Goal: Information Seeking & Learning: Check status

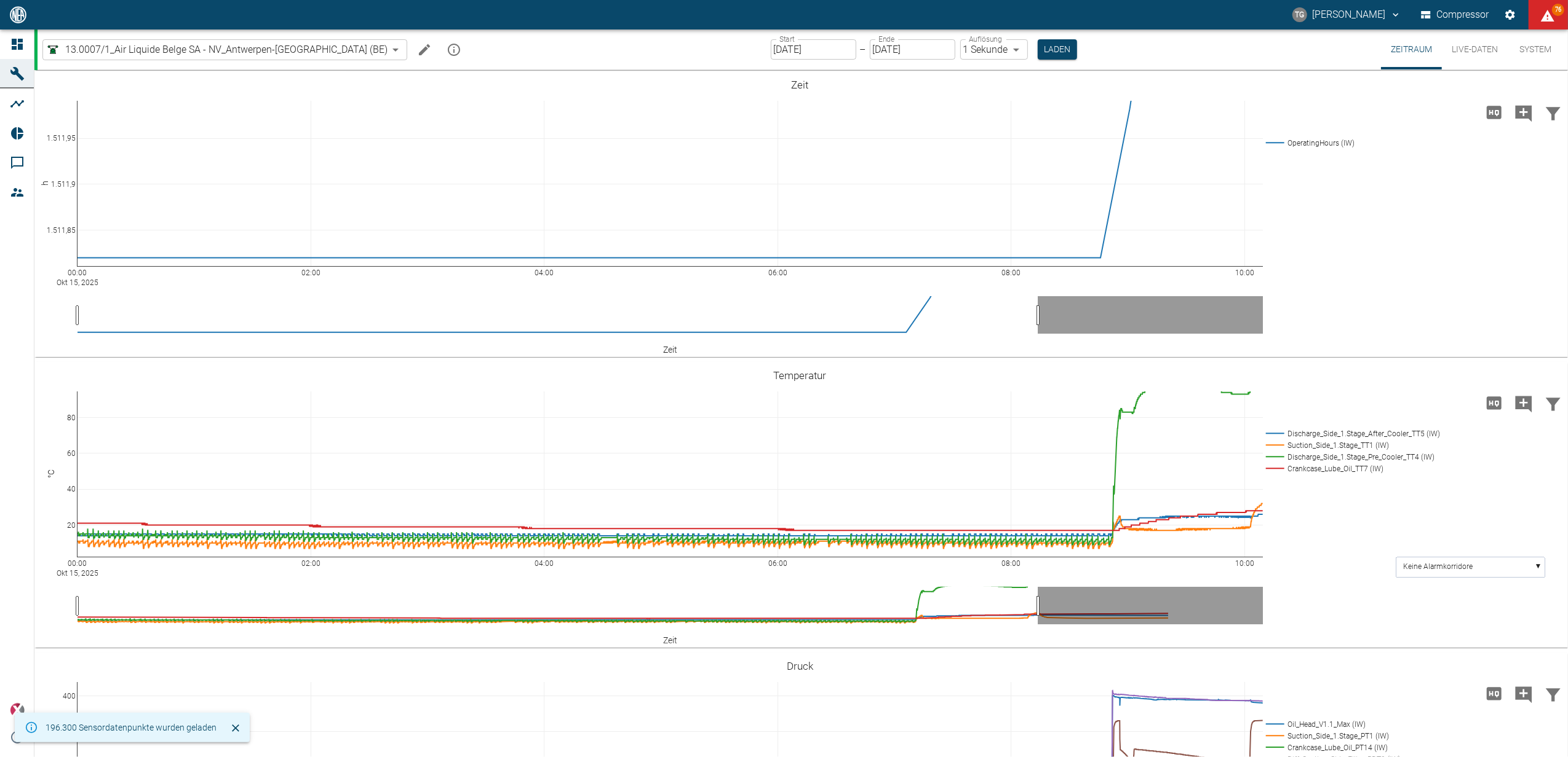
scroll to position [246, 0]
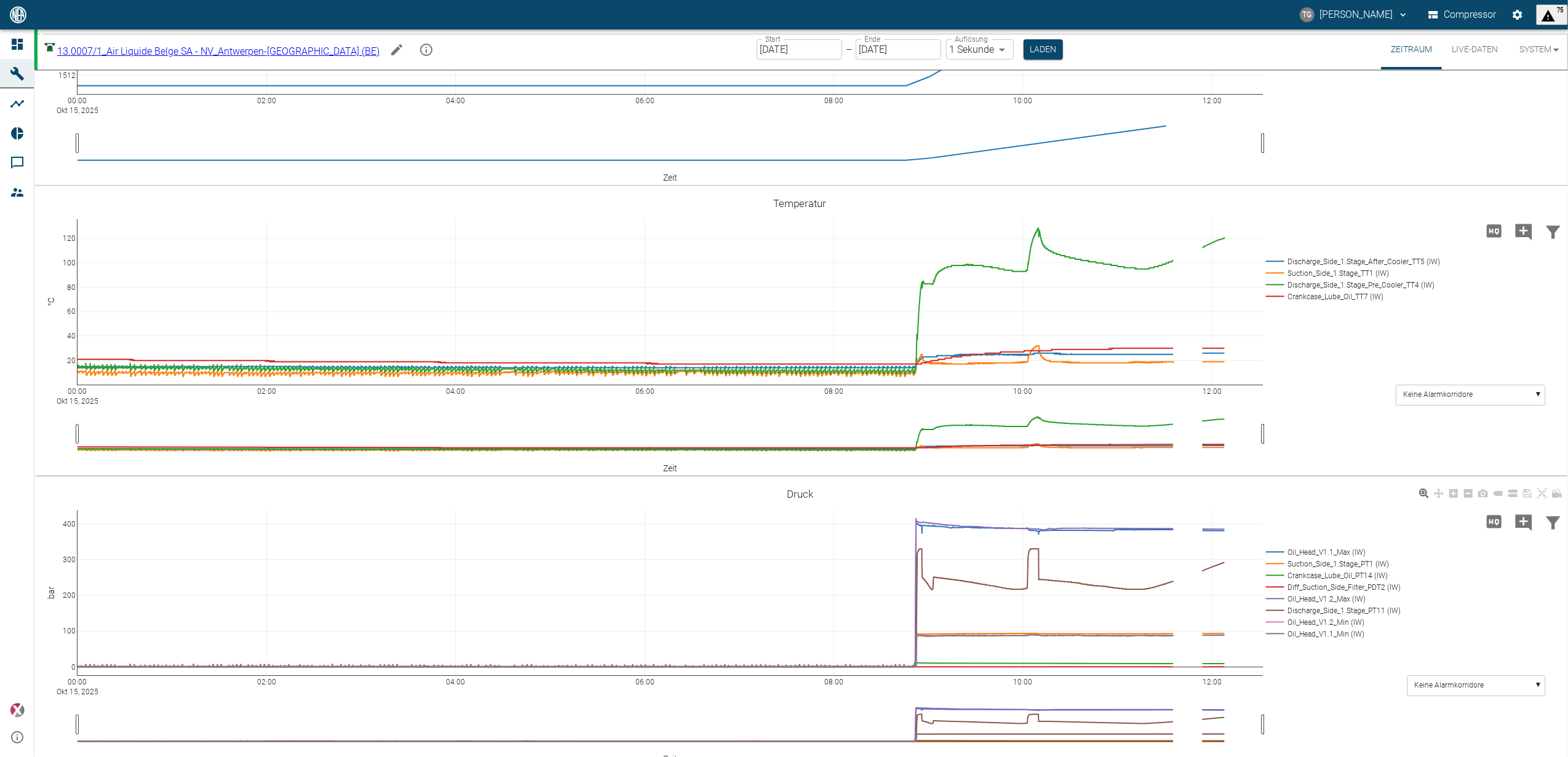
scroll to position [327, 0]
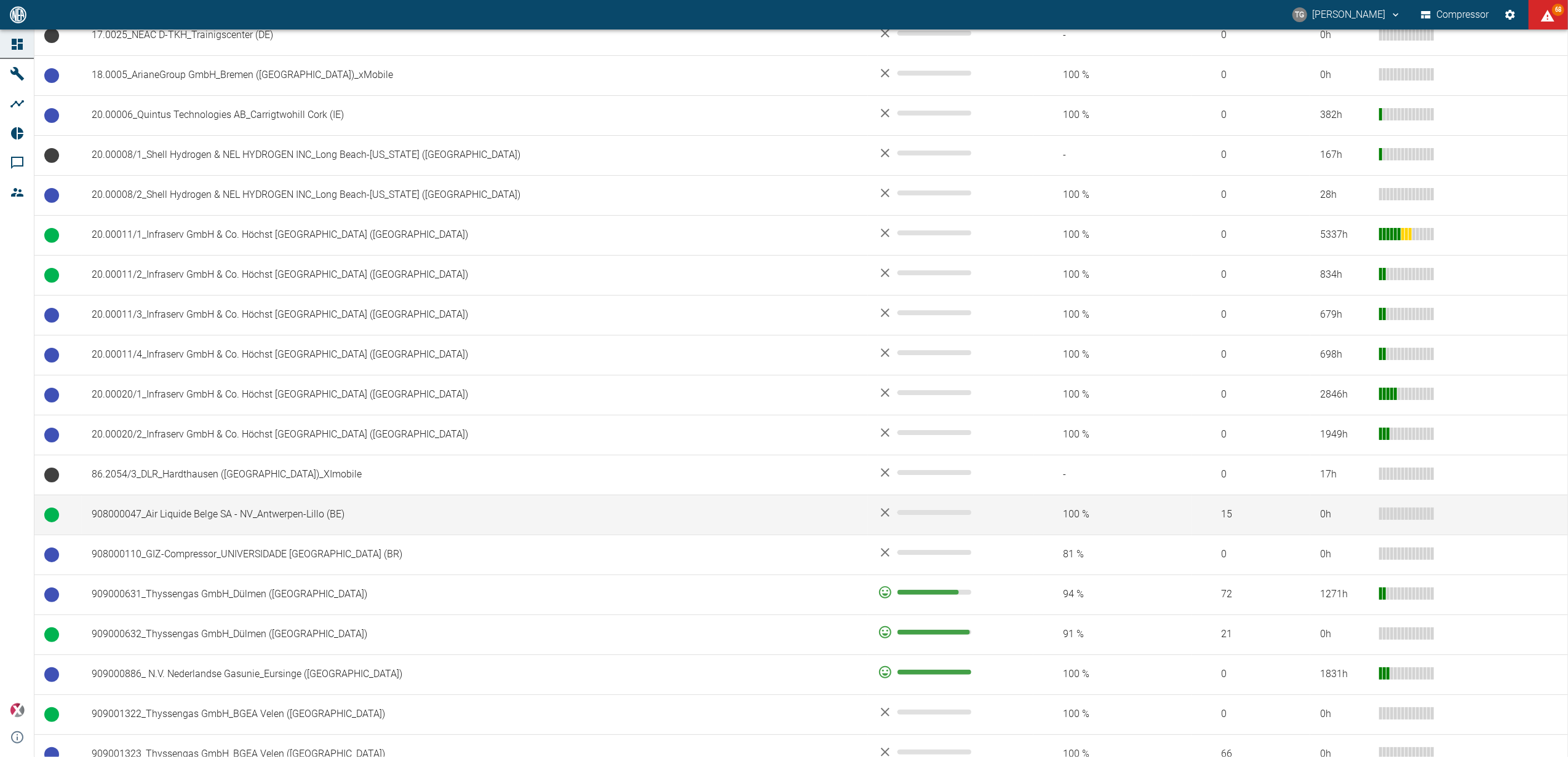
scroll to position [655, 0]
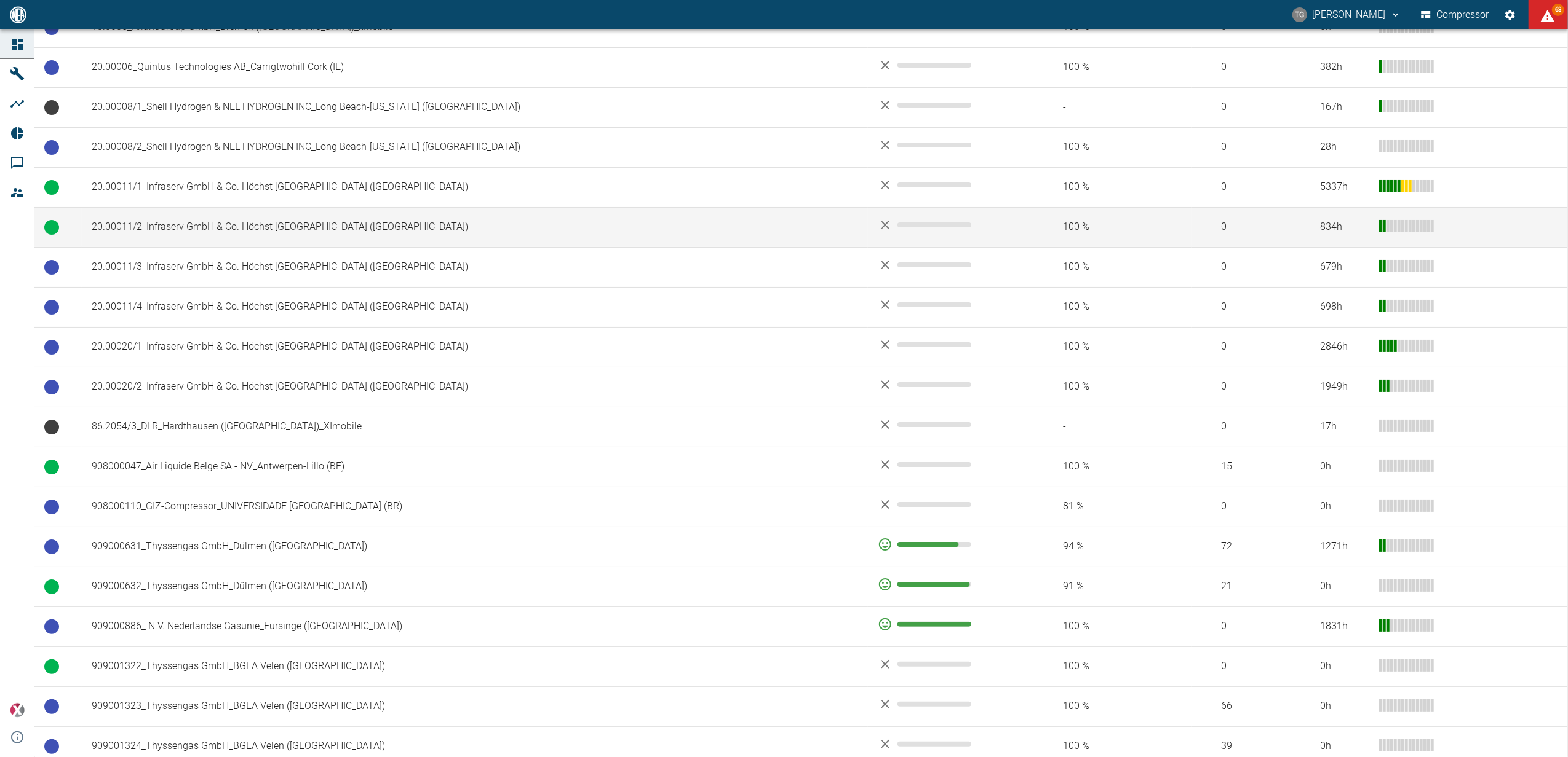
click at [181, 224] on td "20.00011/2_Infraserv GmbH & Co. Höchst [GEOGRAPHIC_DATA] ([GEOGRAPHIC_DATA])" at bounding box center [475, 227] width 786 height 40
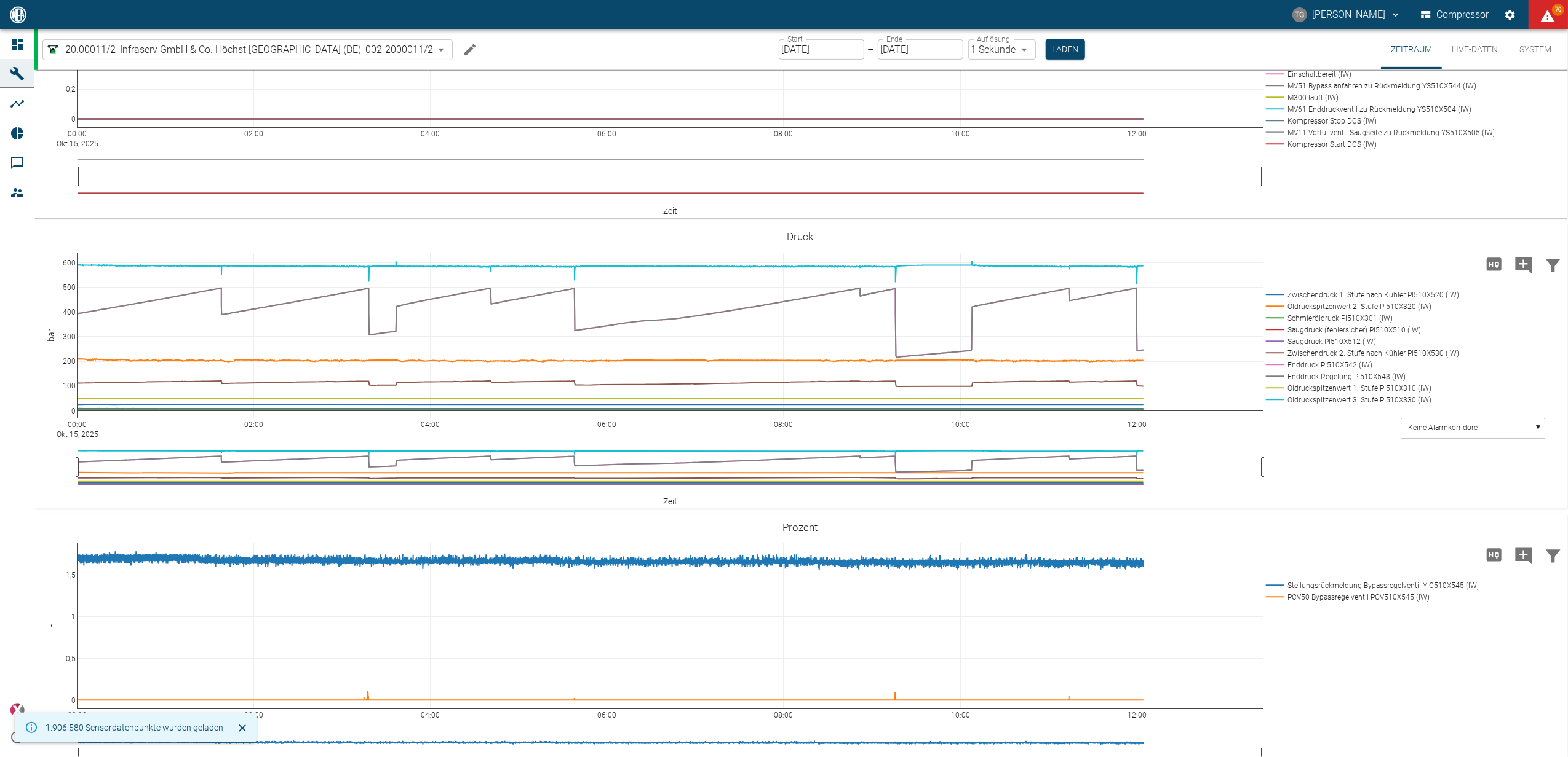
scroll to position [655, 0]
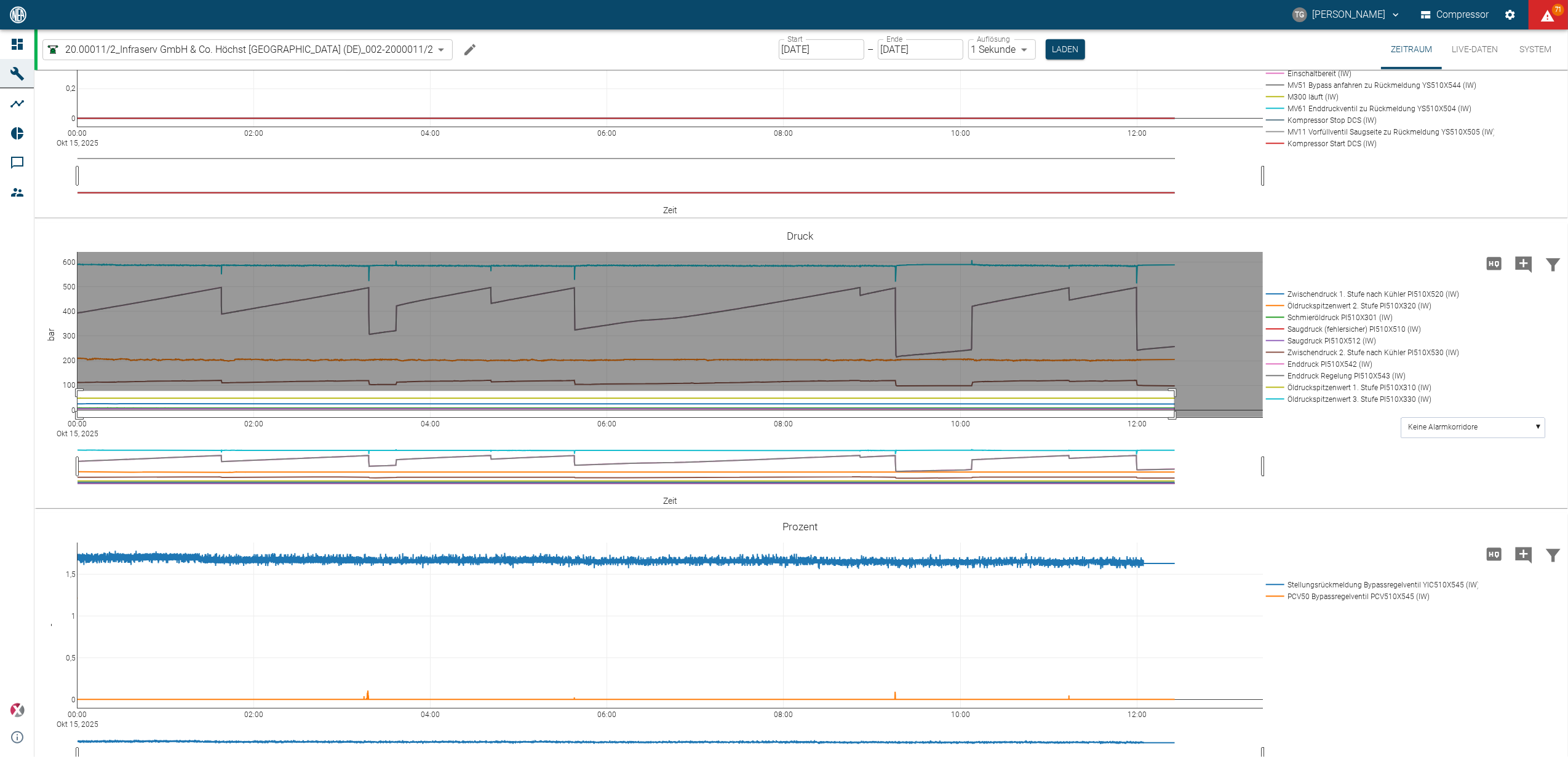
drag, startPoint x: 77, startPoint y: 456, endPoint x: 1174, endPoint y: 497, distance: 1097.8
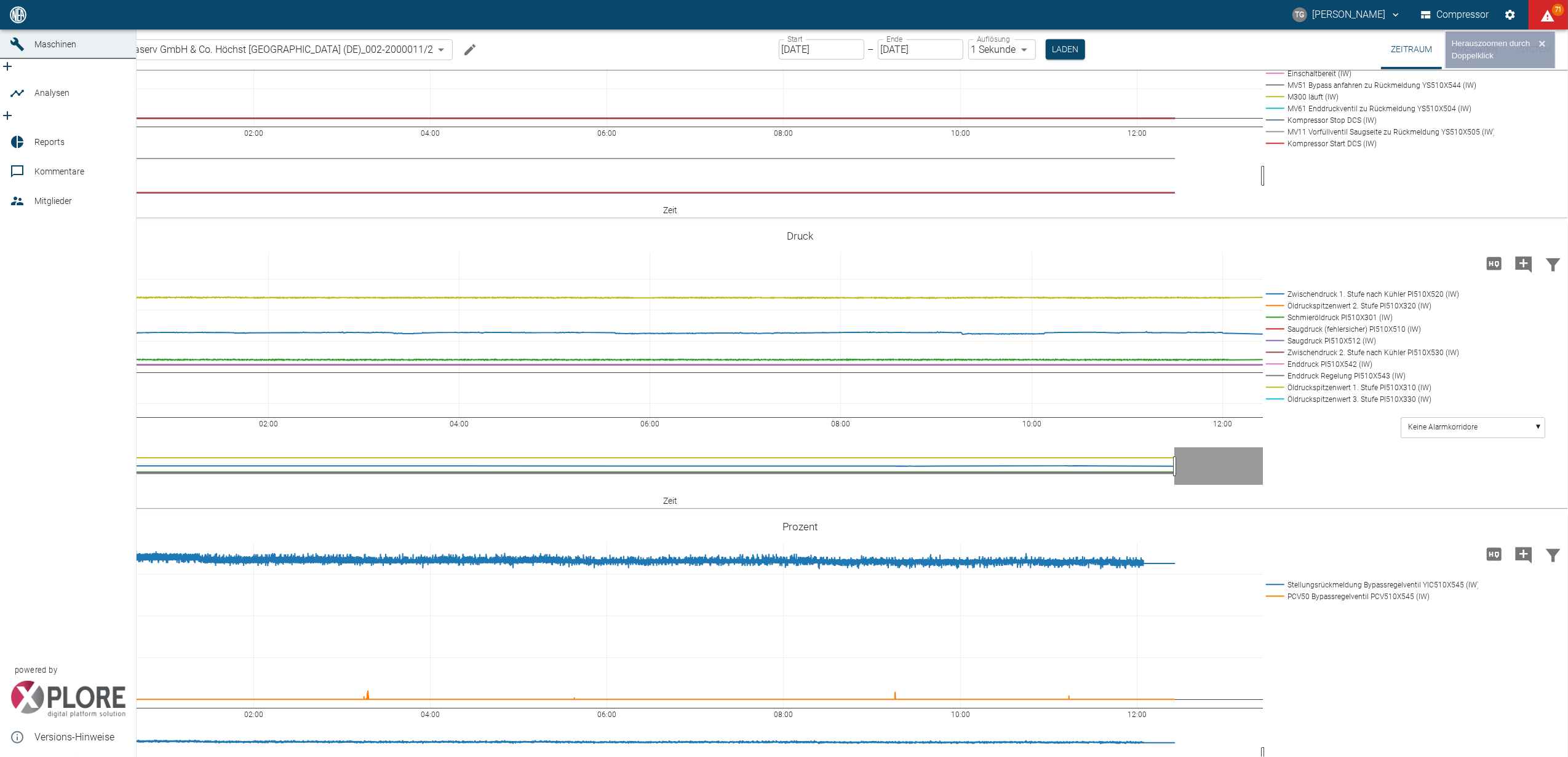
click at [16, 20] on icon at bounding box center [17, 15] width 11 height 11
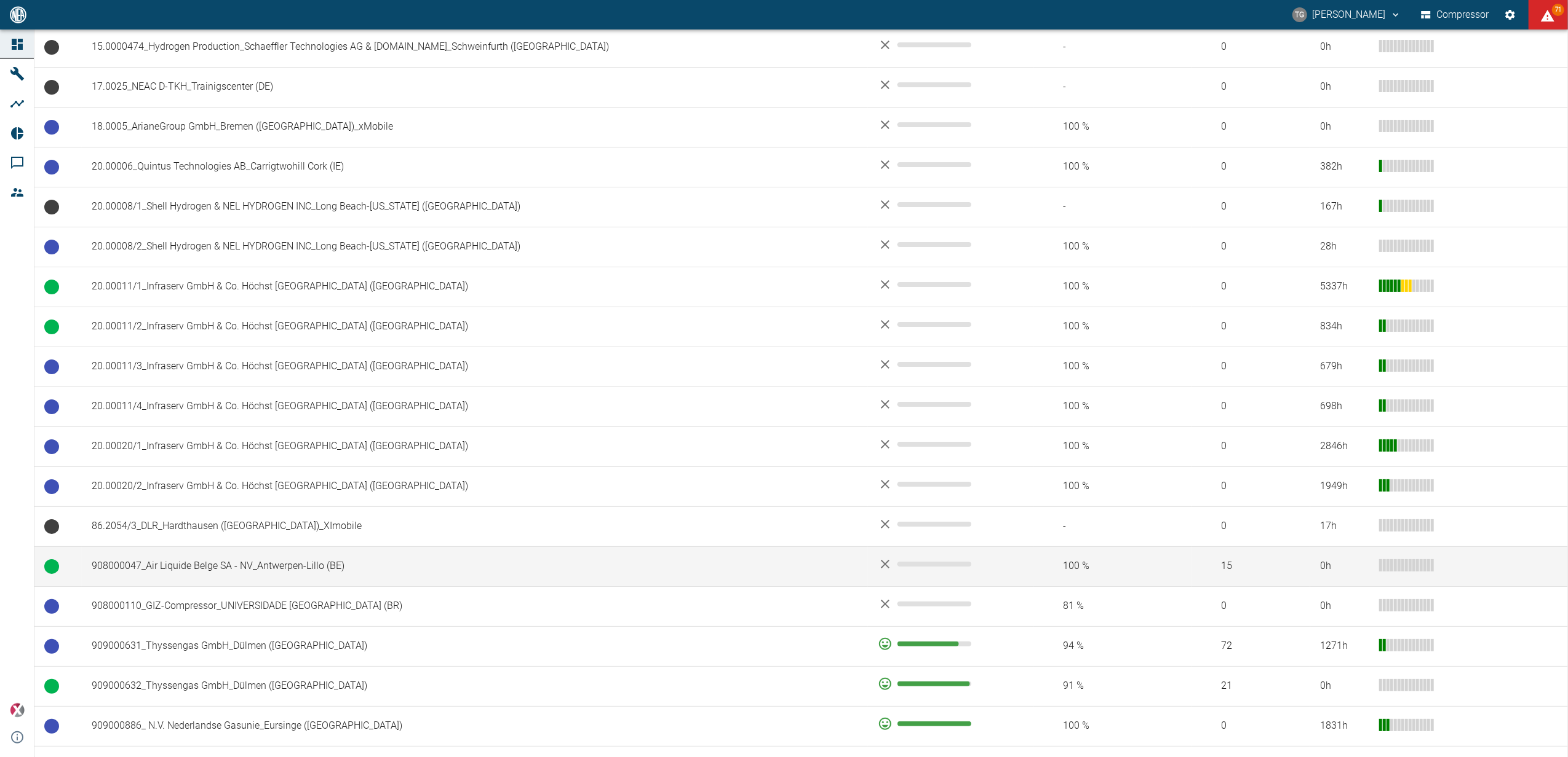
scroll to position [574, 0]
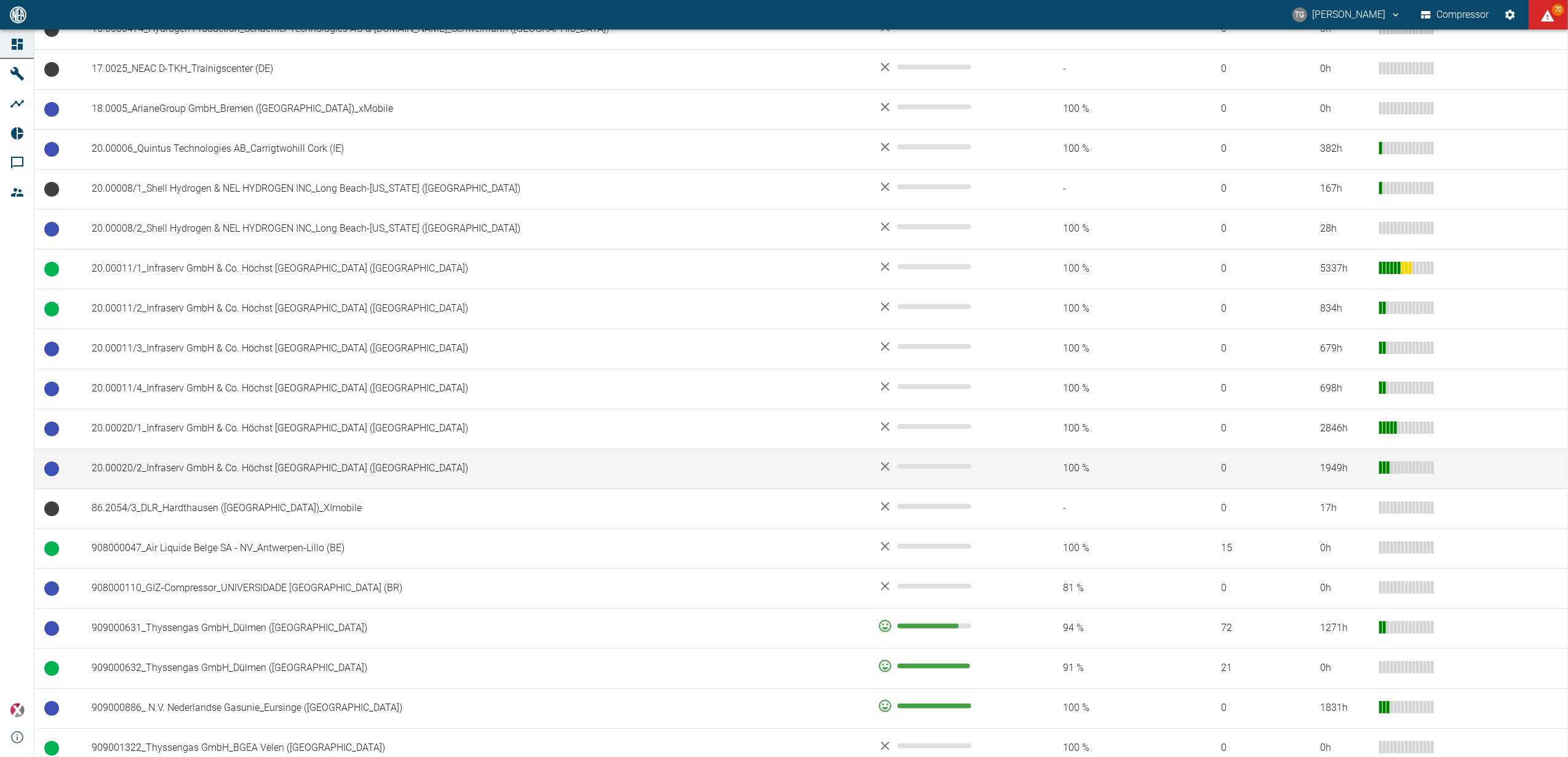
click at [187, 473] on td "20.00020/2_Infraserv GmbH & Co. Höchst [GEOGRAPHIC_DATA] ([GEOGRAPHIC_DATA])" at bounding box center [475, 469] width 786 height 40
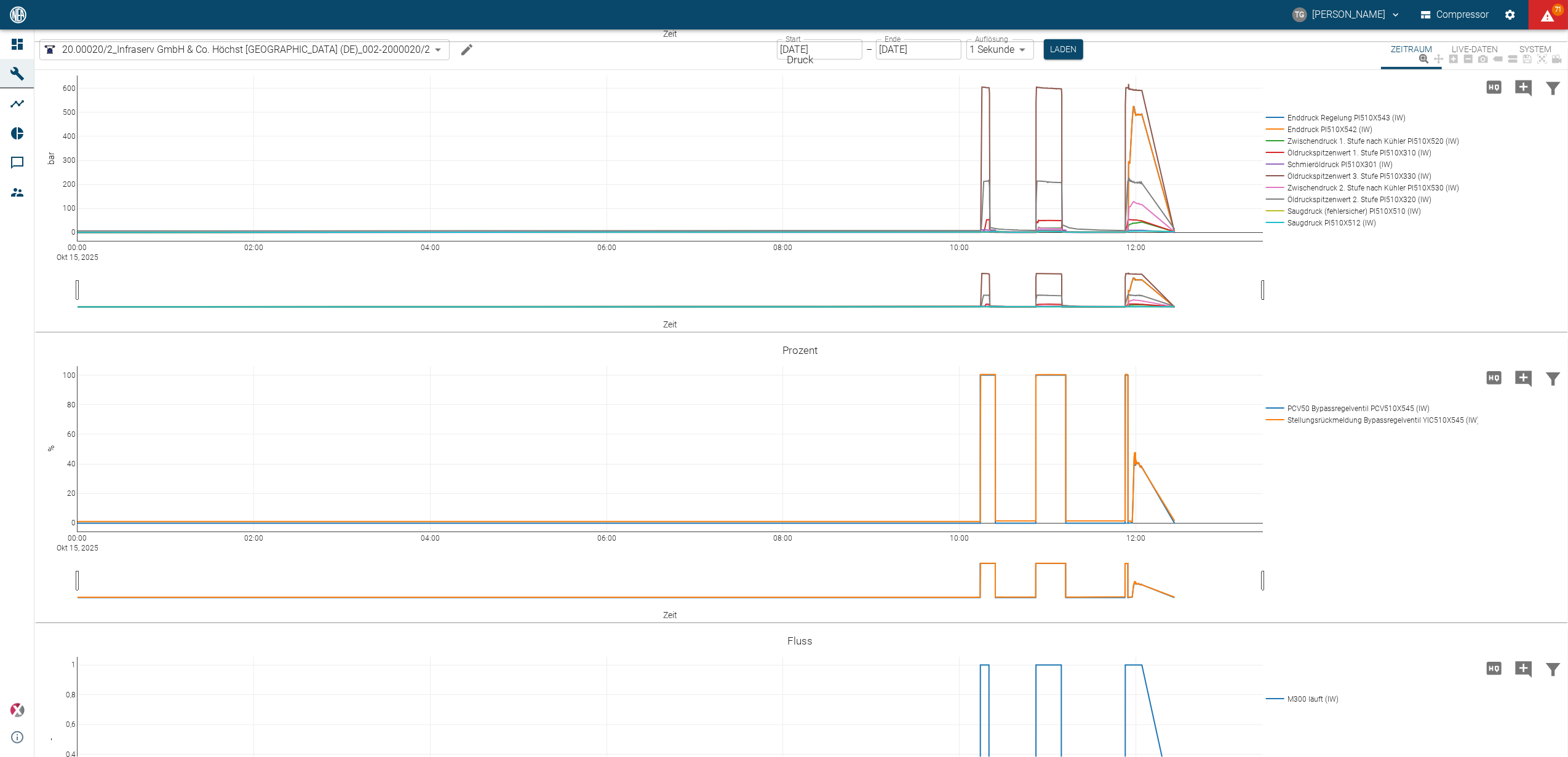
scroll to position [738, 0]
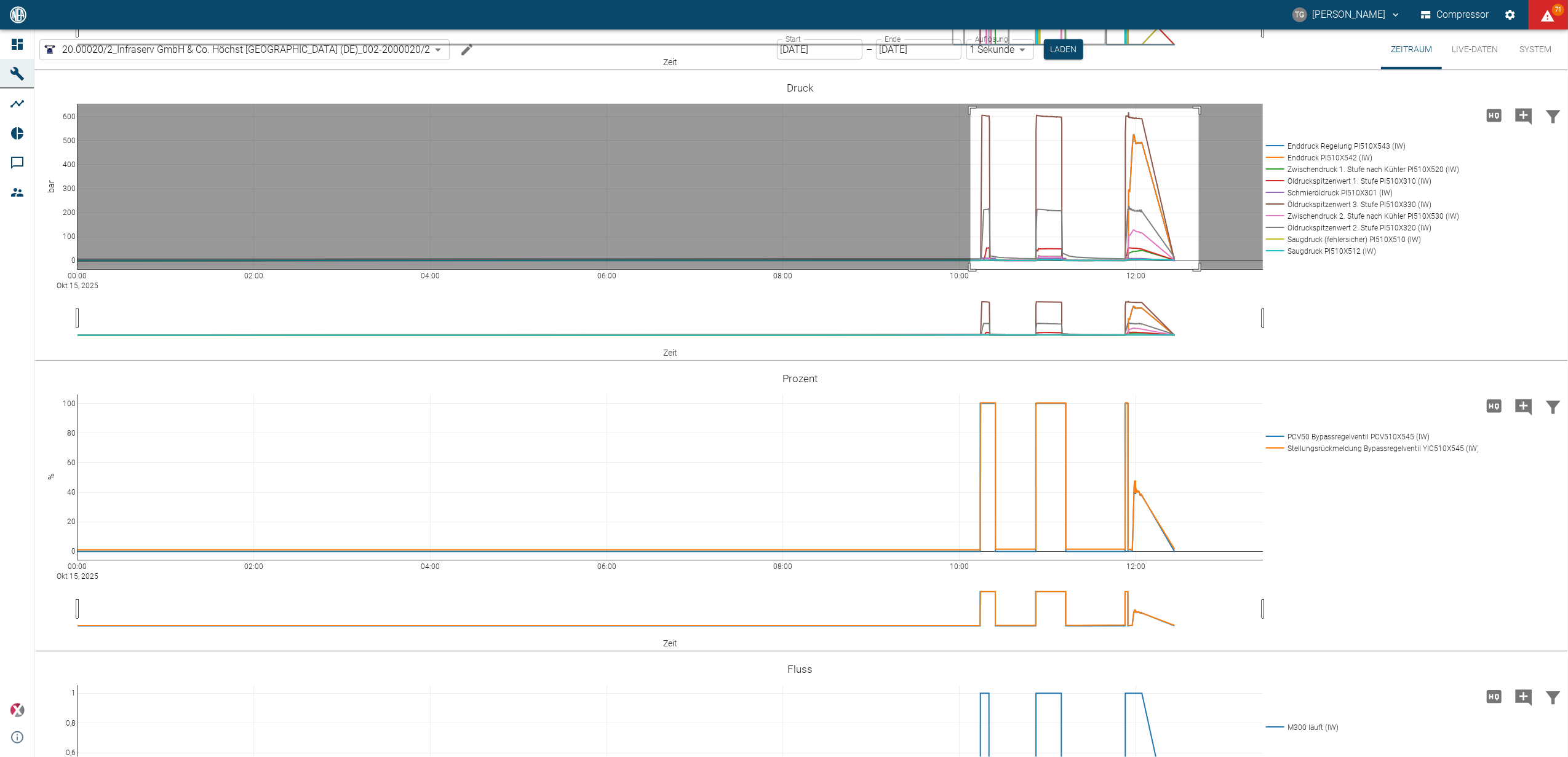
drag, startPoint x: 970, startPoint y: 239, endPoint x: 1199, endPoint y: 414, distance: 288.2
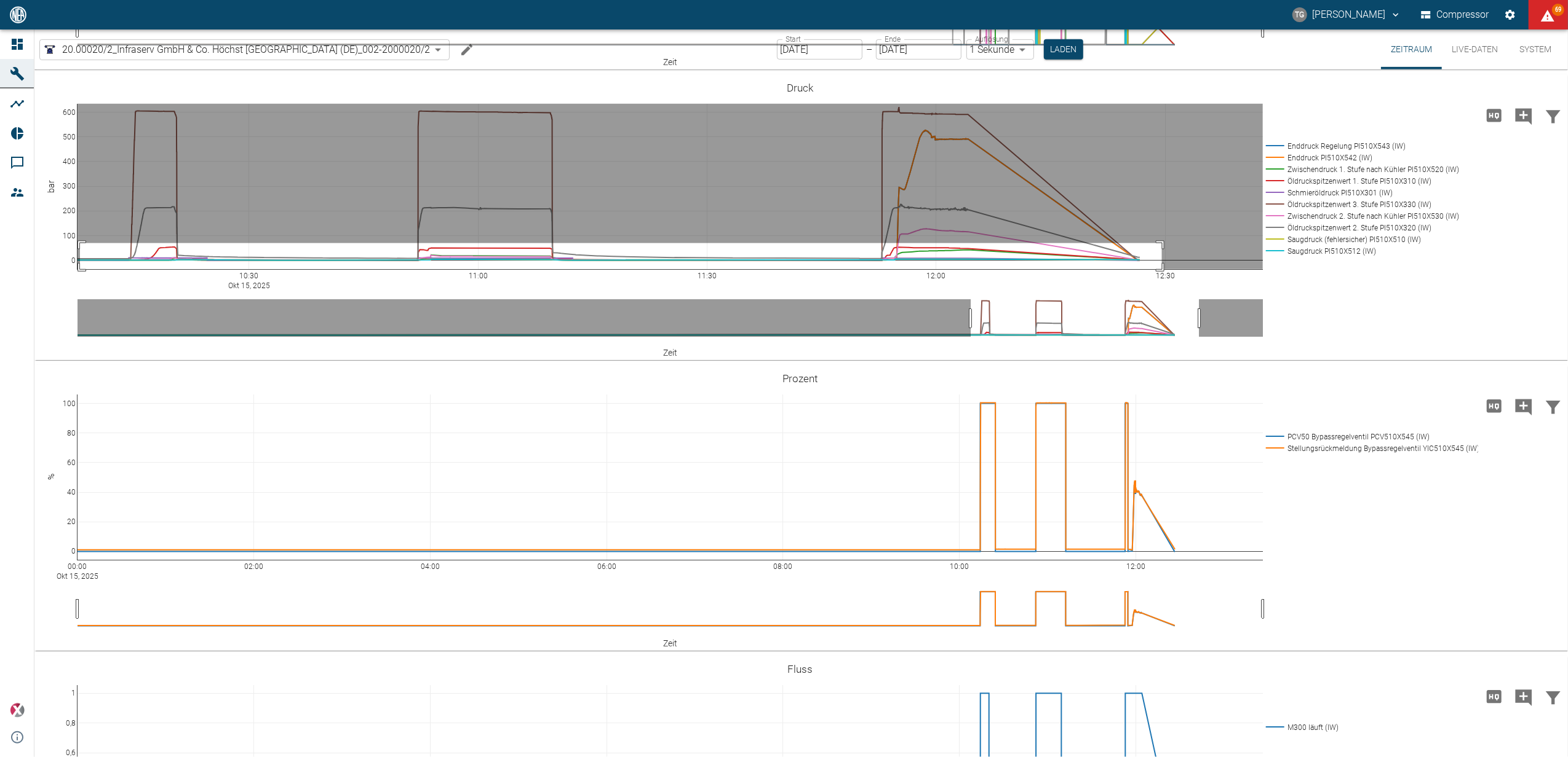
drag, startPoint x: 80, startPoint y: 374, endPoint x: 1164, endPoint y: 406, distance: 1084.5
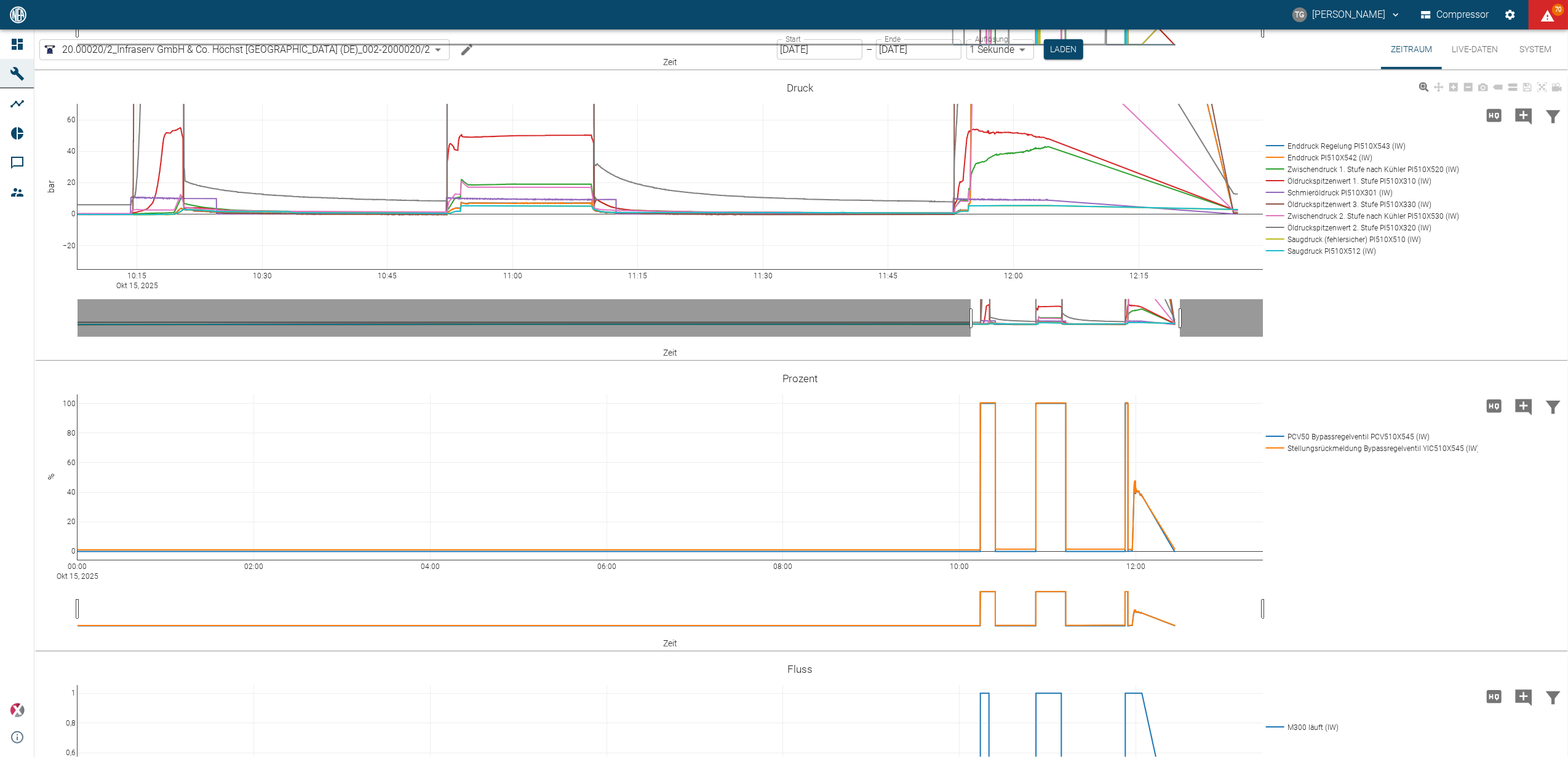
click at [1310, 222] on rect at bounding box center [1359, 216] width 193 height 12
click at [1307, 234] on rect at bounding box center [1359, 228] width 193 height 12
click at [1312, 210] on rect at bounding box center [1359, 204] width 193 height 12
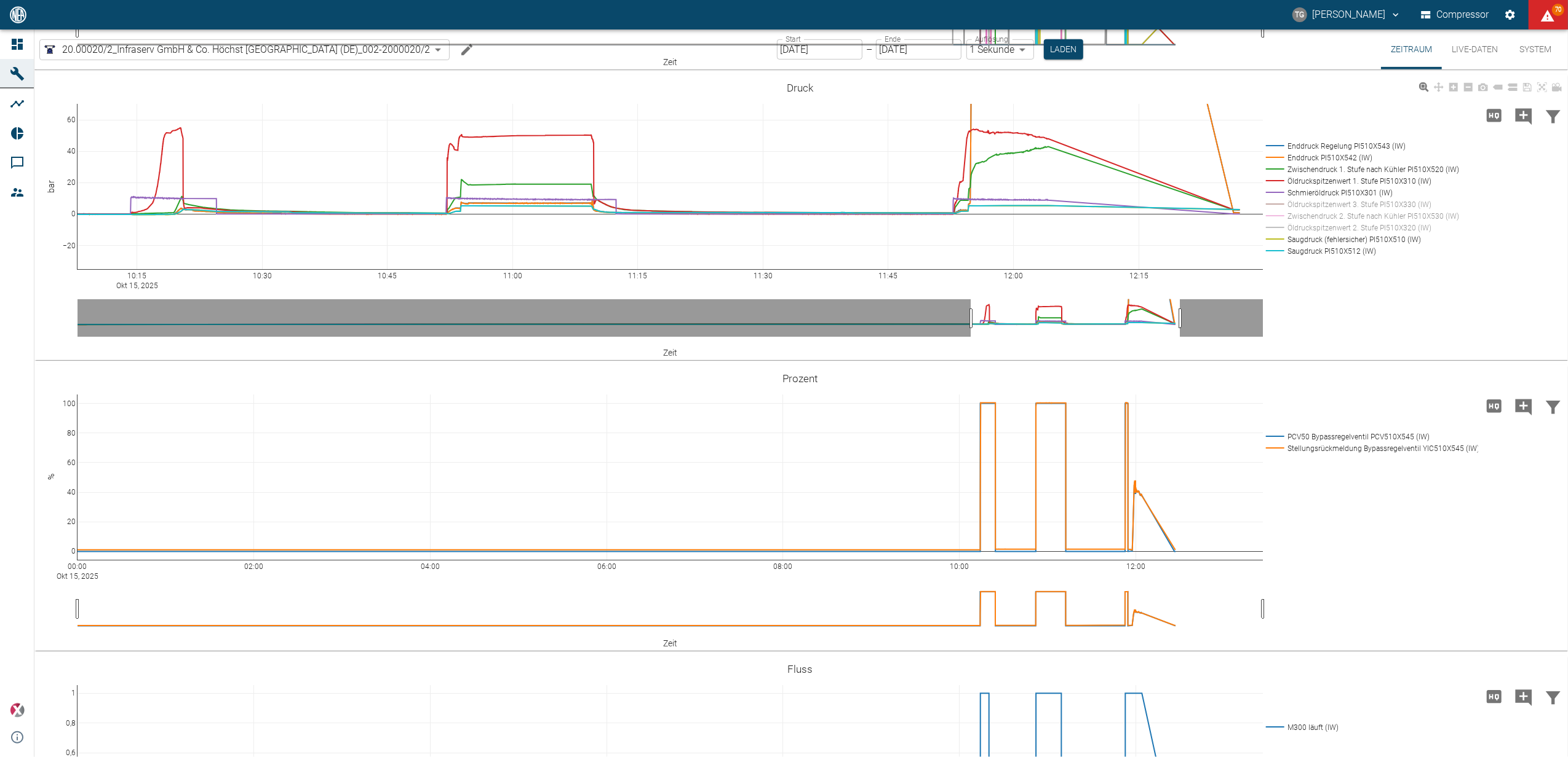
click at [1319, 199] on rect at bounding box center [1359, 193] width 193 height 12
click at [1327, 187] on rect at bounding box center [1359, 181] width 193 height 12
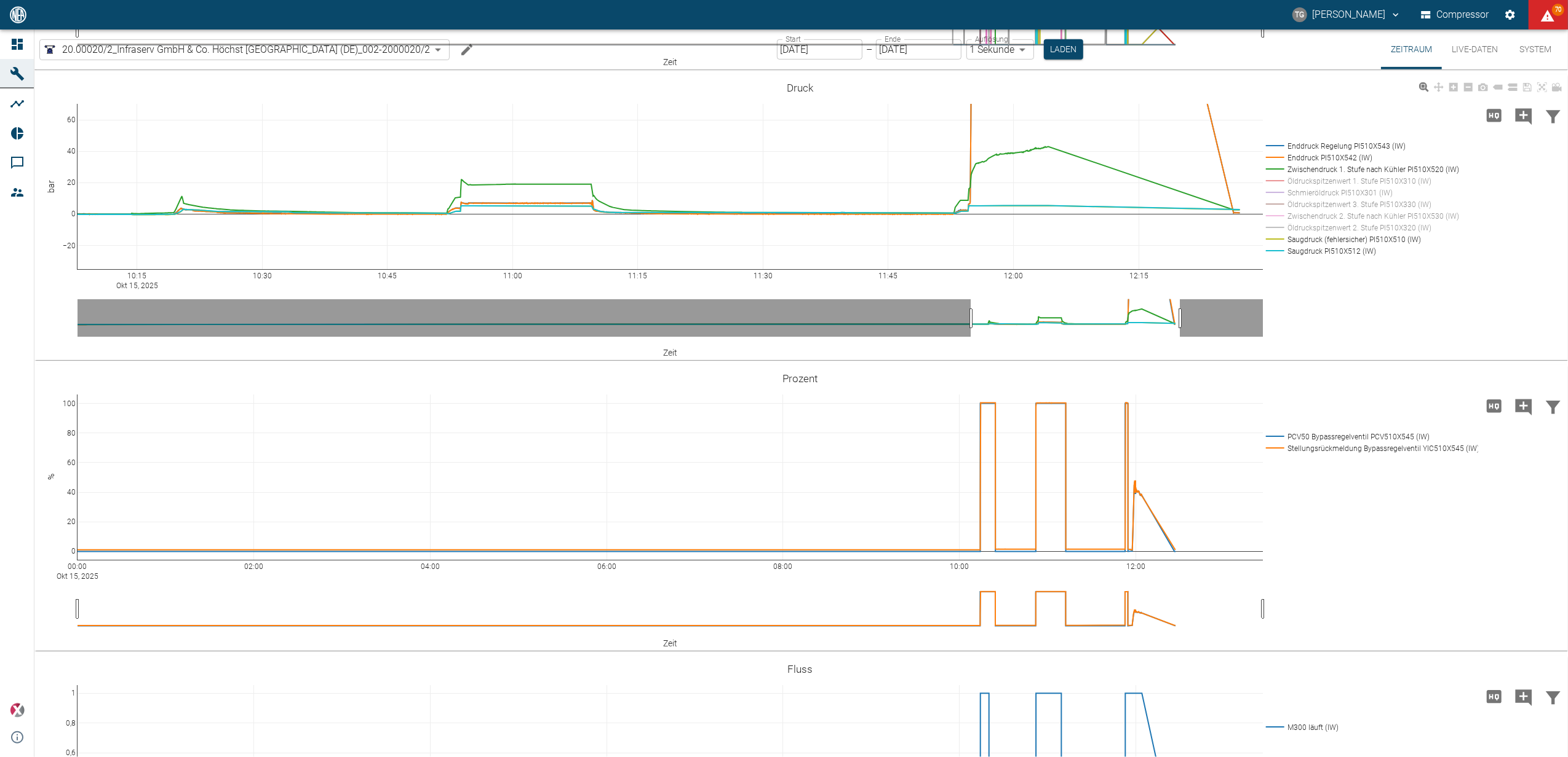
click at [1327, 187] on rect at bounding box center [1359, 181] width 193 height 12
click at [1327, 175] on rect at bounding box center [1359, 169] width 193 height 12
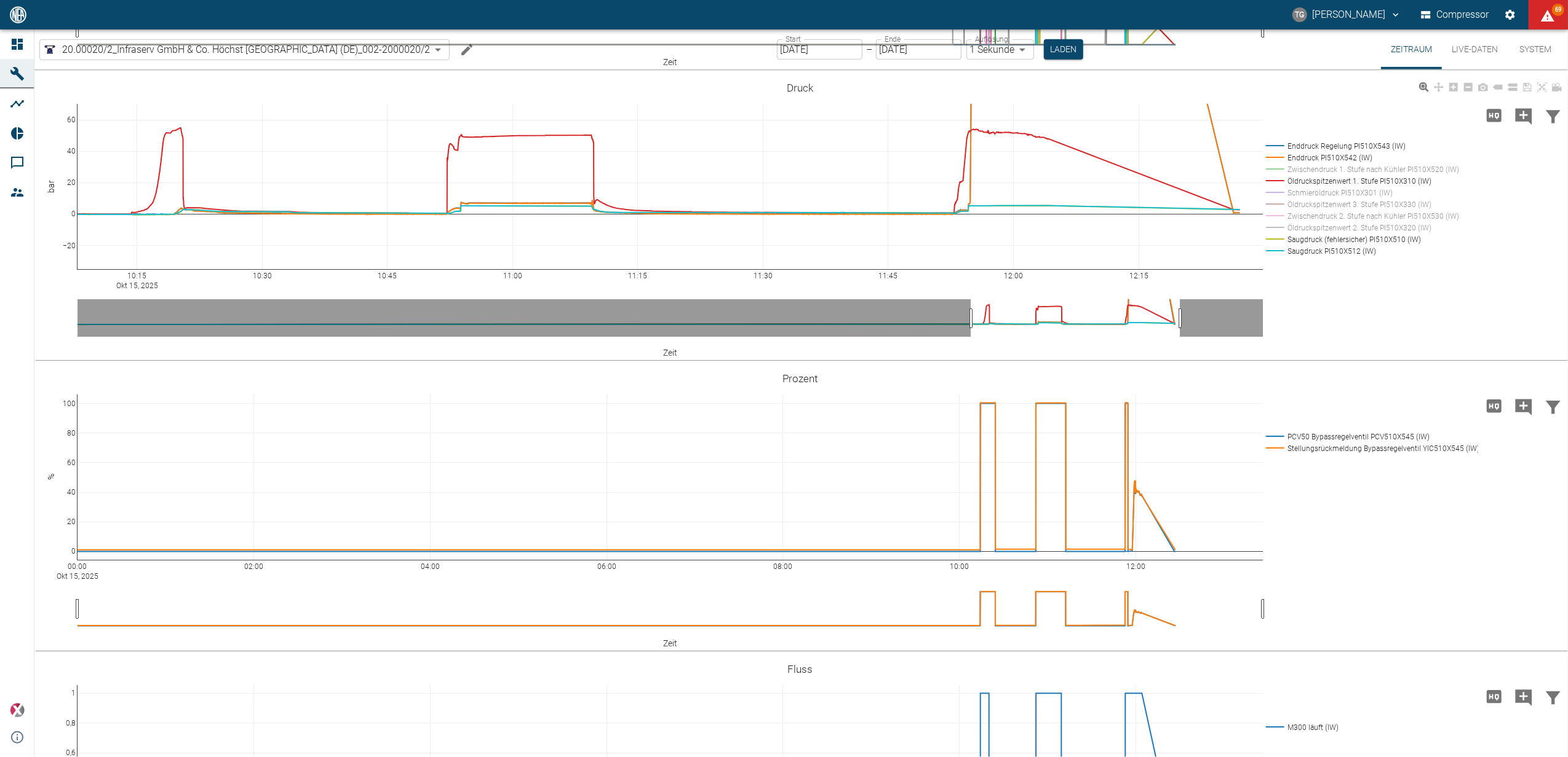
click at [1327, 175] on rect at bounding box center [1359, 169] width 193 height 12
click at [1316, 164] on rect at bounding box center [1359, 157] width 193 height 12
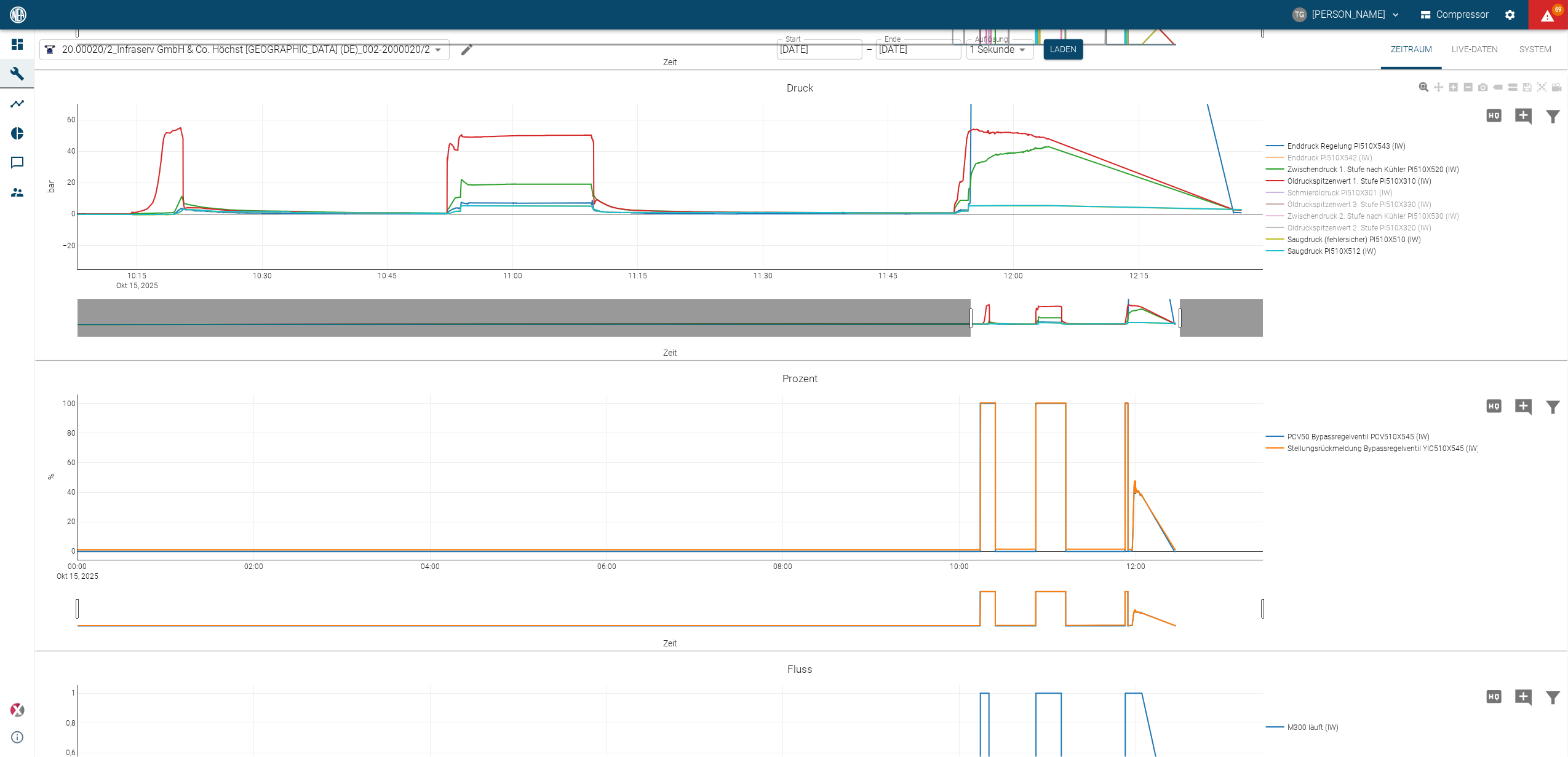
click at [1316, 152] on rect at bounding box center [1359, 146] width 193 height 12
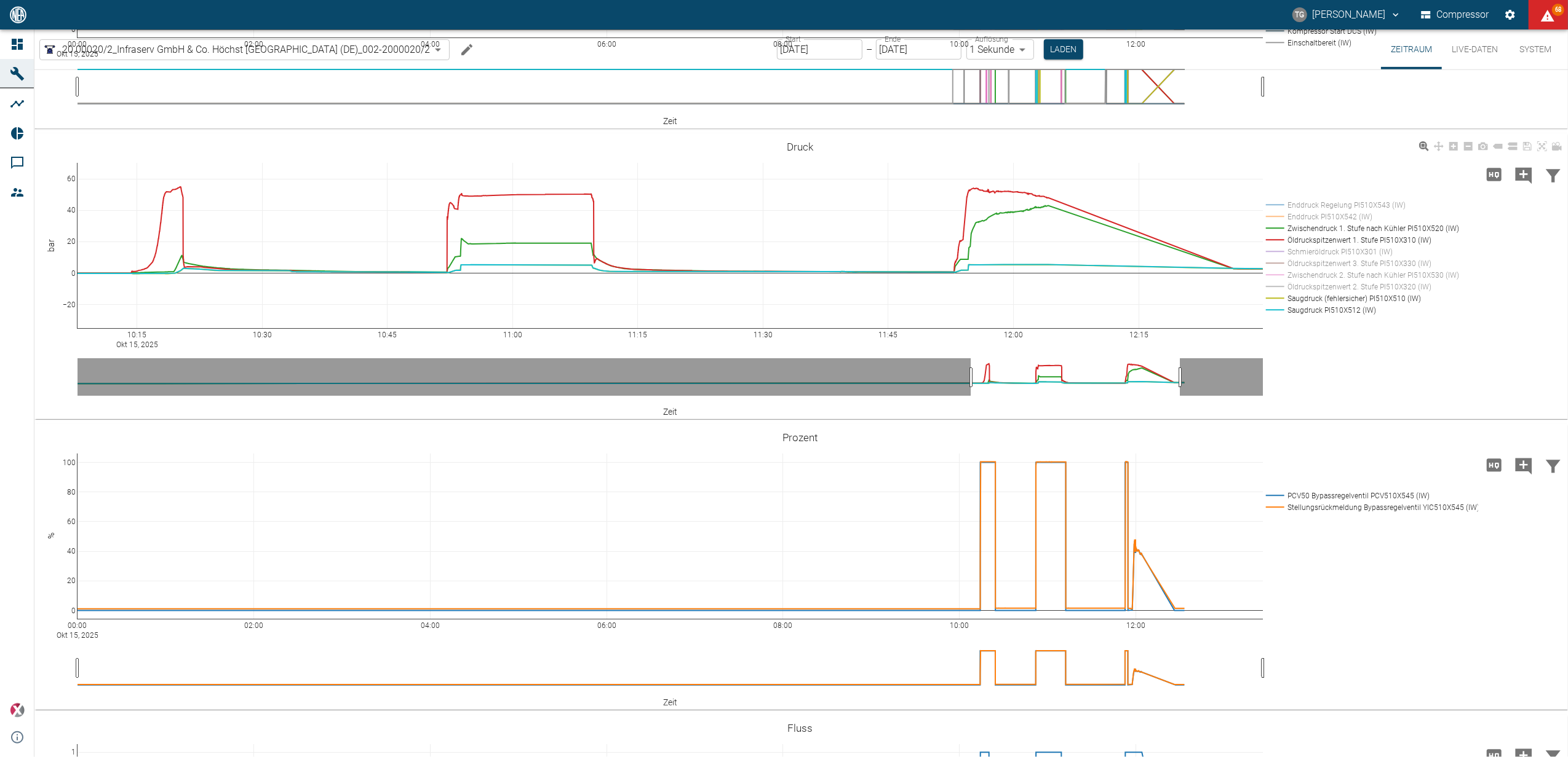
scroll to position [492, 0]
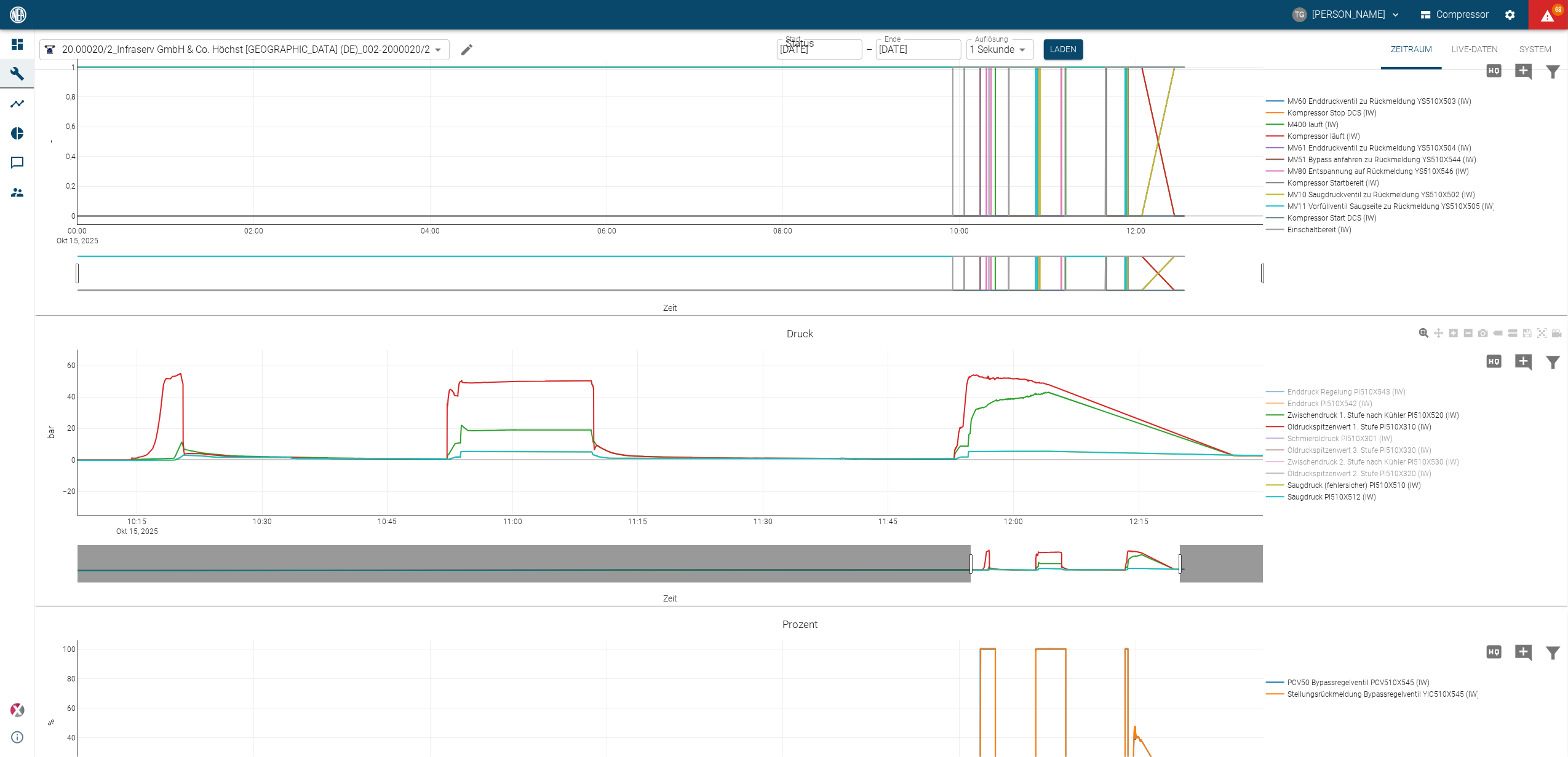
drag, startPoint x: 1301, startPoint y: 522, endPoint x: 1300, endPoint y: 532, distance: 10.0
click at [1301, 398] on rect at bounding box center [1359, 391] width 193 height 12
click at [1303, 409] on rect at bounding box center [1359, 403] width 193 height 12
click at [1307, 468] on rect at bounding box center [1359, 462] width 193 height 12
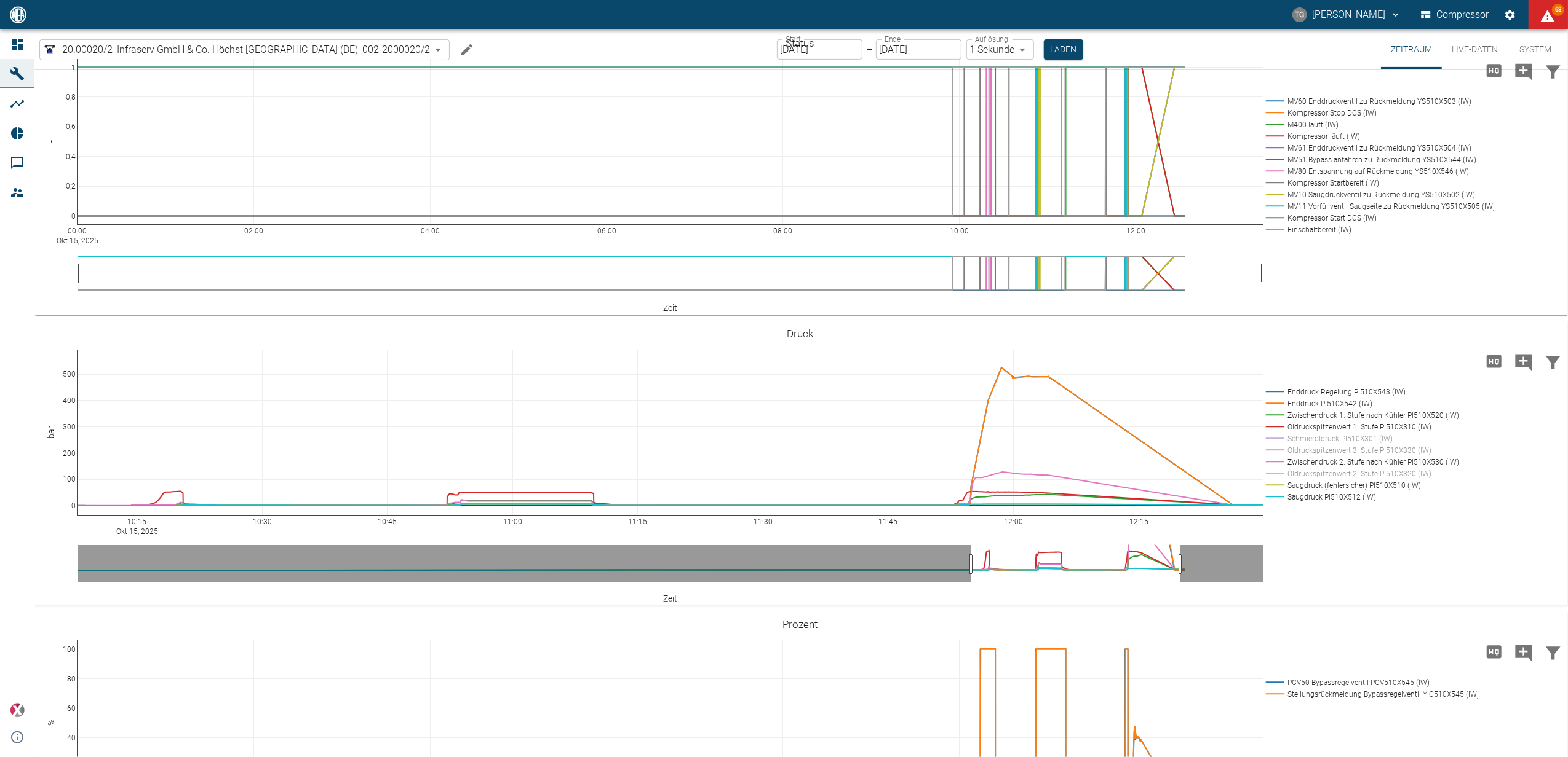
drag, startPoint x: 74, startPoint y: 492, endPoint x: 72, endPoint y: 629, distance: 137.0
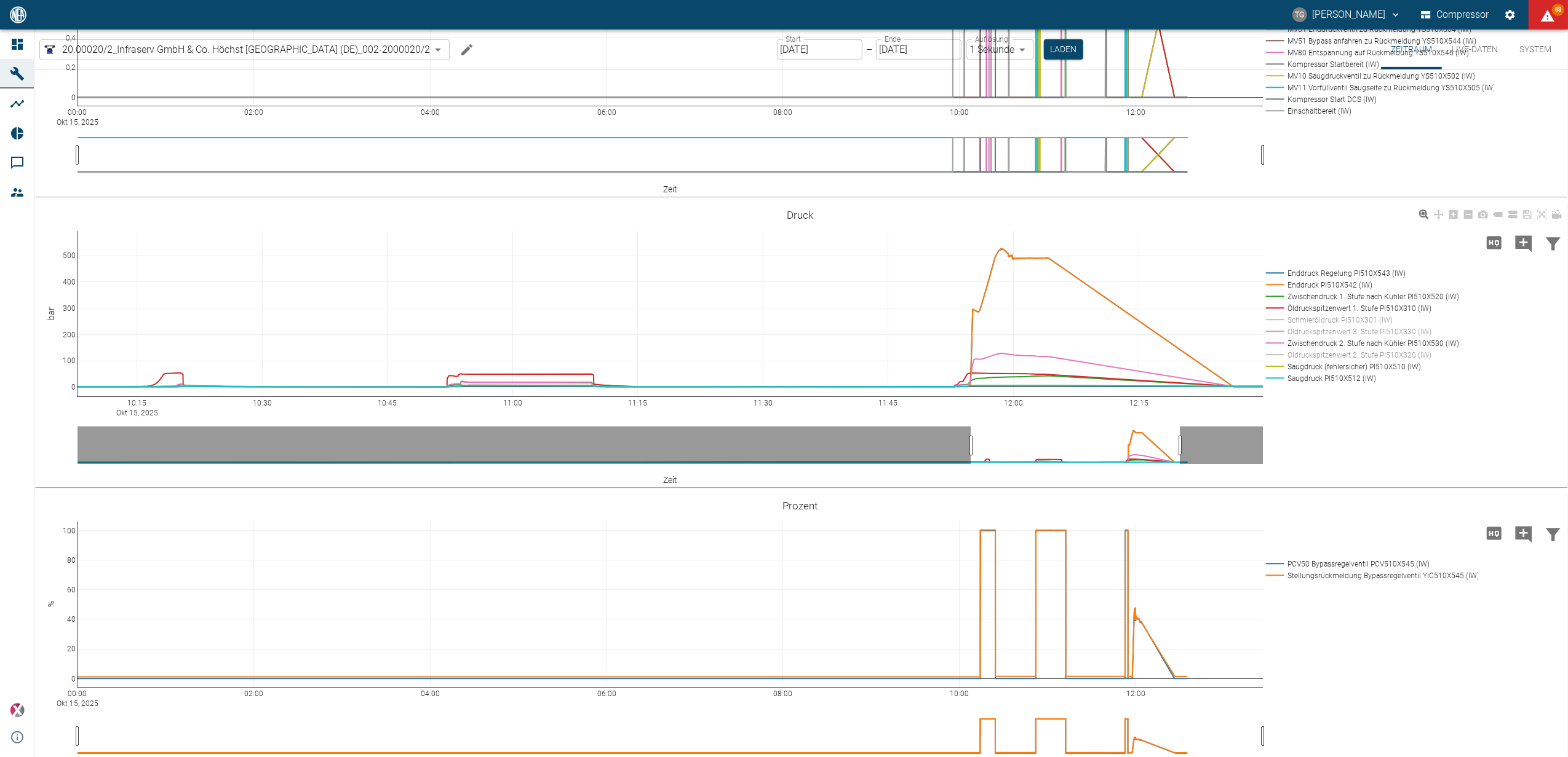
scroll to position [574, 0]
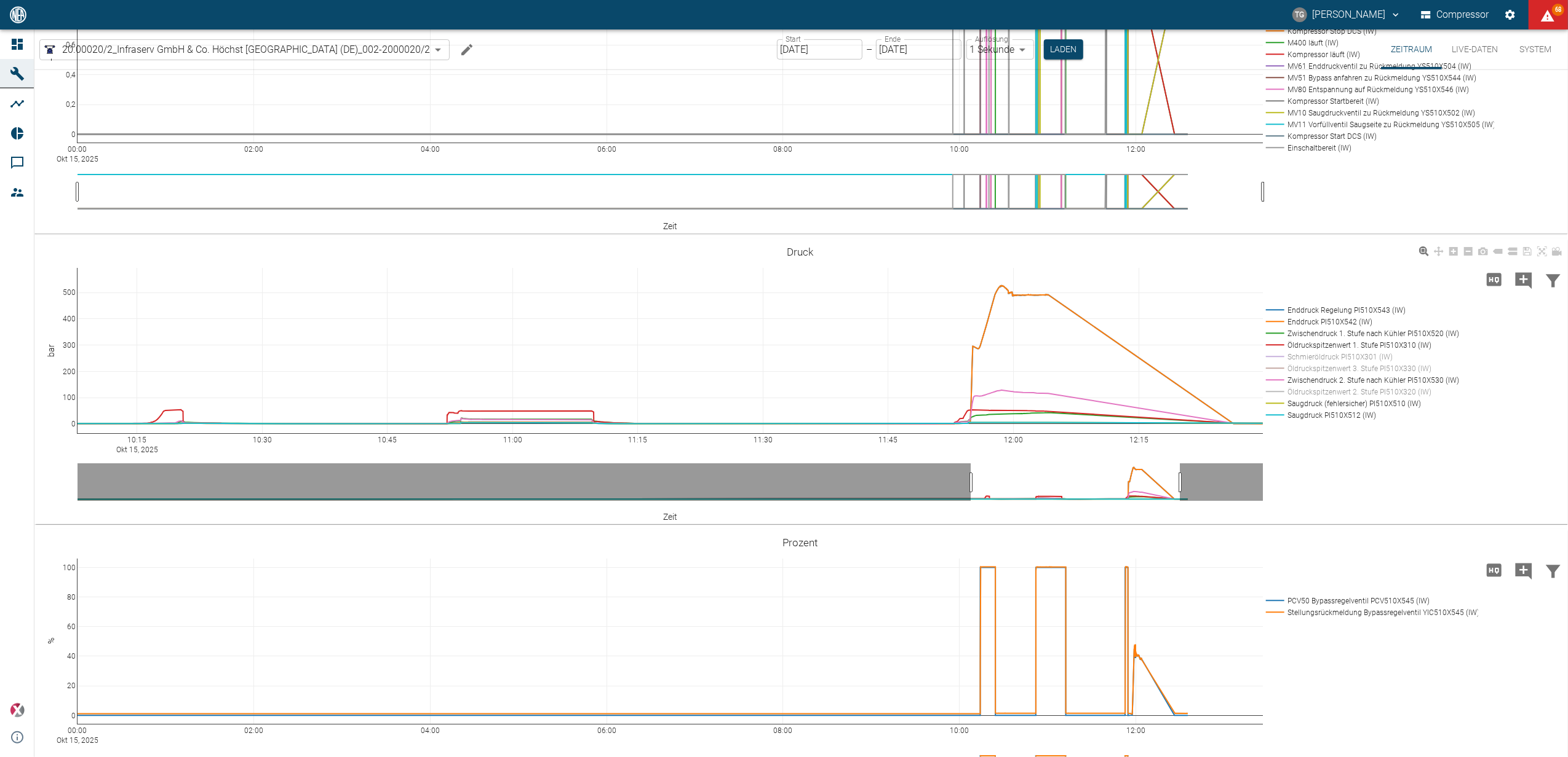
click at [1316, 374] on rect at bounding box center [1359, 368] width 193 height 12
click at [1314, 398] on rect at bounding box center [1359, 391] width 193 height 12
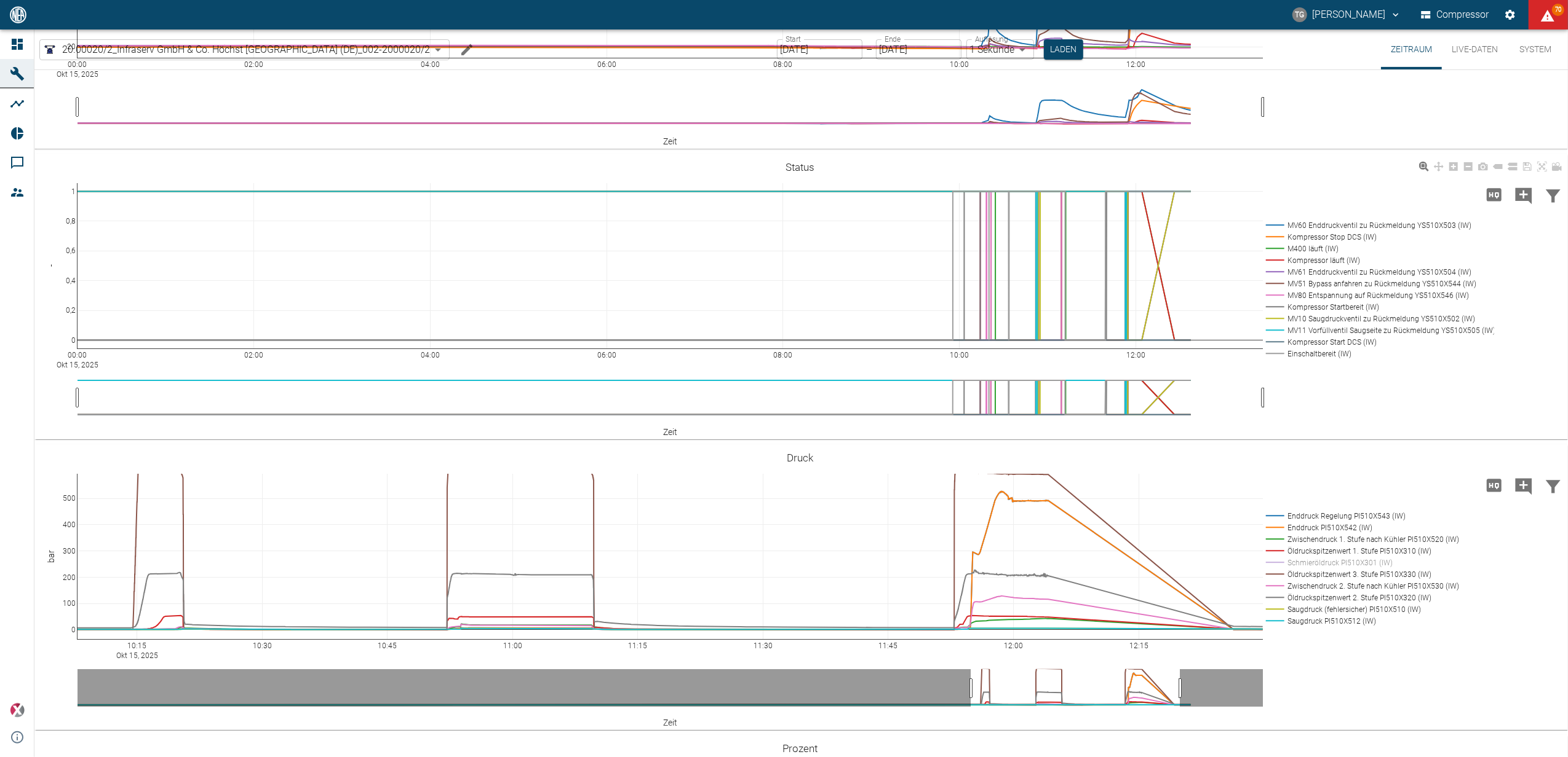
scroll to position [409, 0]
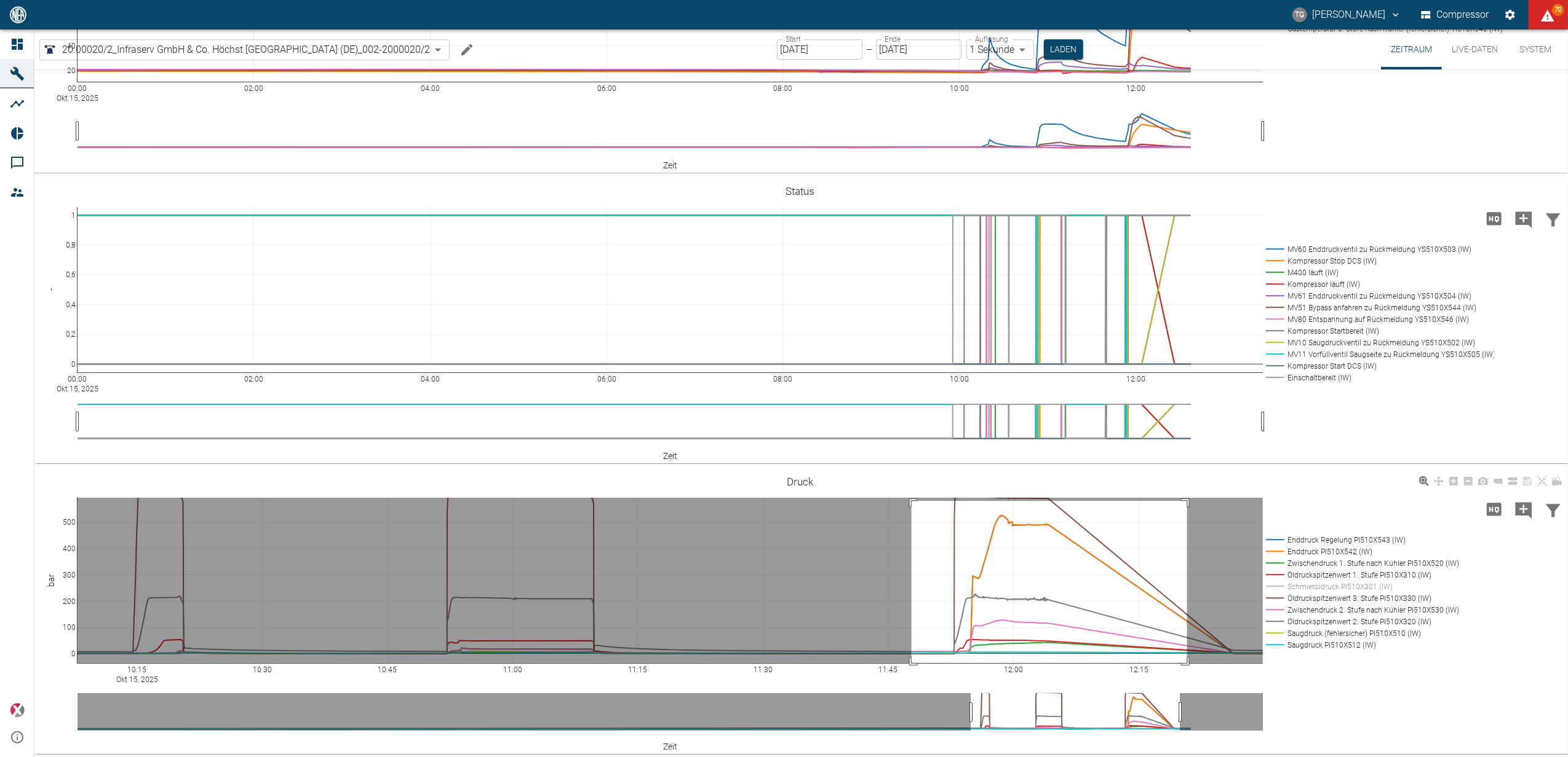
drag, startPoint x: 911, startPoint y: 566, endPoint x: 1181, endPoint y: 746, distance: 324.5
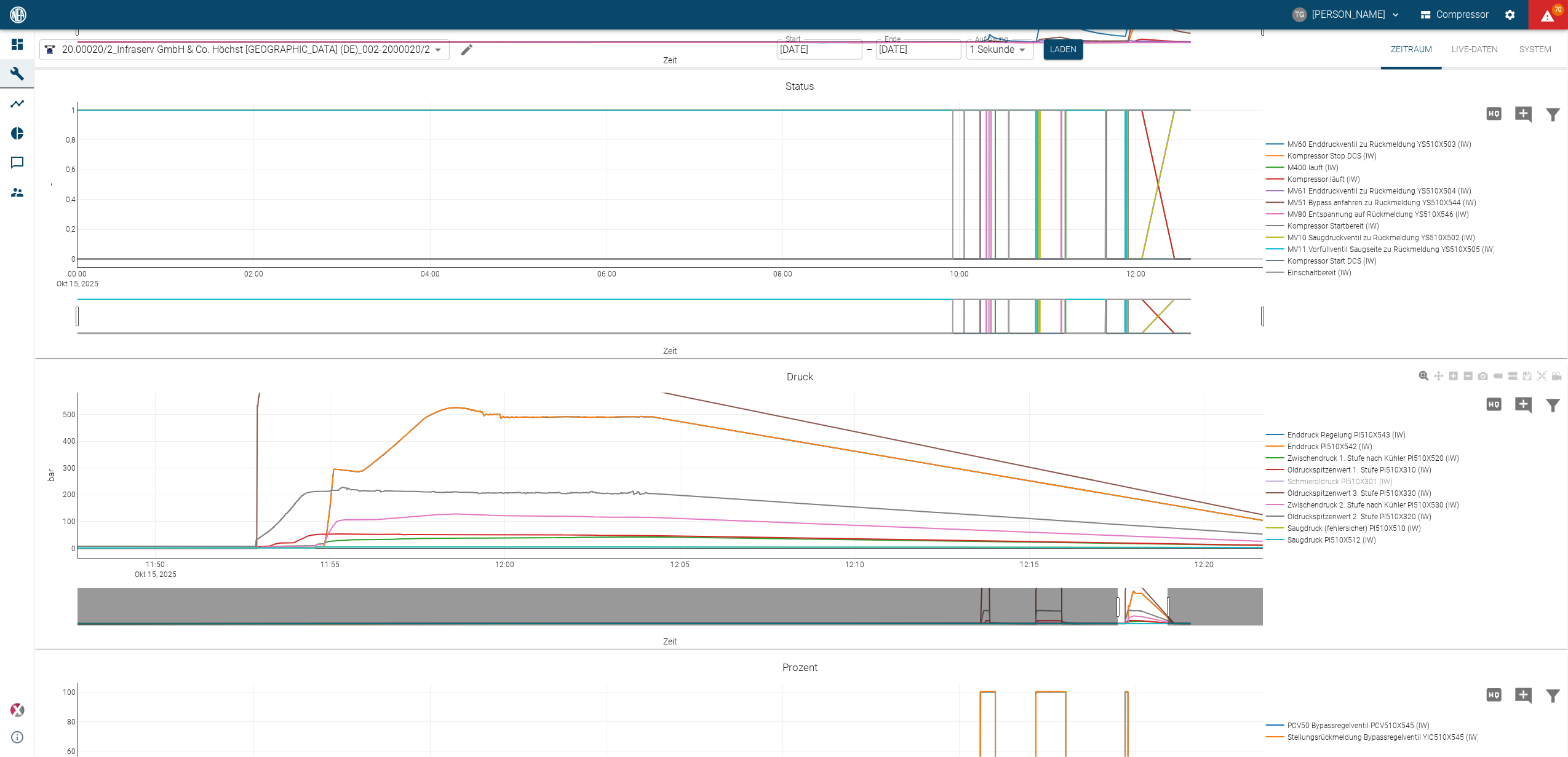
scroll to position [574, 0]
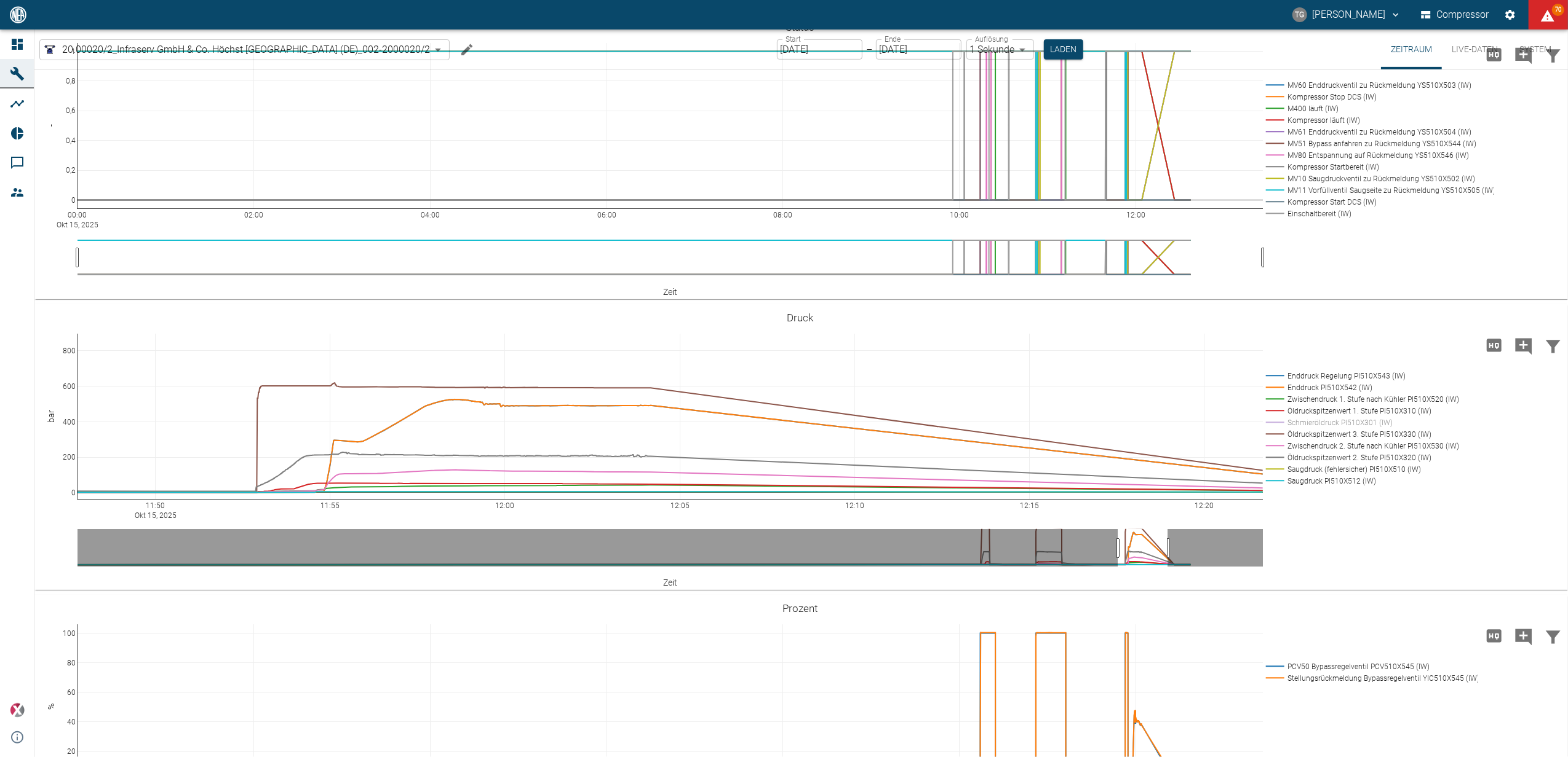
drag, startPoint x: 69, startPoint y: 409, endPoint x: 57, endPoint y: 465, distance: 57.3
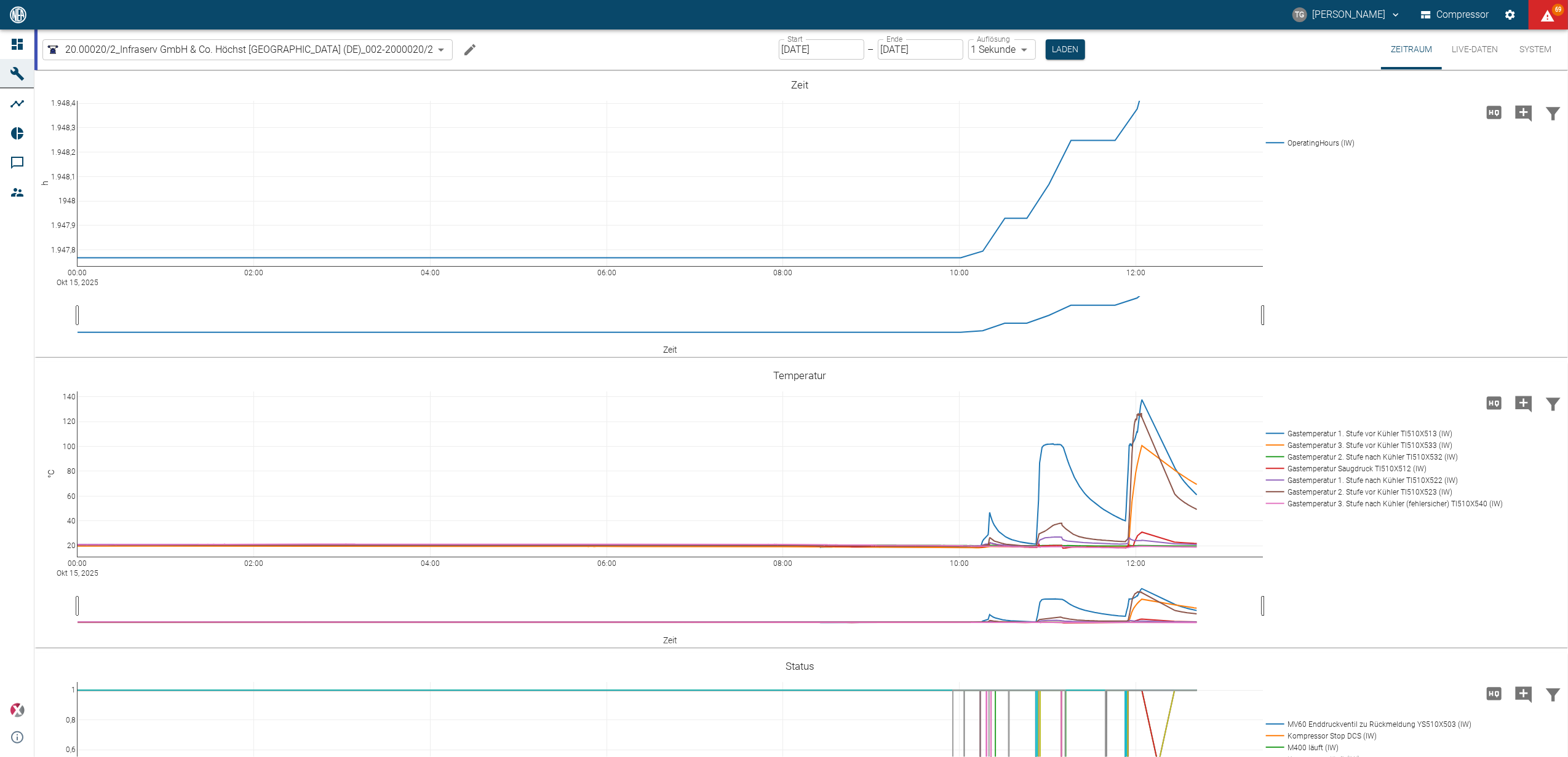
scroll to position [574, 0]
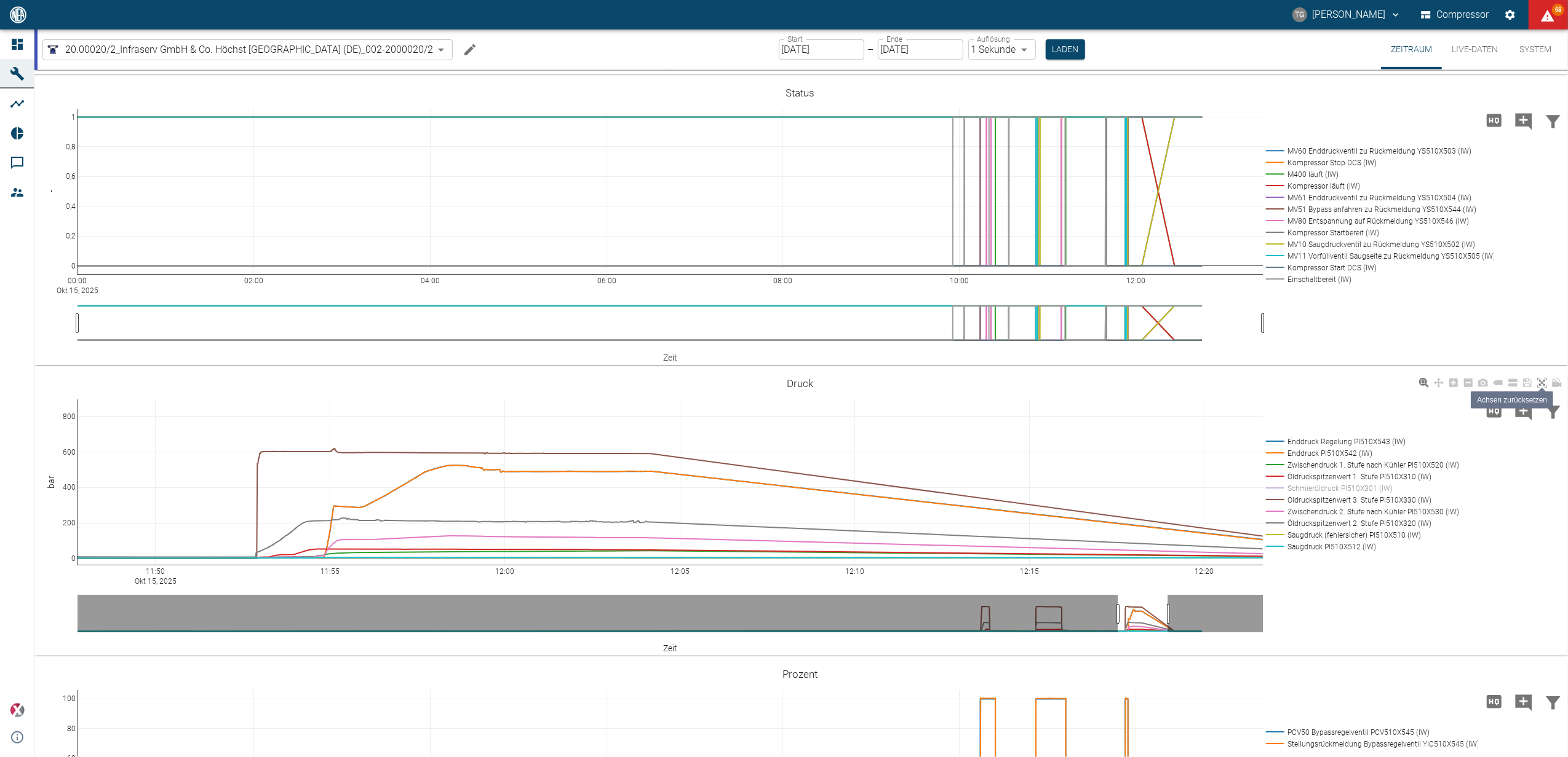
click at [1541, 377] on link at bounding box center [1541, 384] width 15 height 14
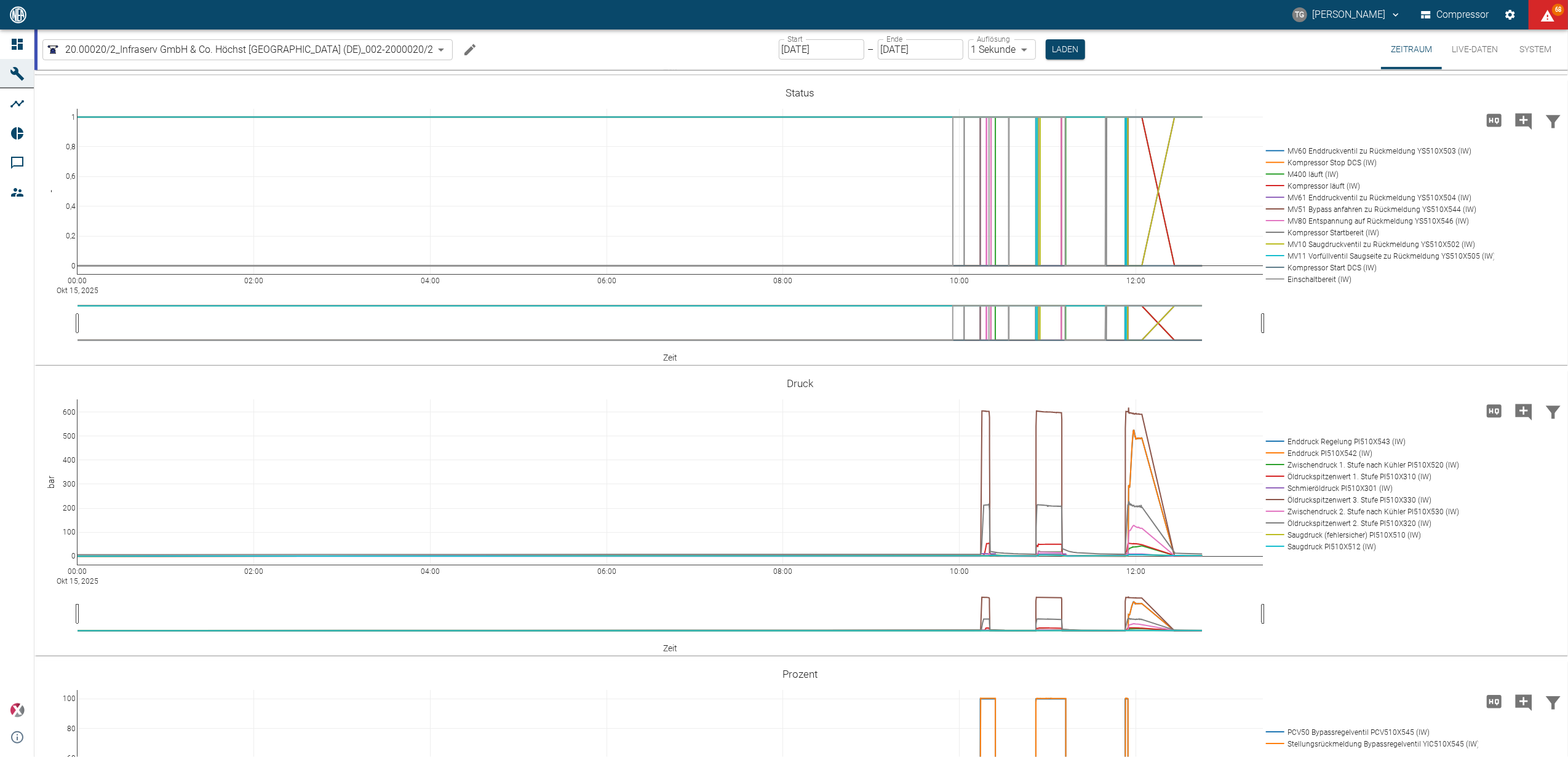
click at [1073, 37] on div "Start 15.10.2025 Start – Ende 15.10.2025 Ende Auflösung 1 Sekunde 1sec Auflösun…" at bounding box center [931, 49] width 307 height 40
click at [1068, 54] on button "Laden" at bounding box center [1065, 49] width 39 height 20
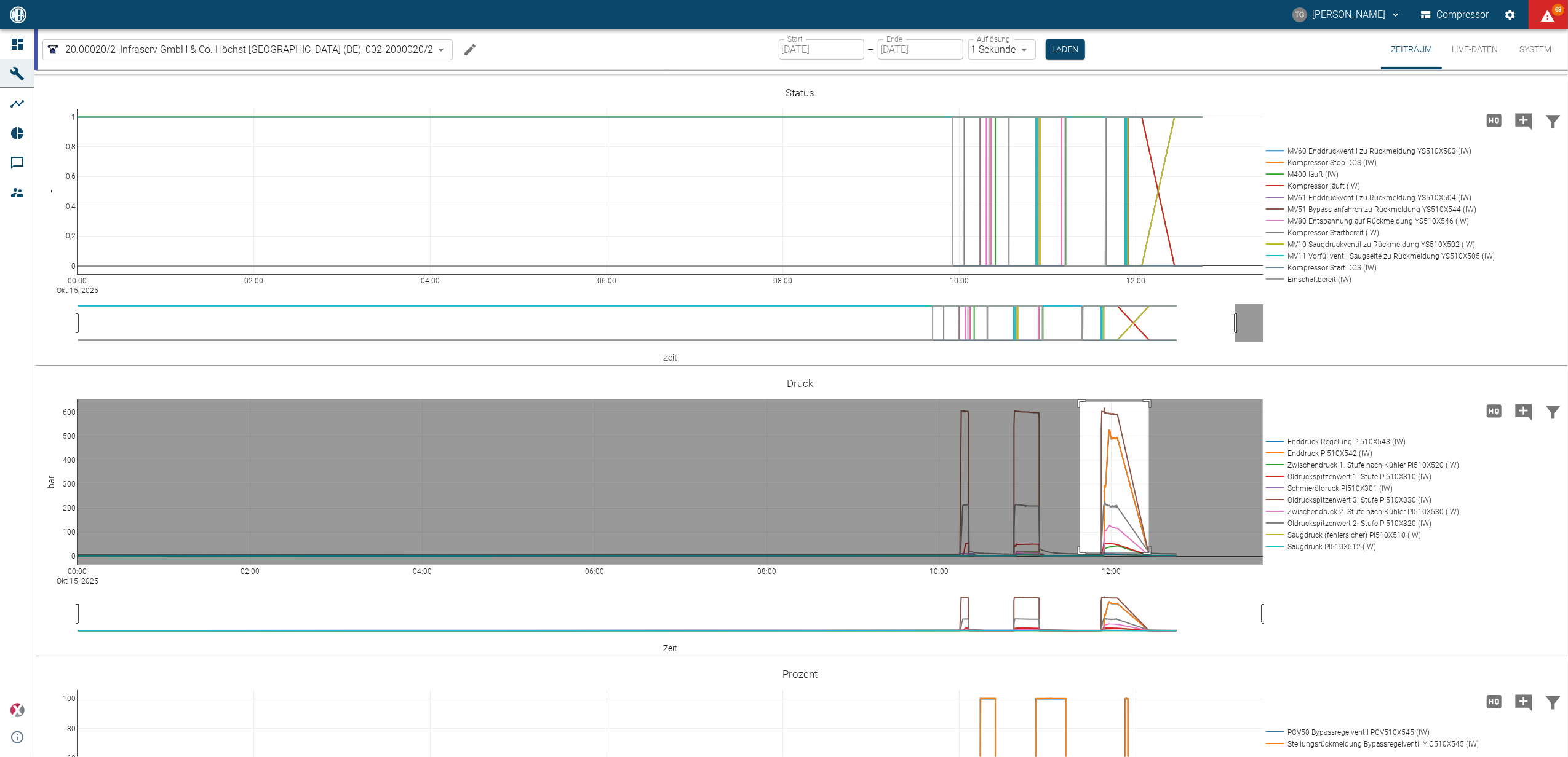
drag, startPoint x: 1080, startPoint y: 401, endPoint x: 1155, endPoint y: 554, distance: 170.4
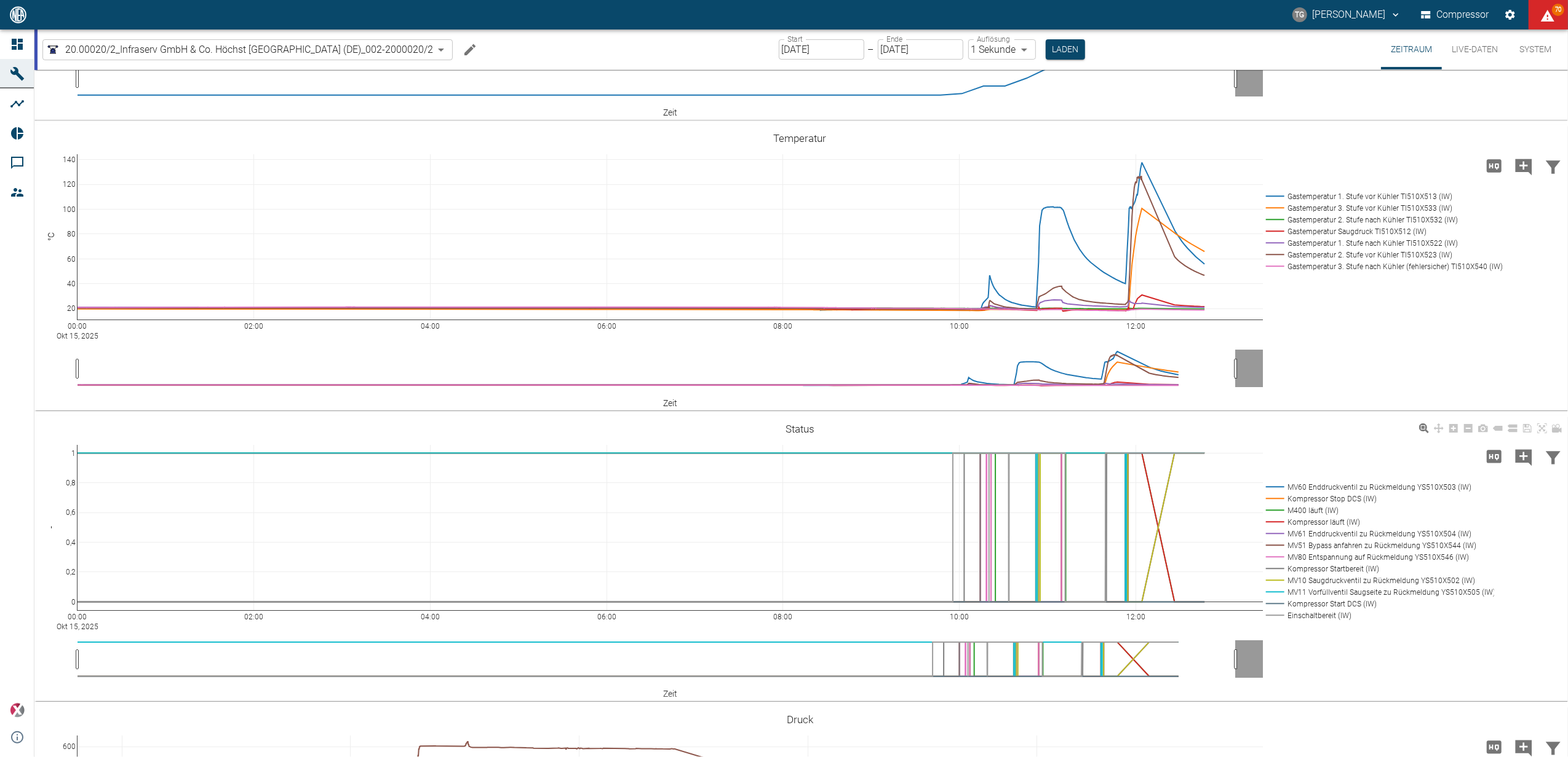
scroll to position [565, 0]
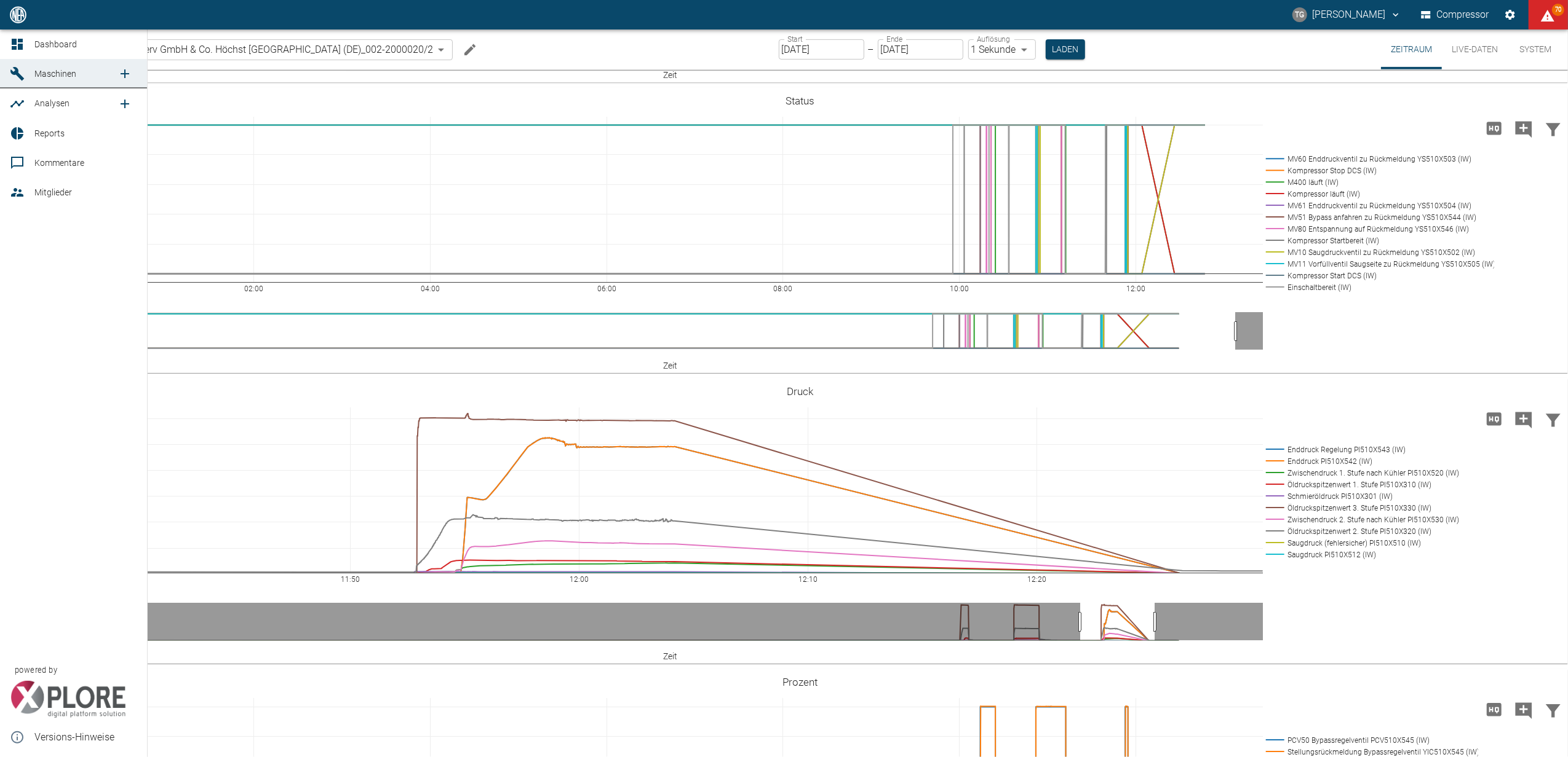
click at [21, 44] on icon at bounding box center [17, 44] width 11 height 11
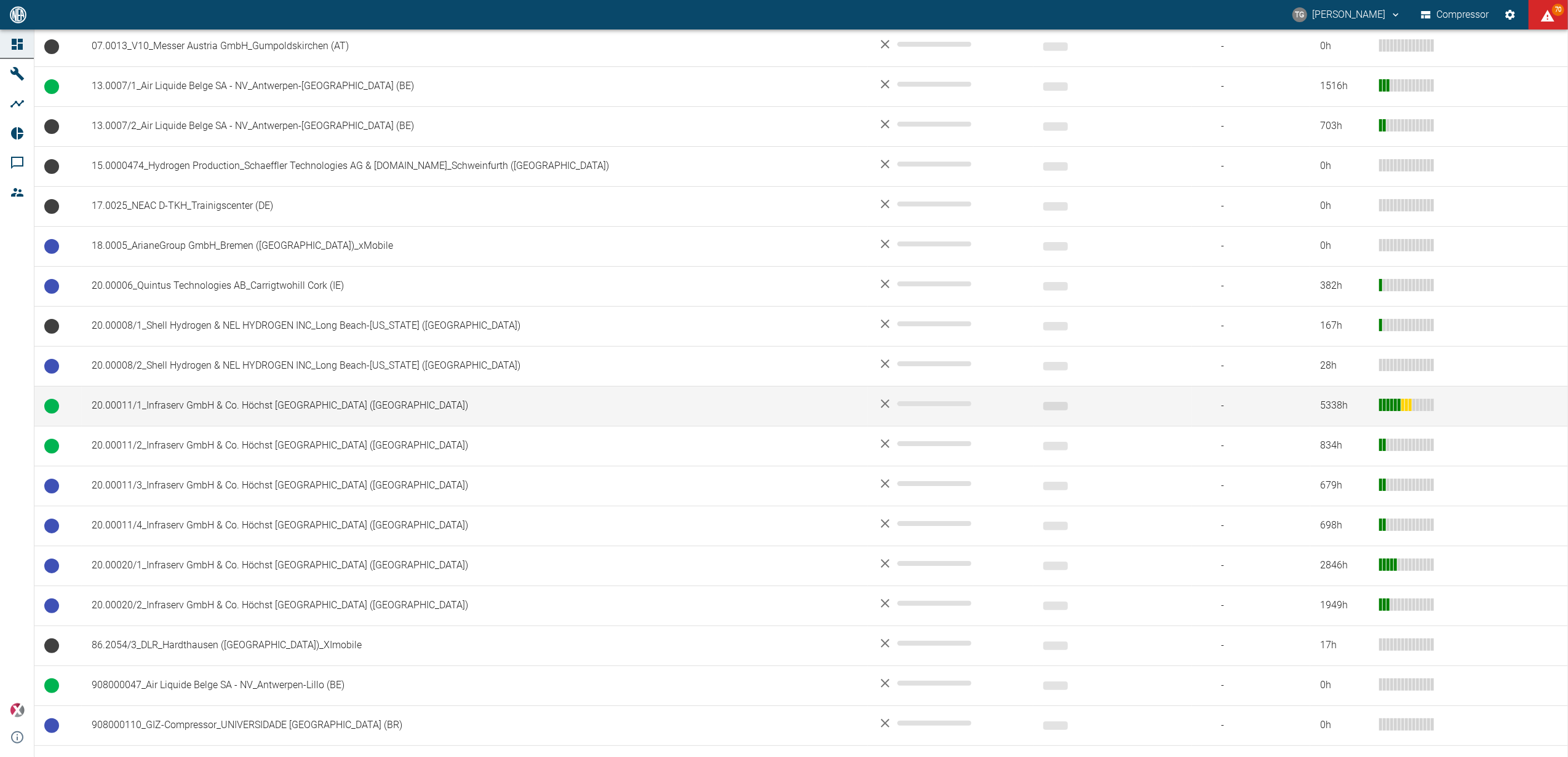
scroll to position [574, 0]
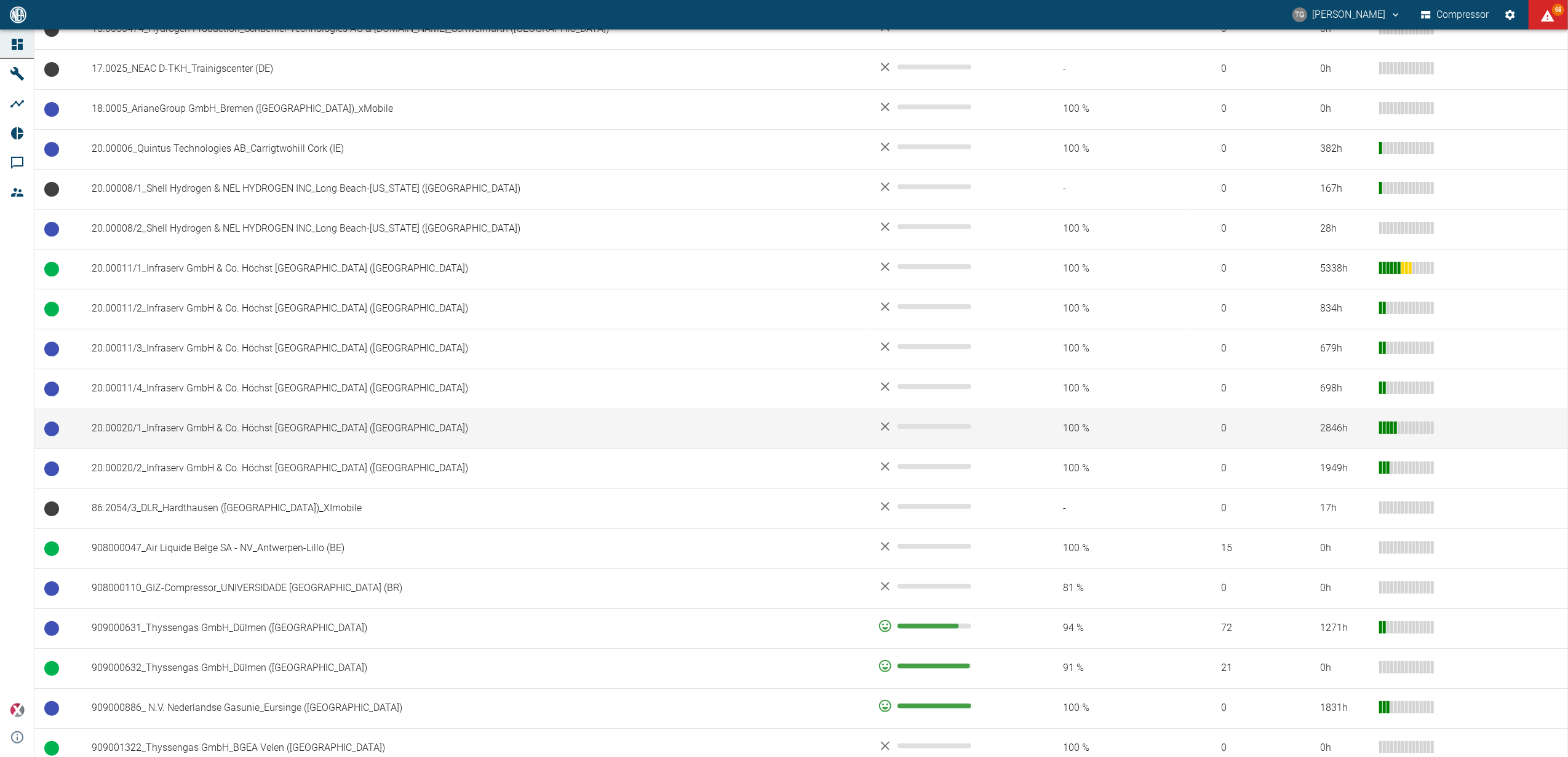
click at [188, 439] on td "20.00020/1_Infraserv GmbH & Co. Höchst [GEOGRAPHIC_DATA] ([GEOGRAPHIC_DATA])" at bounding box center [475, 428] width 786 height 40
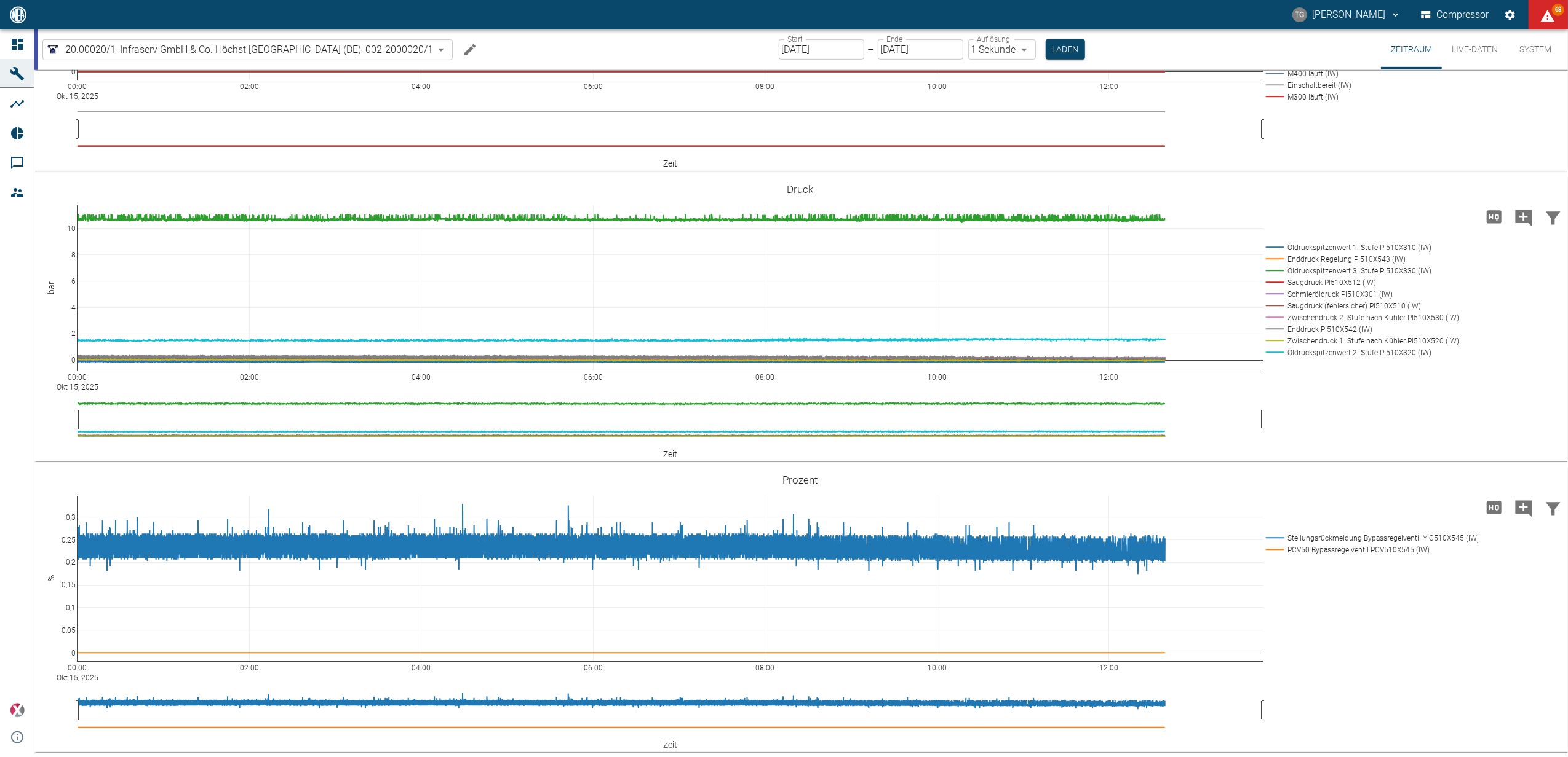
scroll to position [603, 0]
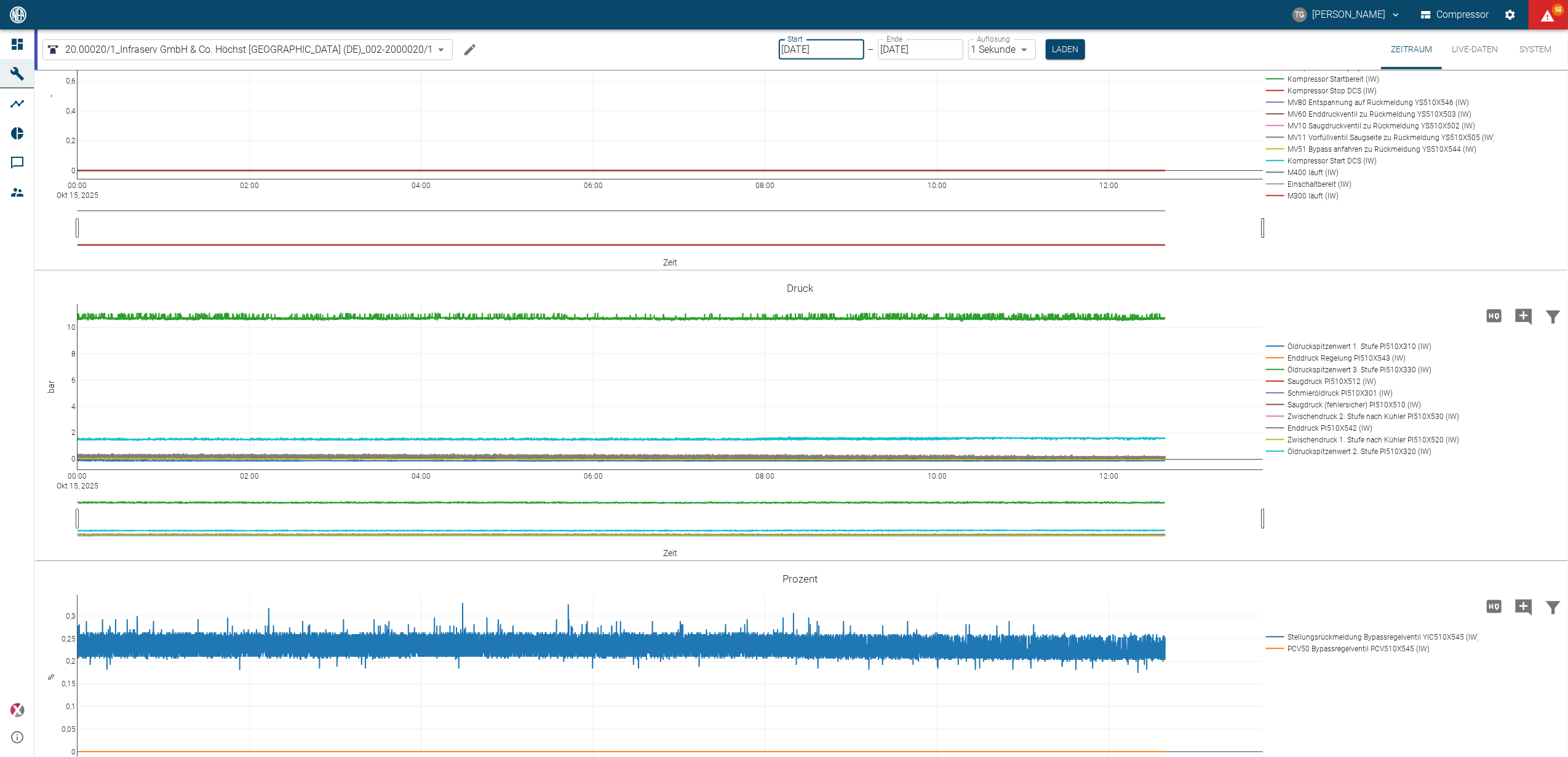
click at [834, 45] on input "[DATE]" at bounding box center [821, 49] width 86 height 20
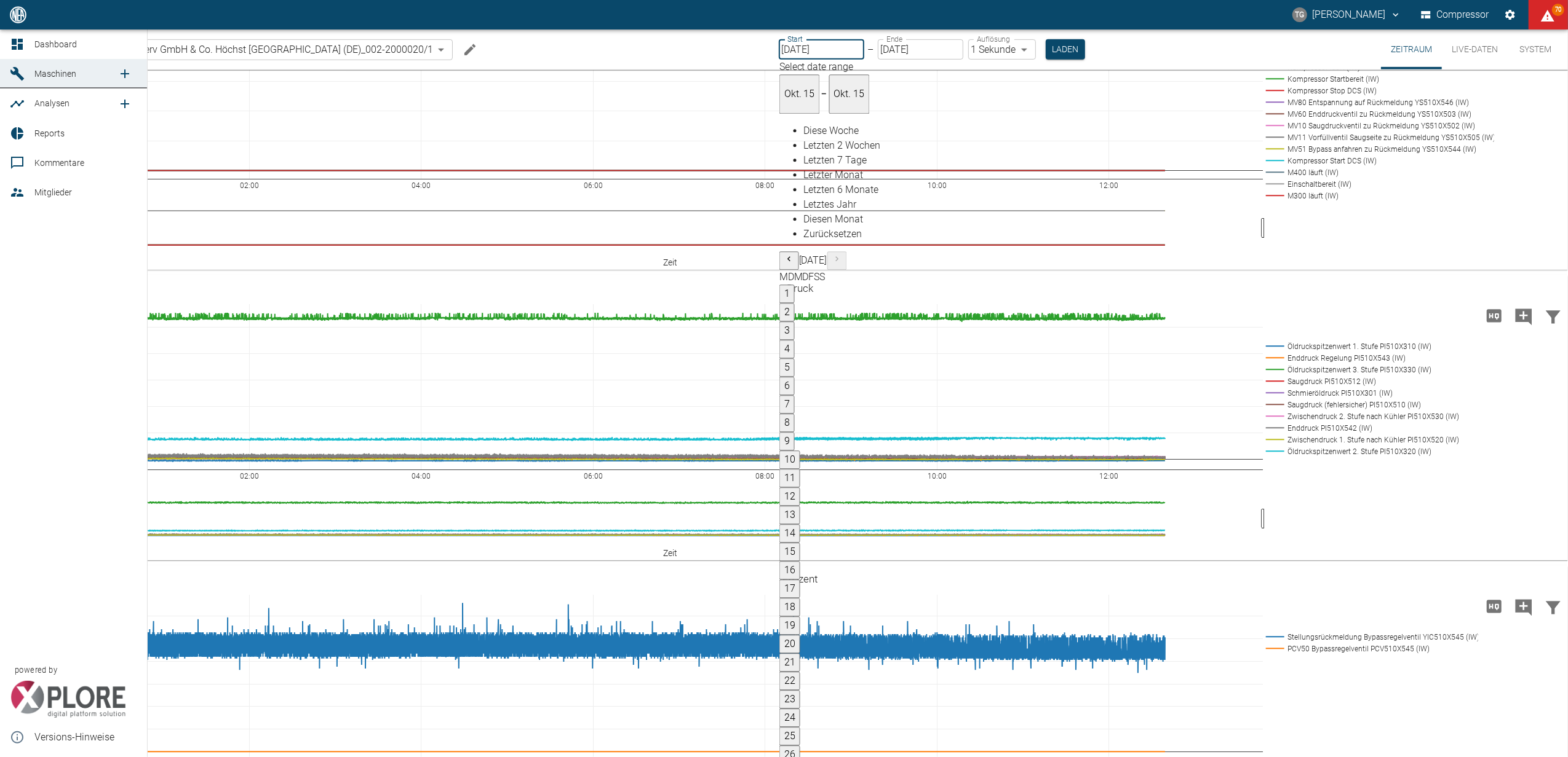
drag, startPoint x: 20, startPoint y: 45, endPoint x: 41, endPoint y: 70, distance: 32.6
click at [20, 45] on icon at bounding box center [17, 44] width 11 height 11
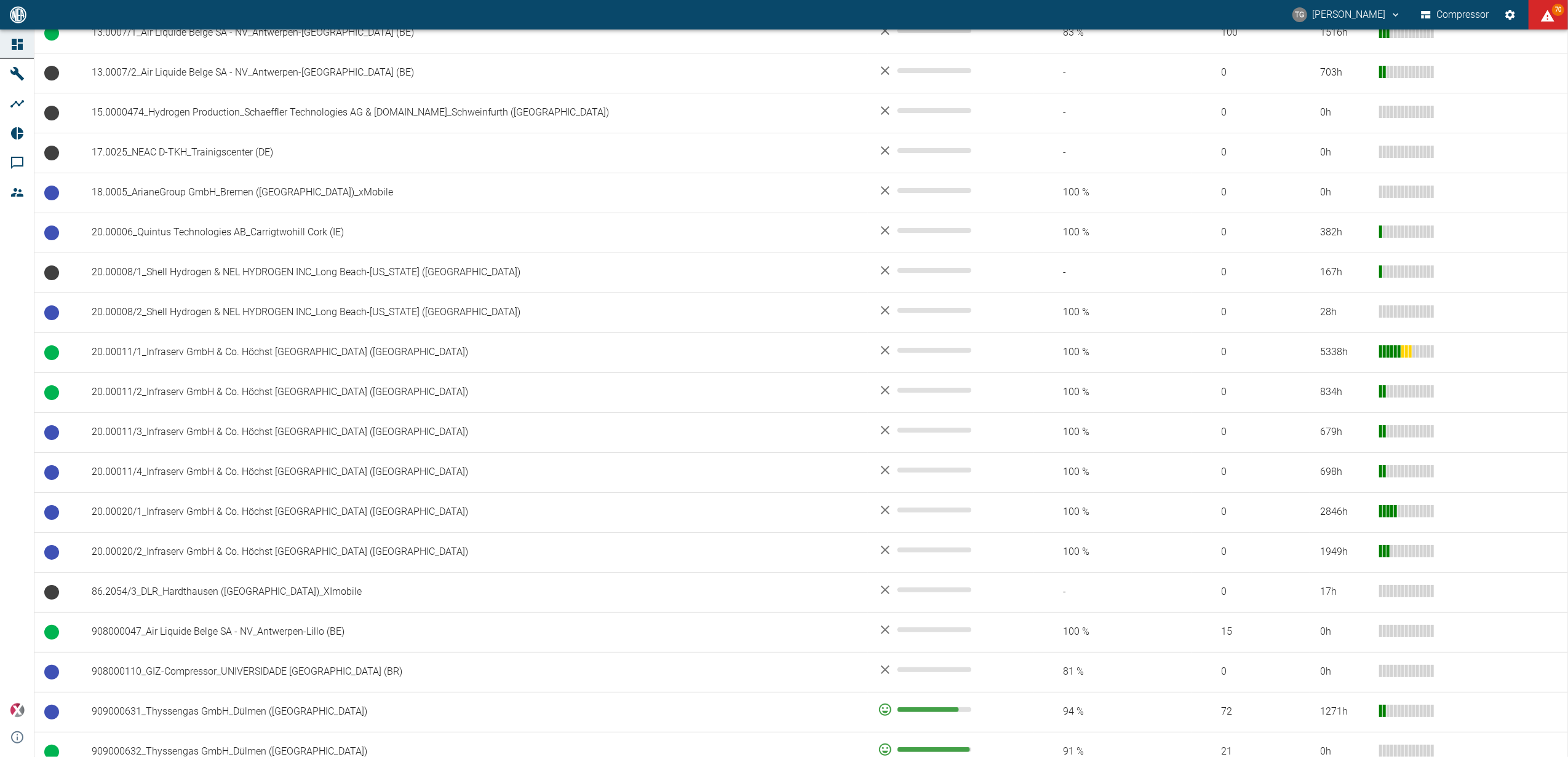
scroll to position [492, 0]
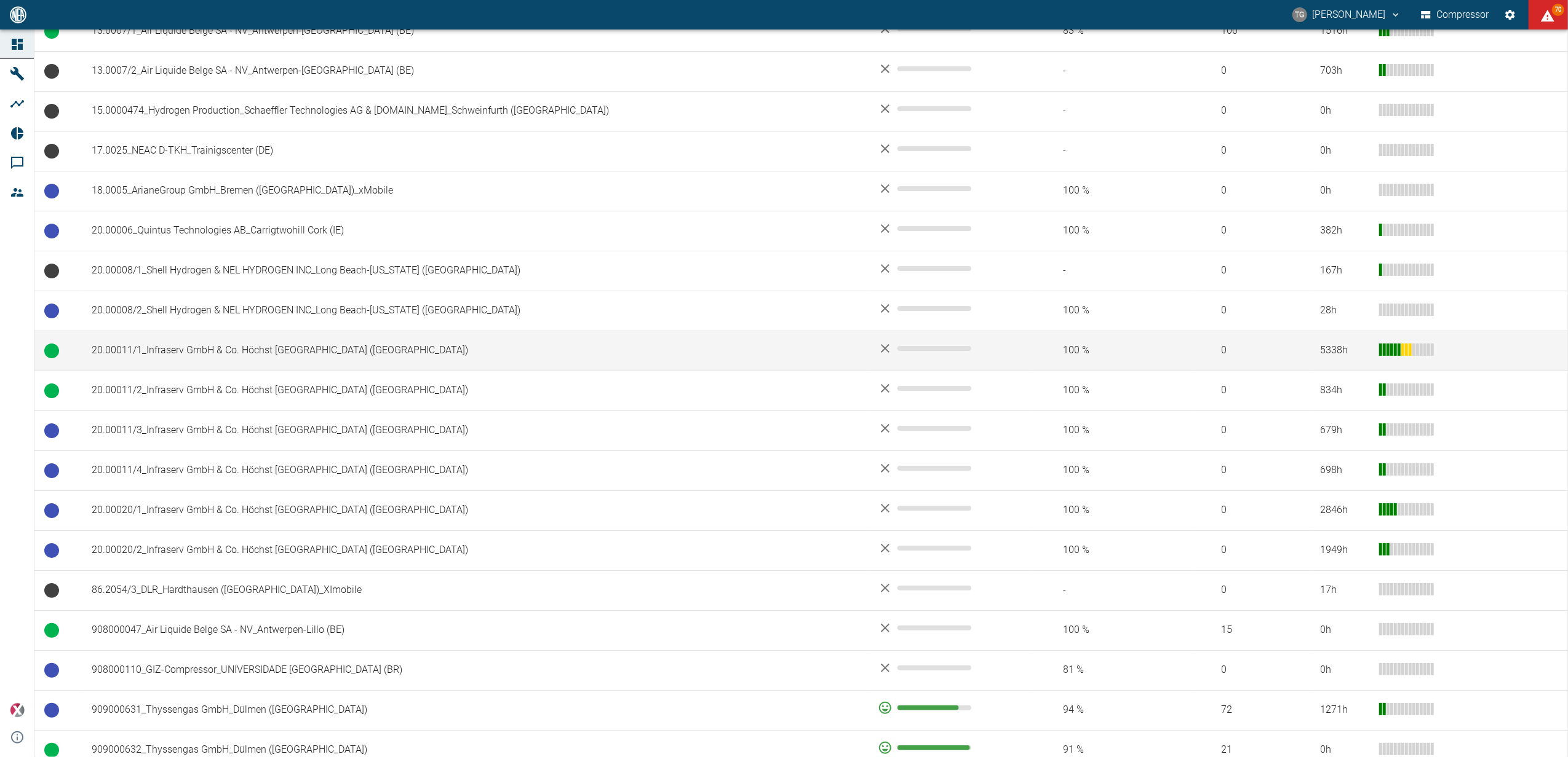
click at [176, 348] on td "20.00011/1_Infraserv GmbH & Co. Höchst [GEOGRAPHIC_DATA] ([GEOGRAPHIC_DATA])" at bounding box center [475, 350] width 786 height 40
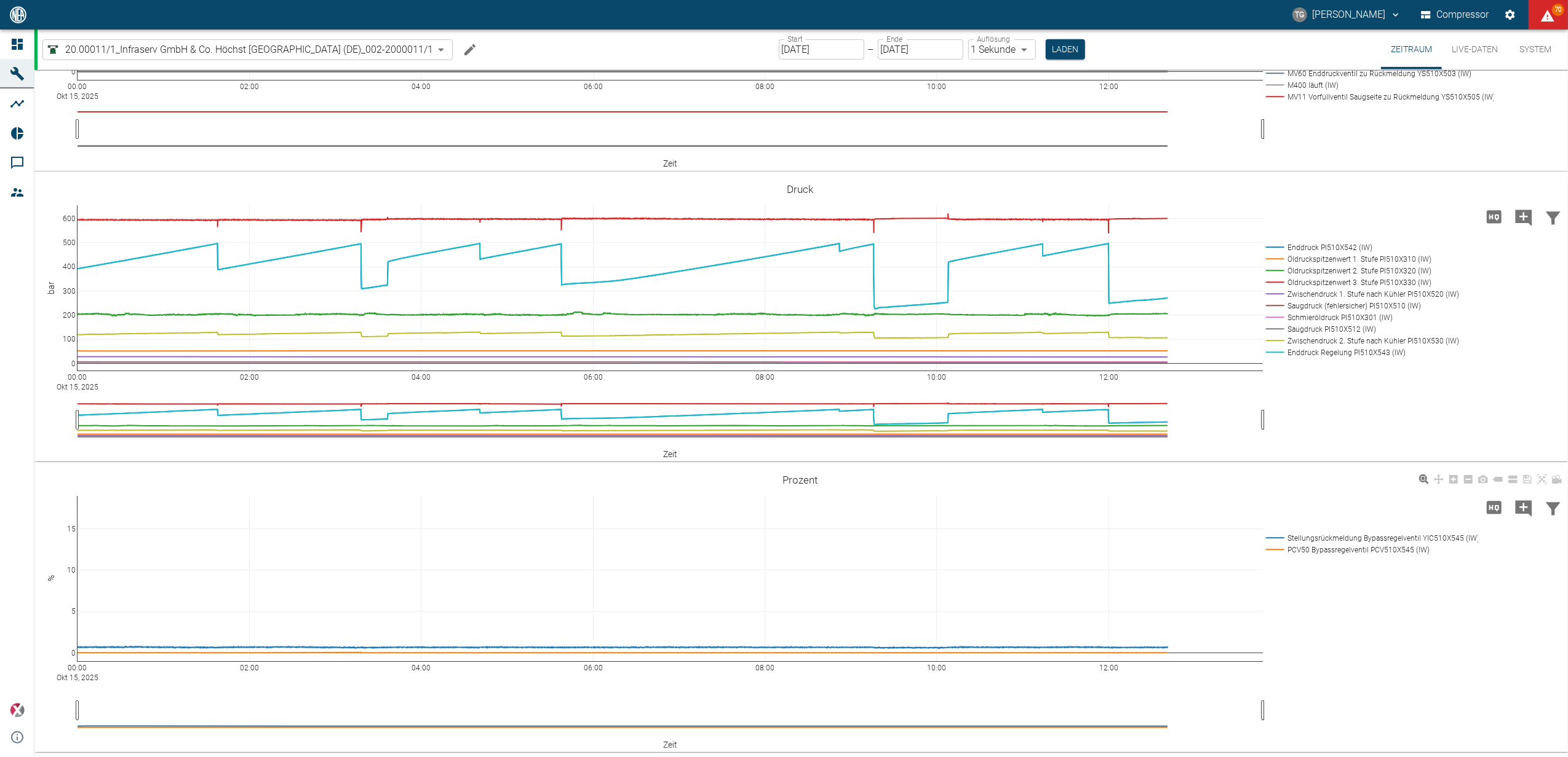
scroll to position [738, 0]
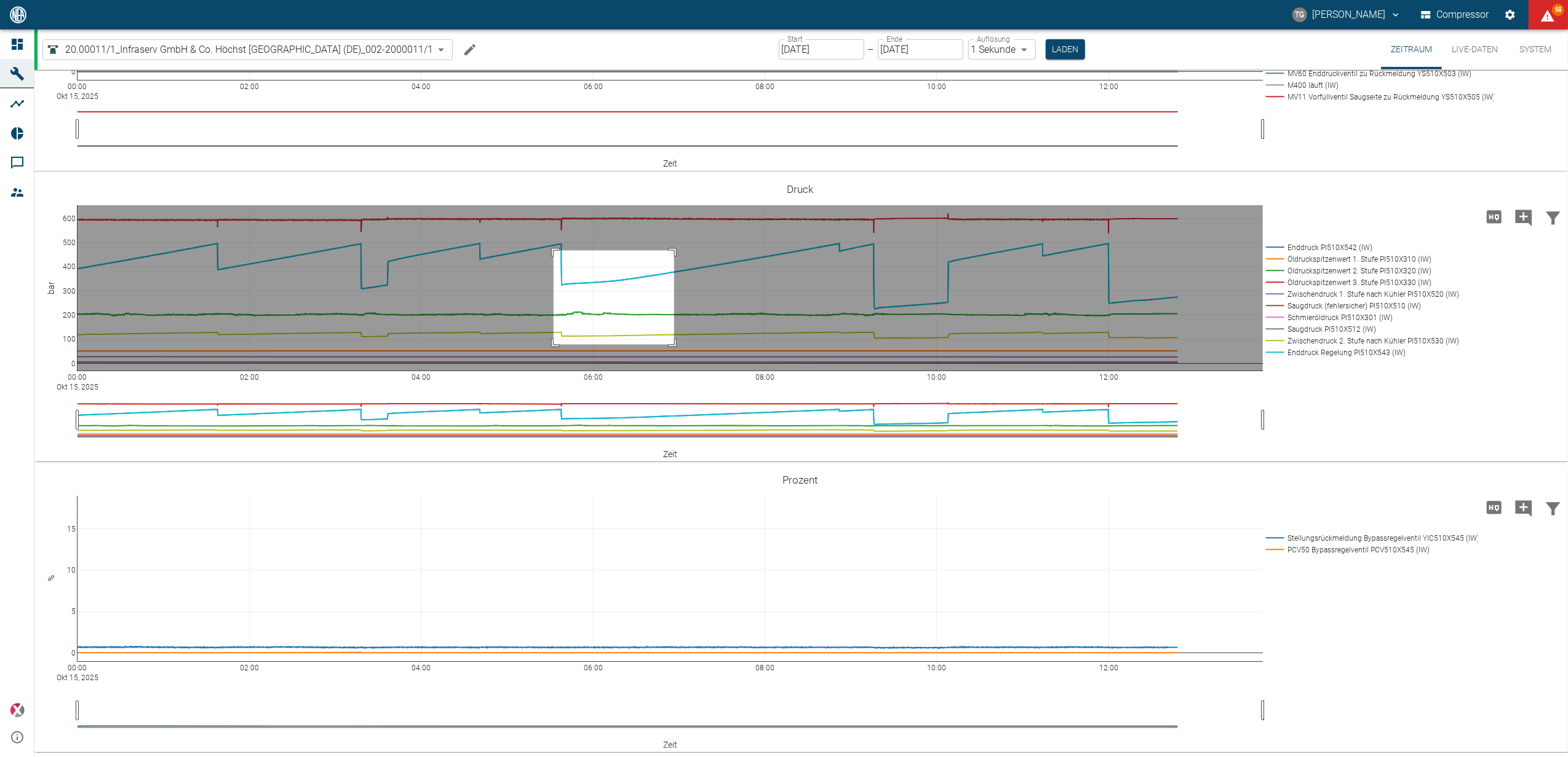
drag, startPoint x: 554, startPoint y: 281, endPoint x: 680, endPoint y: 374, distance: 156.6
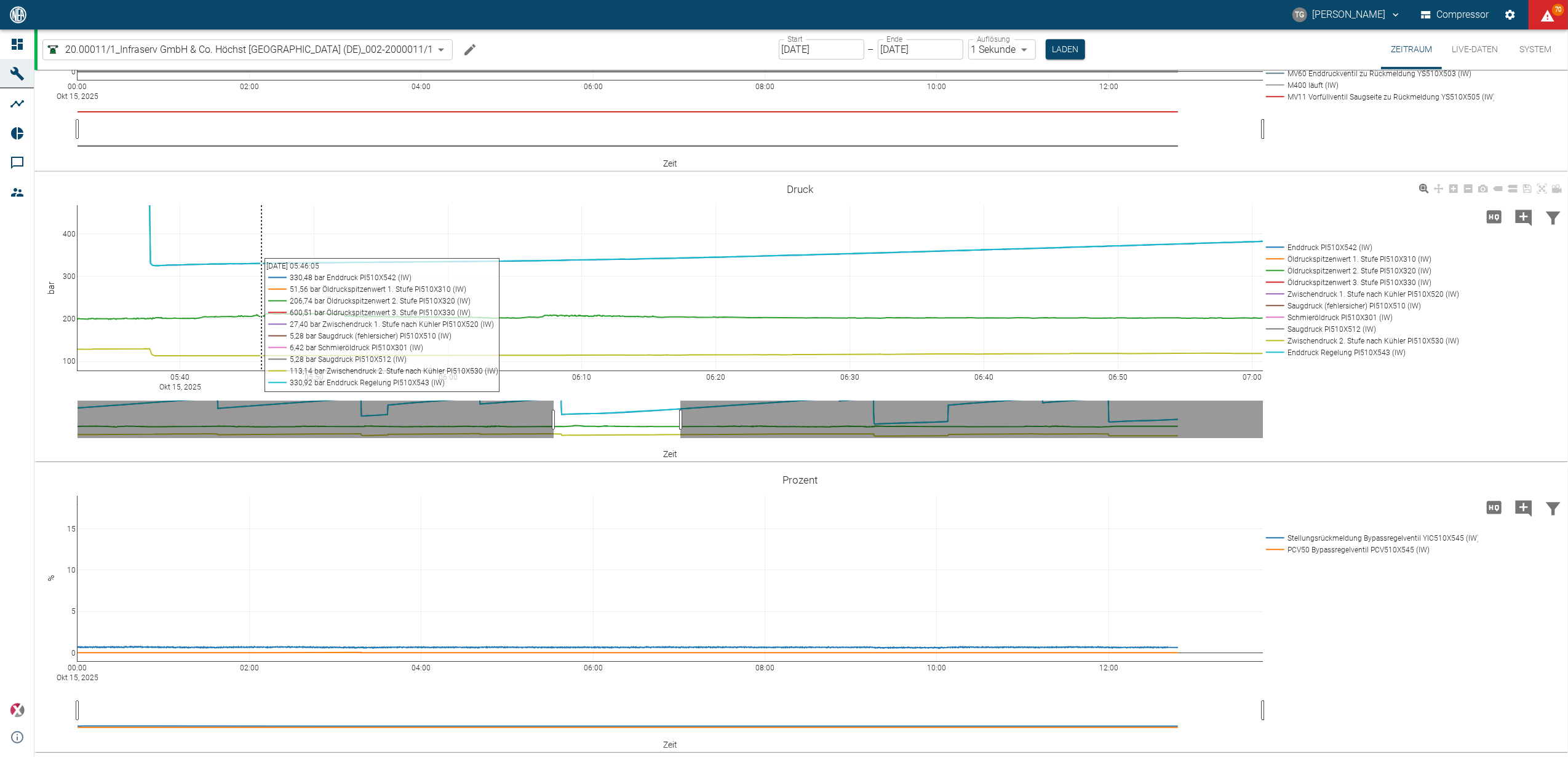
scroll to position [767, 0]
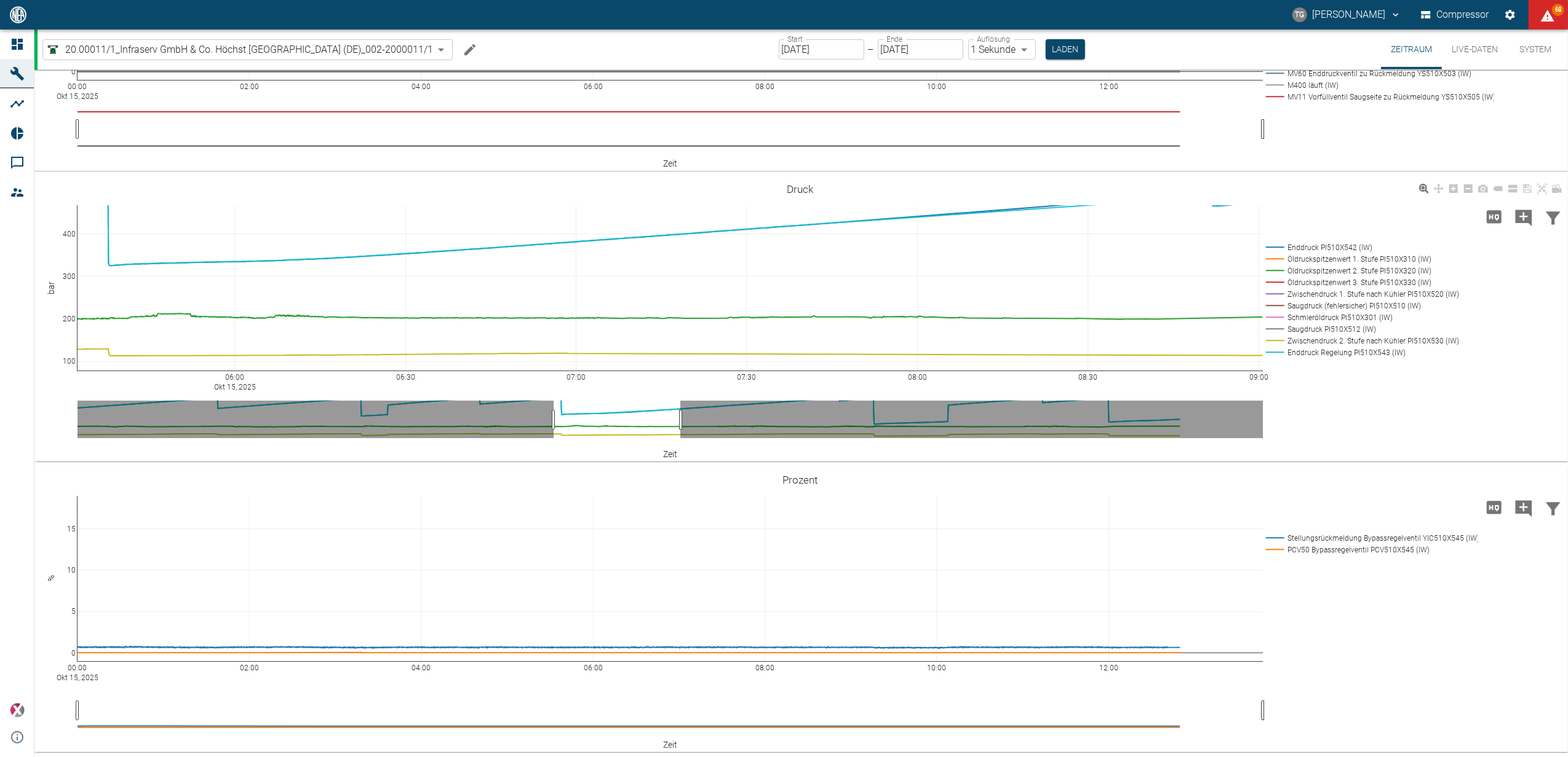
drag, startPoint x: 1254, startPoint y: 380, endPoint x: 1087, endPoint y: 418, distance: 171.3
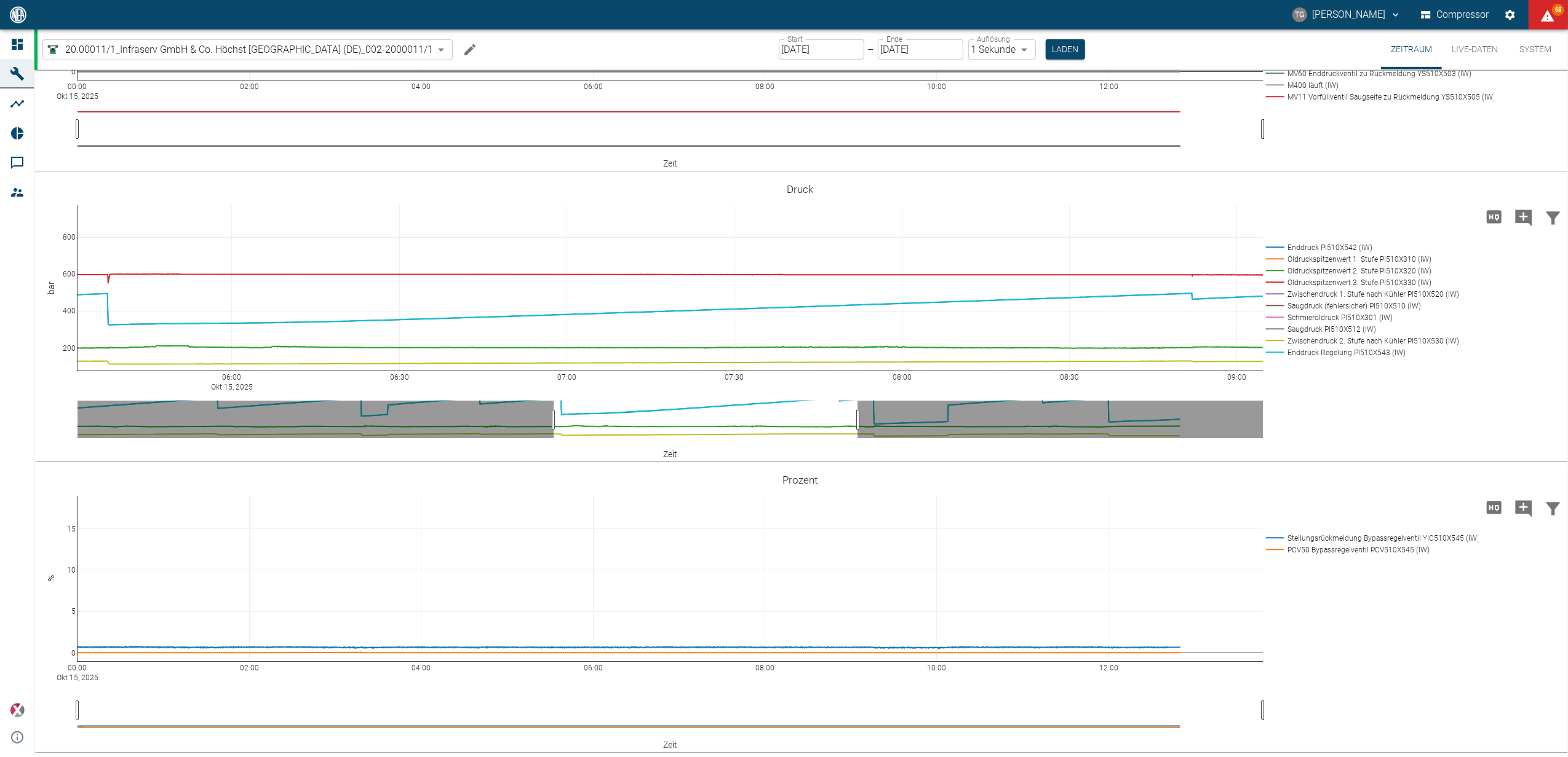
drag, startPoint x: 71, startPoint y: 210, endPoint x: 74, endPoint y: 303, distance: 93.0
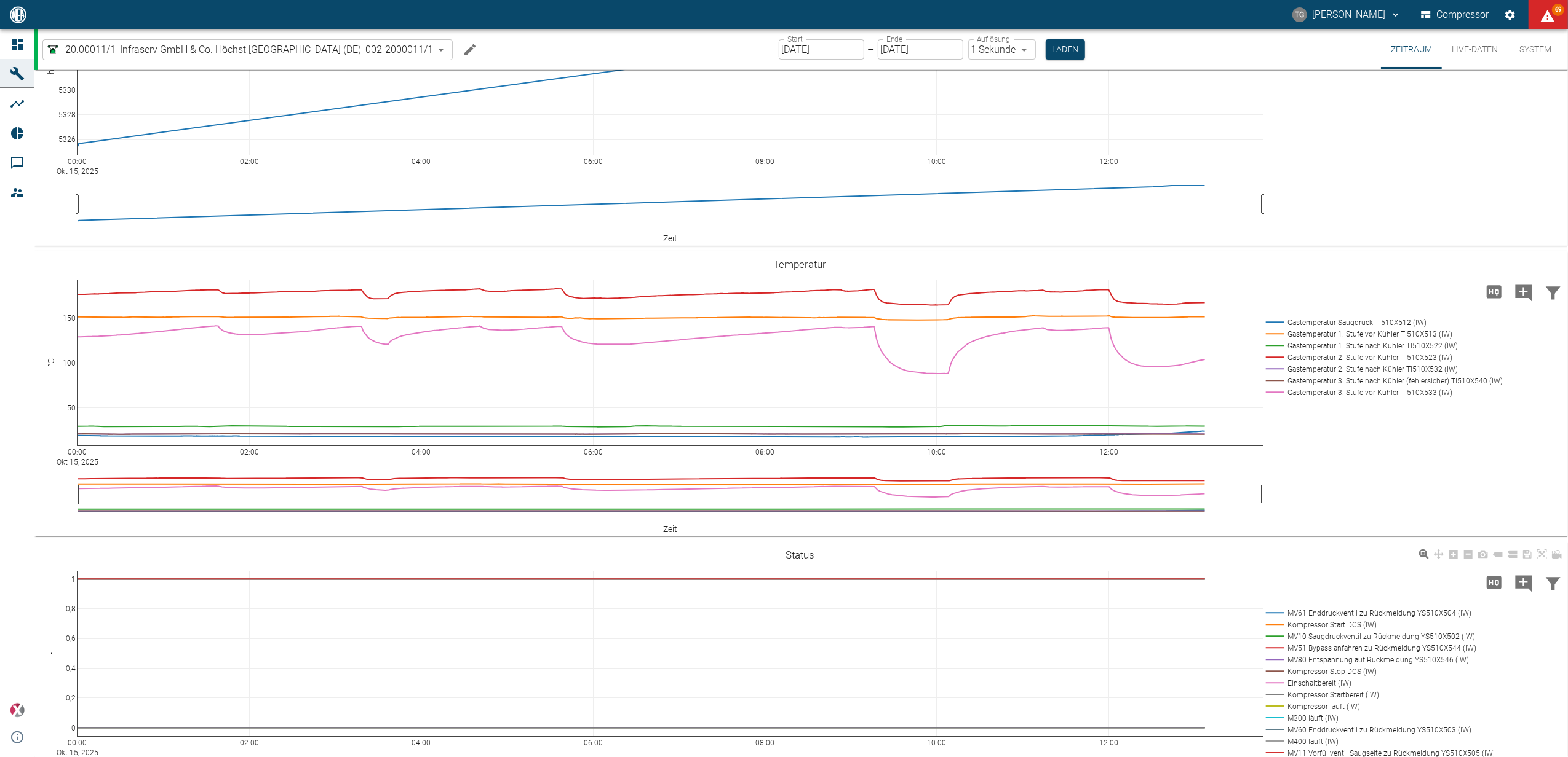
scroll to position [193, 0]
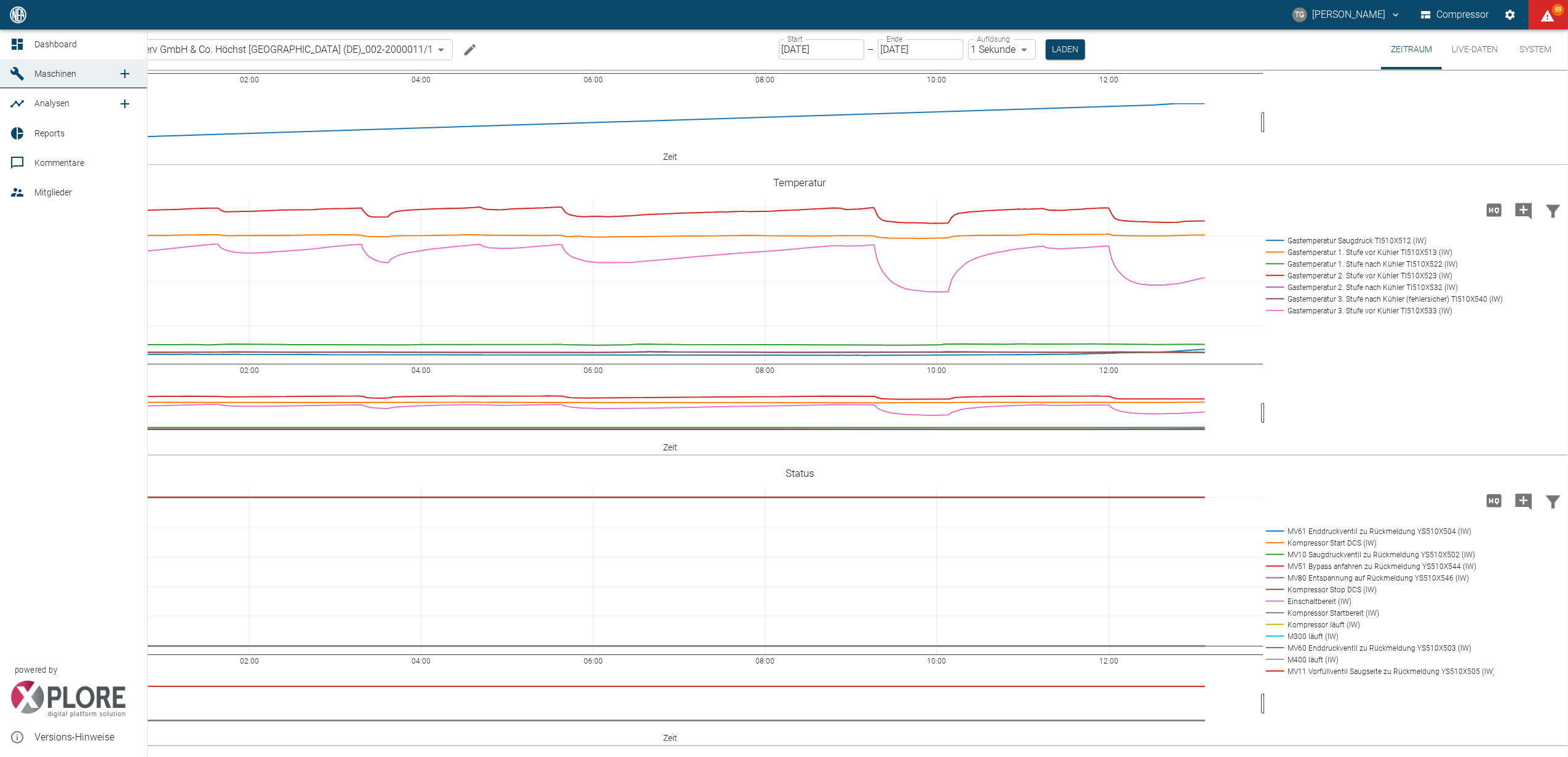
click at [21, 44] on icon at bounding box center [17, 44] width 11 height 11
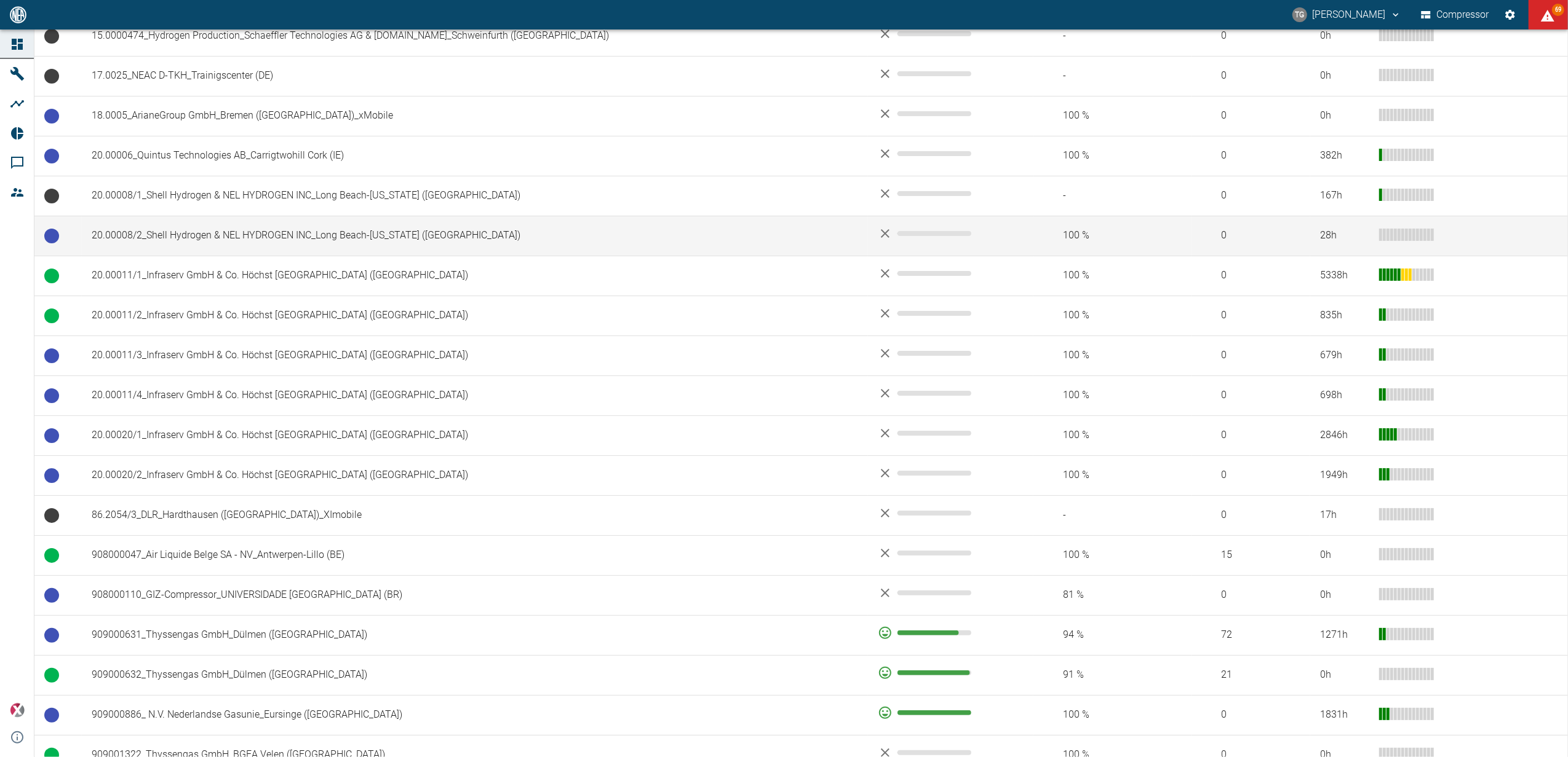
scroll to position [574, 0]
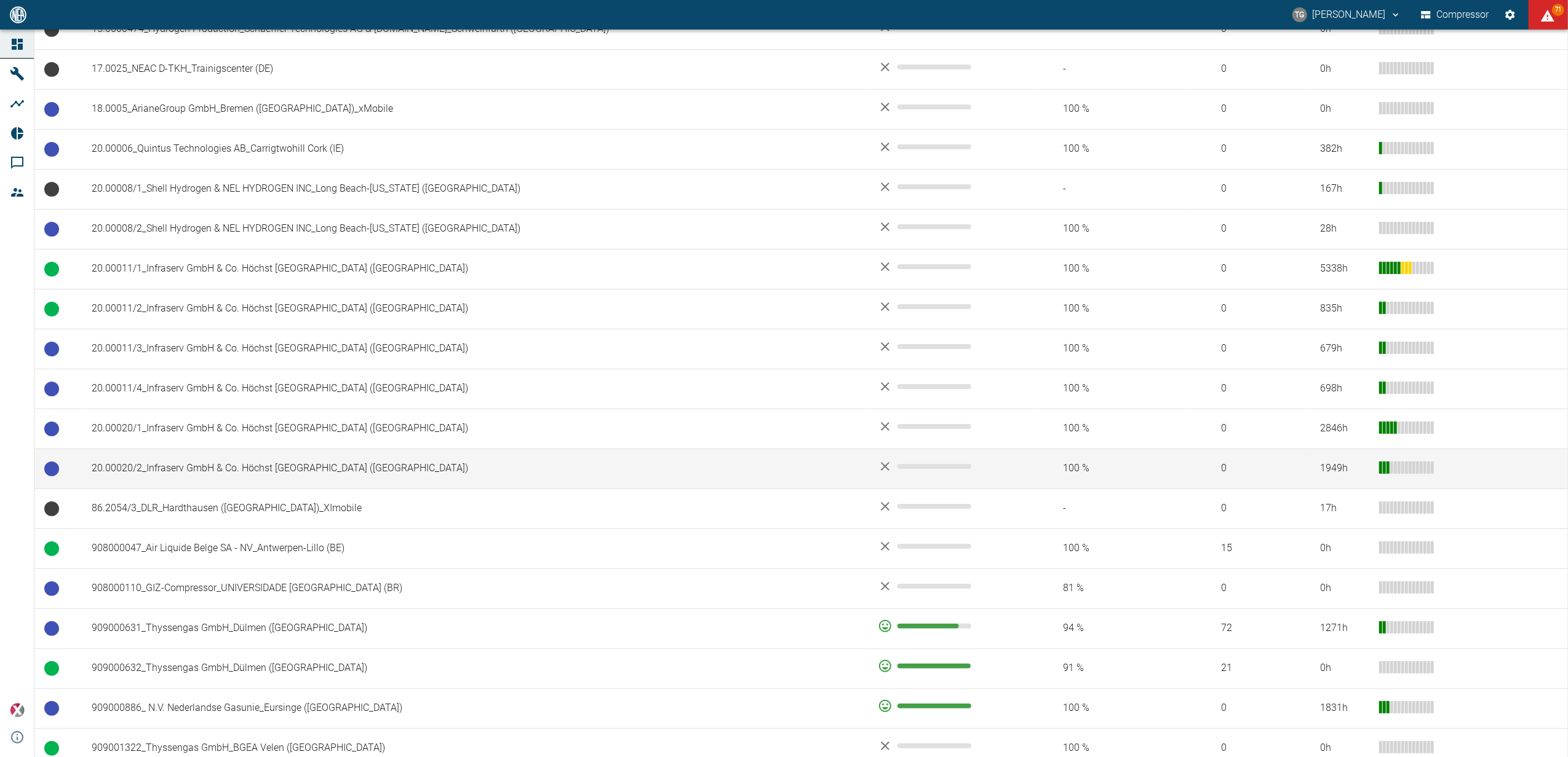
click at [222, 475] on td "20.00020/2_Infraserv GmbH & Co. Höchst [GEOGRAPHIC_DATA] ([GEOGRAPHIC_DATA])" at bounding box center [475, 469] width 786 height 40
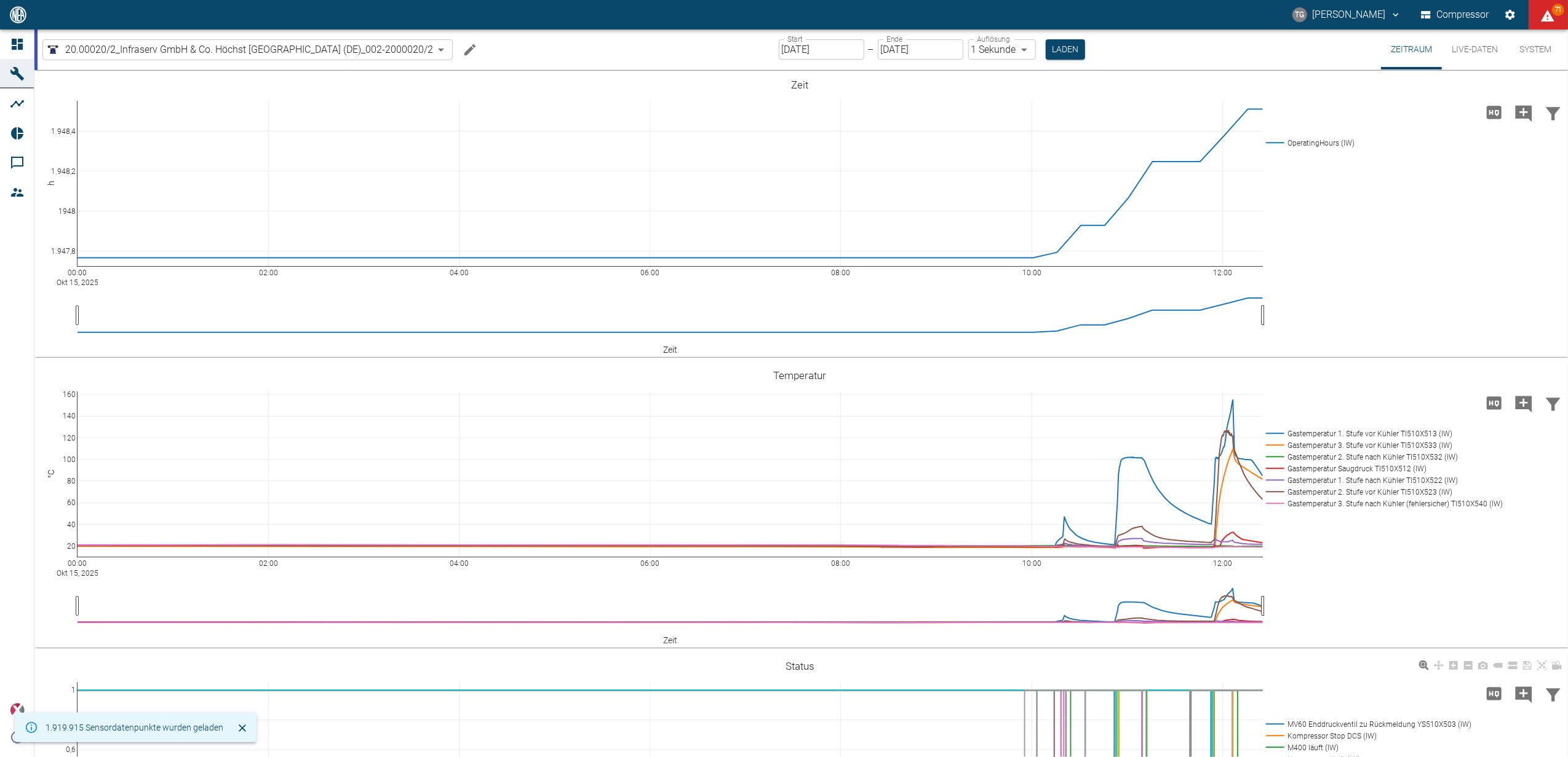
scroll to position [82, 0]
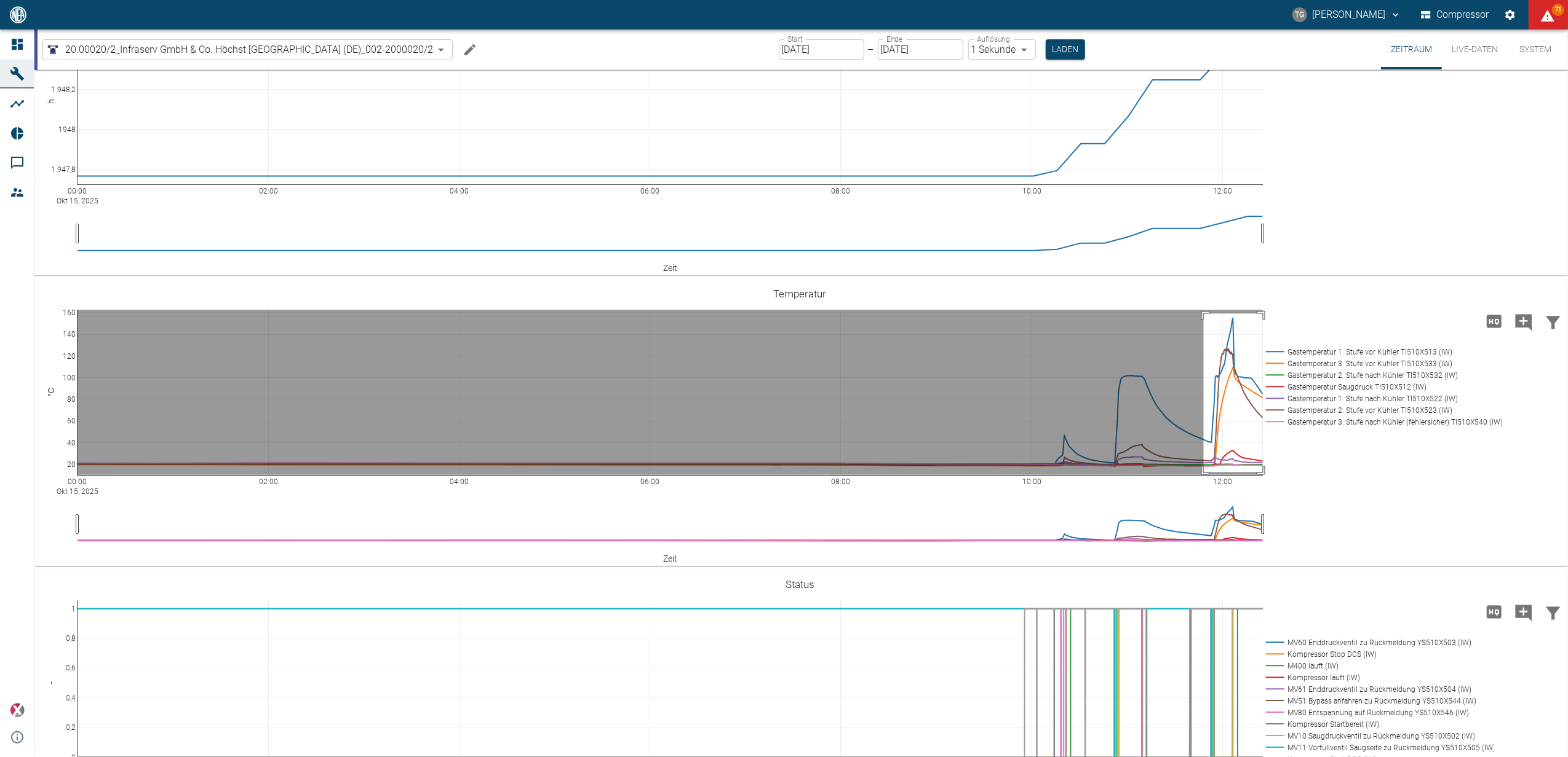
drag, startPoint x: 1204, startPoint y: 313, endPoint x: 1263, endPoint y: 472, distance: 169.6
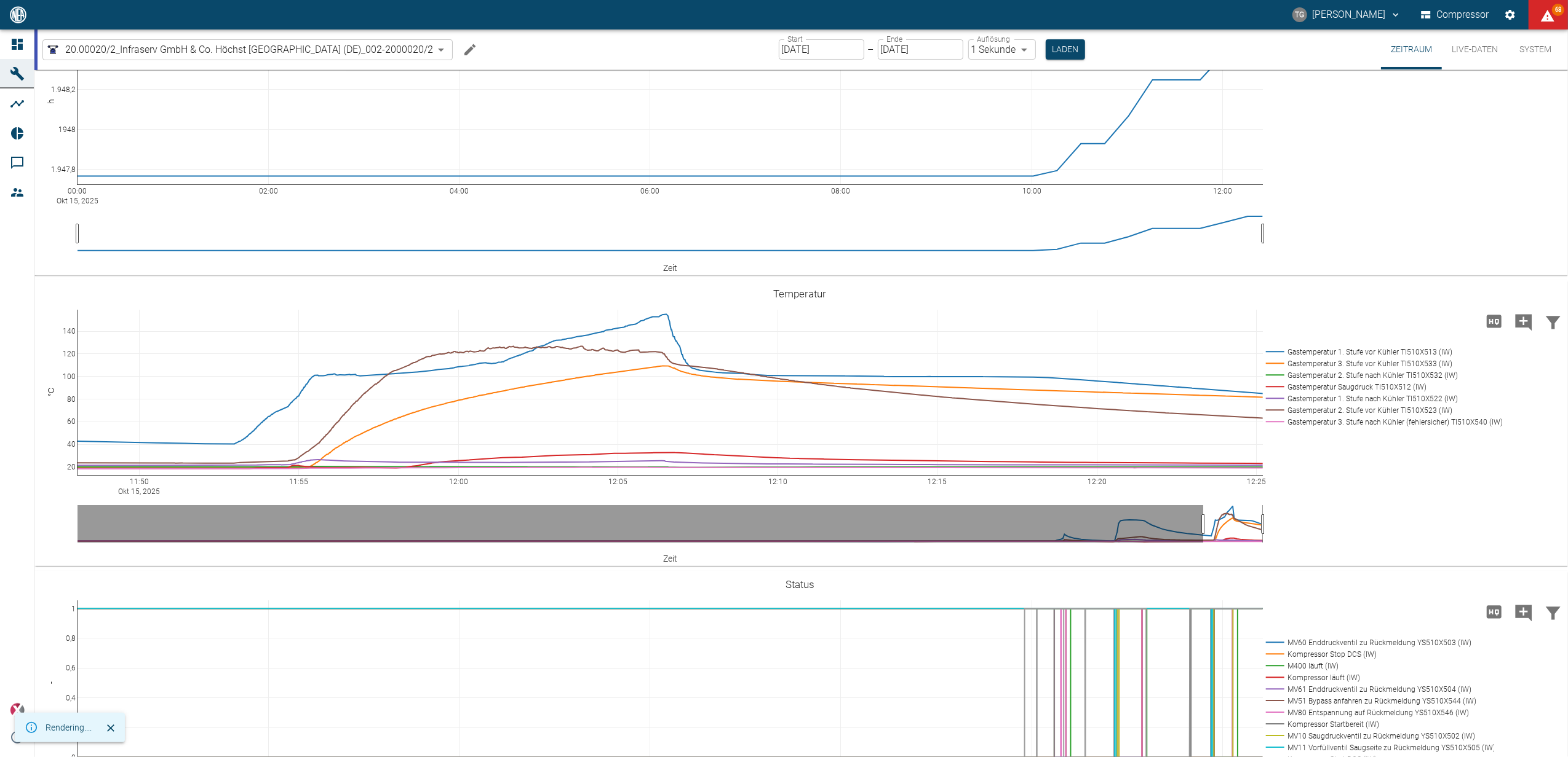
scroll to position [738, 0]
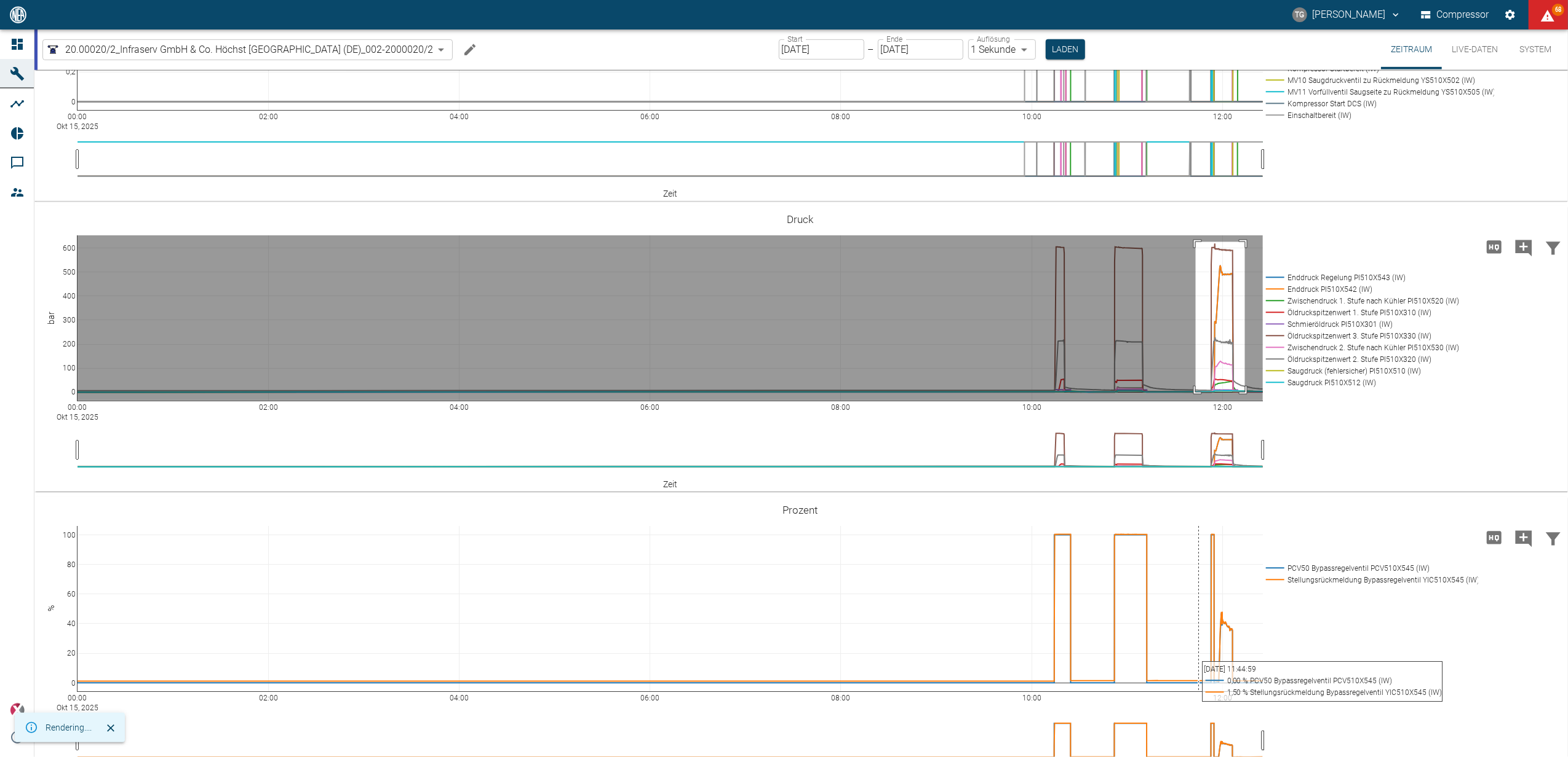
drag, startPoint x: 1196, startPoint y: 242, endPoint x: 1245, endPoint y: 391, distance: 156.9
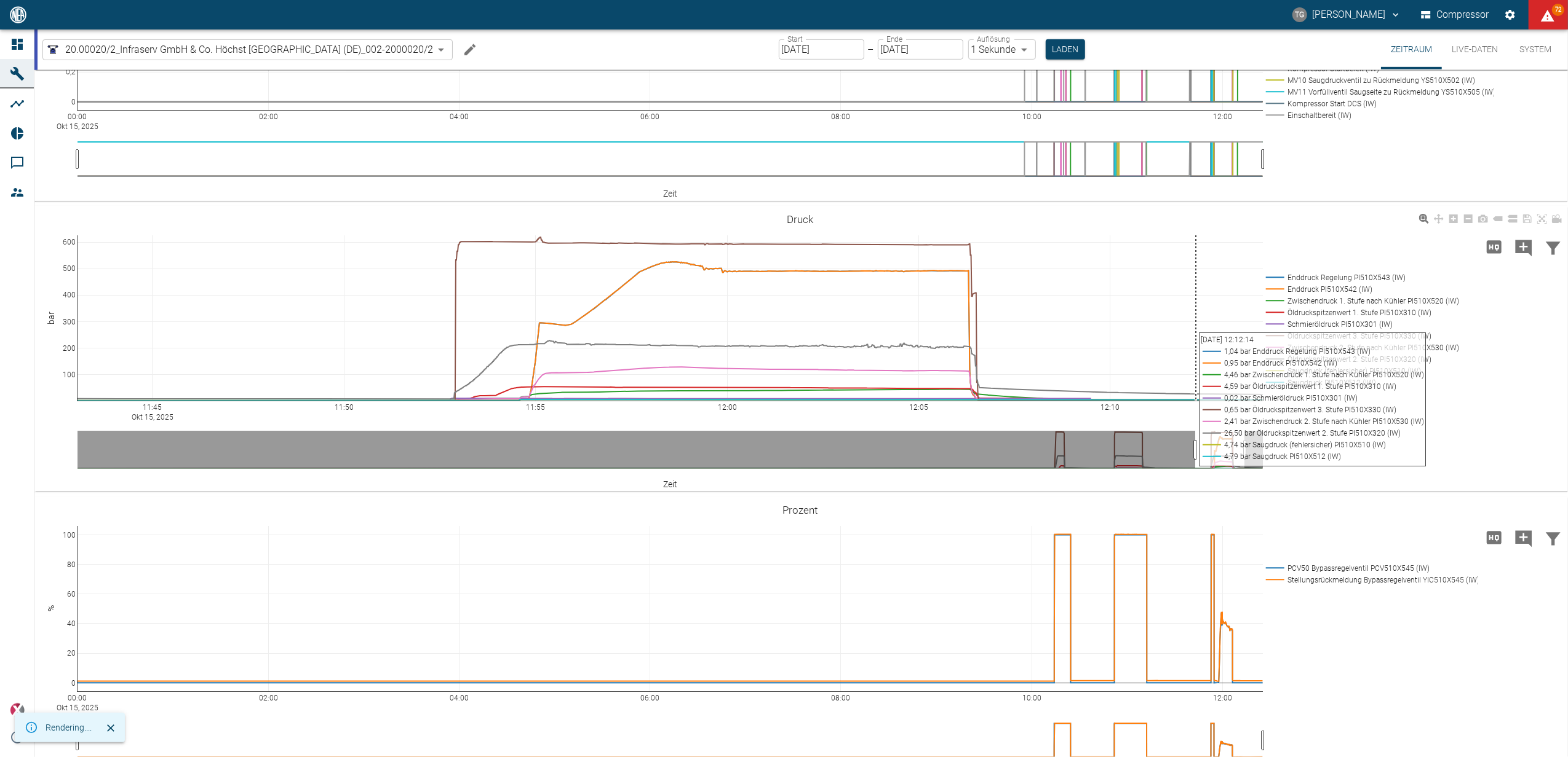
click at [1490, 323] on div "11:45 Okt 15, 2025 11:50 11:55 12:00 12:05 12:10 100 200 300 400 500 600 Enddru…" at bounding box center [800, 348] width 1531 height 277
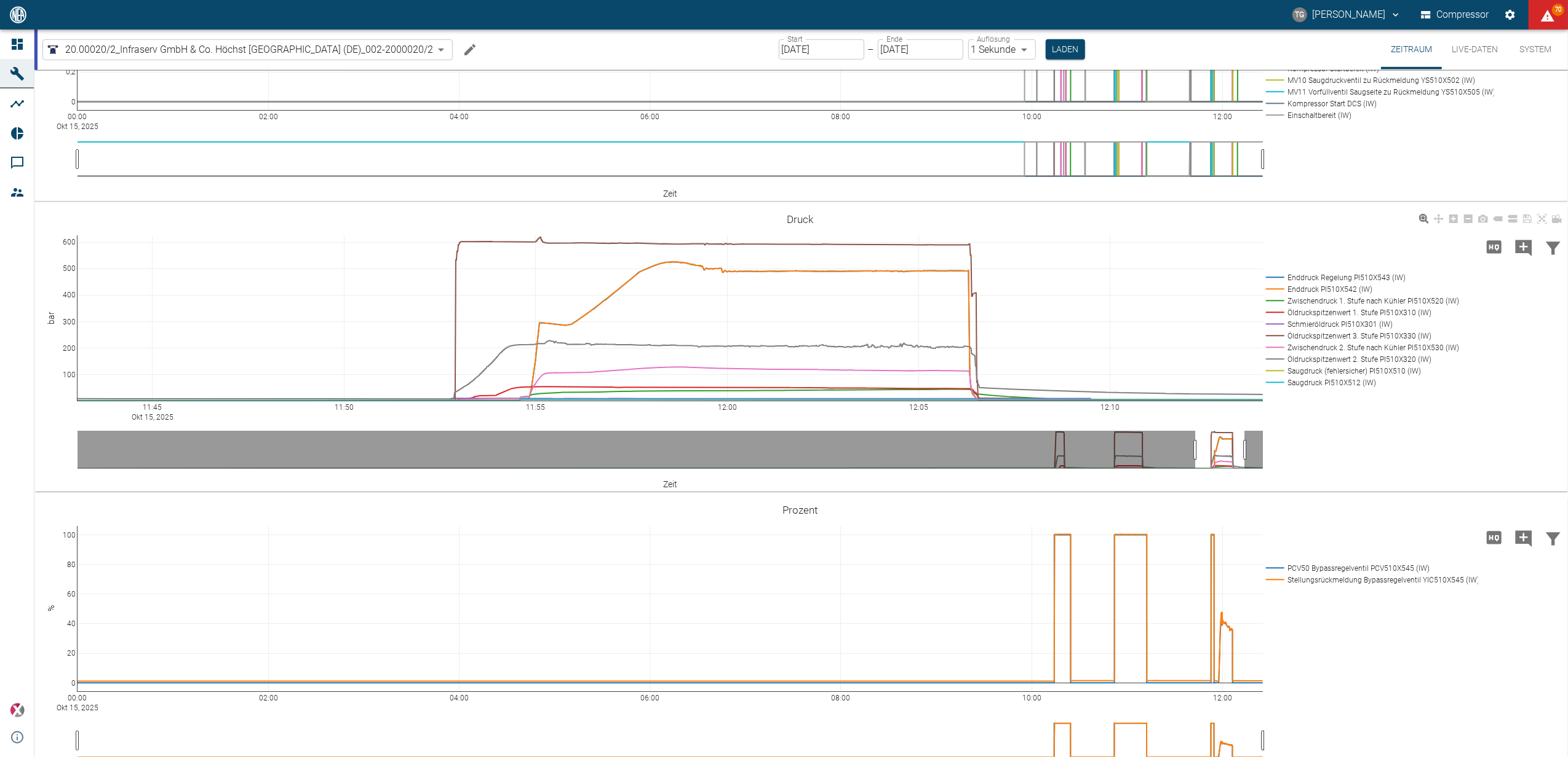
click at [1542, 220] on icon at bounding box center [1541, 218] width 10 height 10
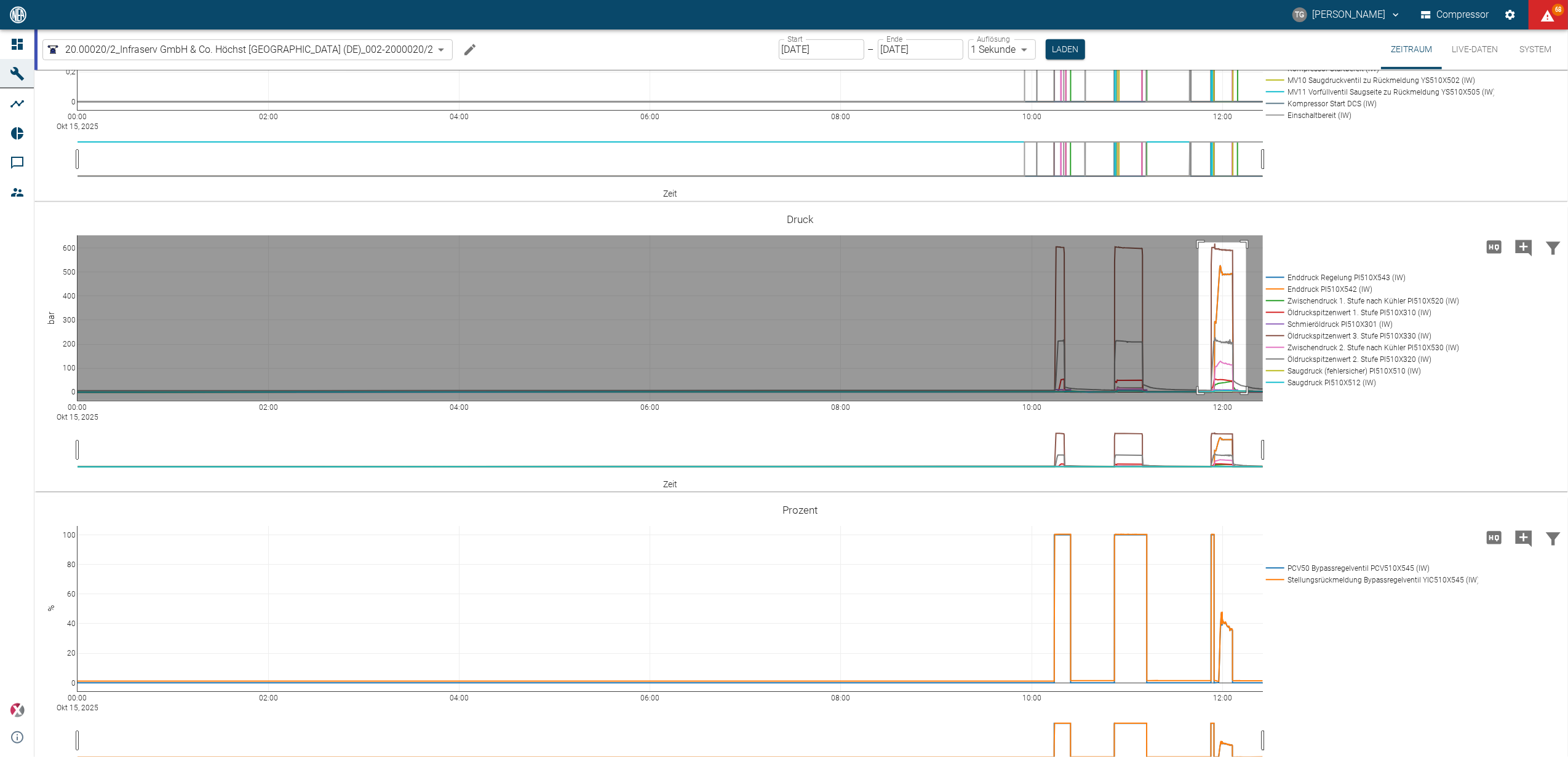
drag, startPoint x: 1199, startPoint y: 242, endPoint x: 1246, endPoint y: 392, distance: 157.2
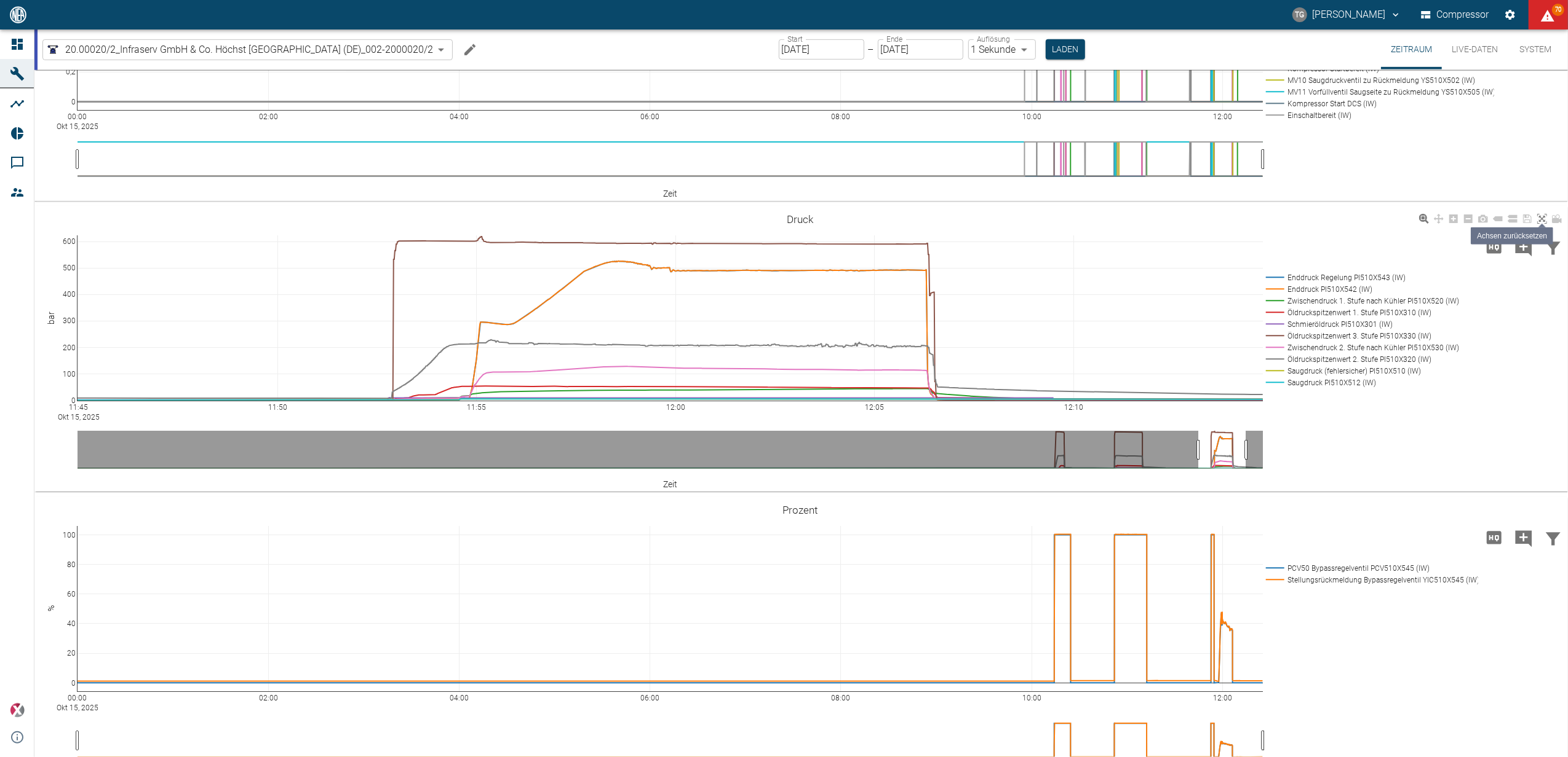
click at [1544, 218] on icon at bounding box center [1541, 218] width 10 height 10
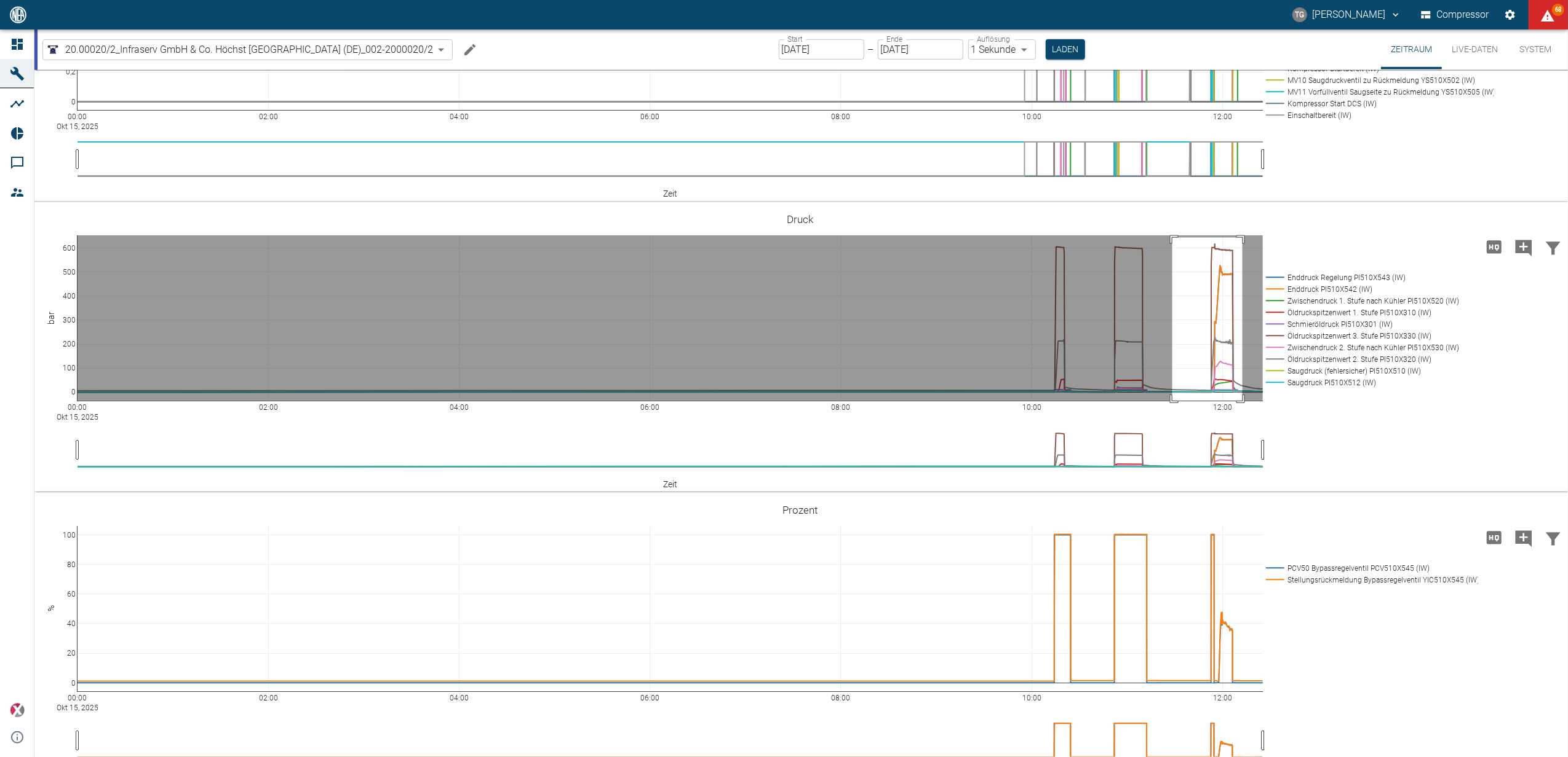
drag, startPoint x: 1172, startPoint y: 237, endPoint x: 1243, endPoint y: 414, distance: 190.7
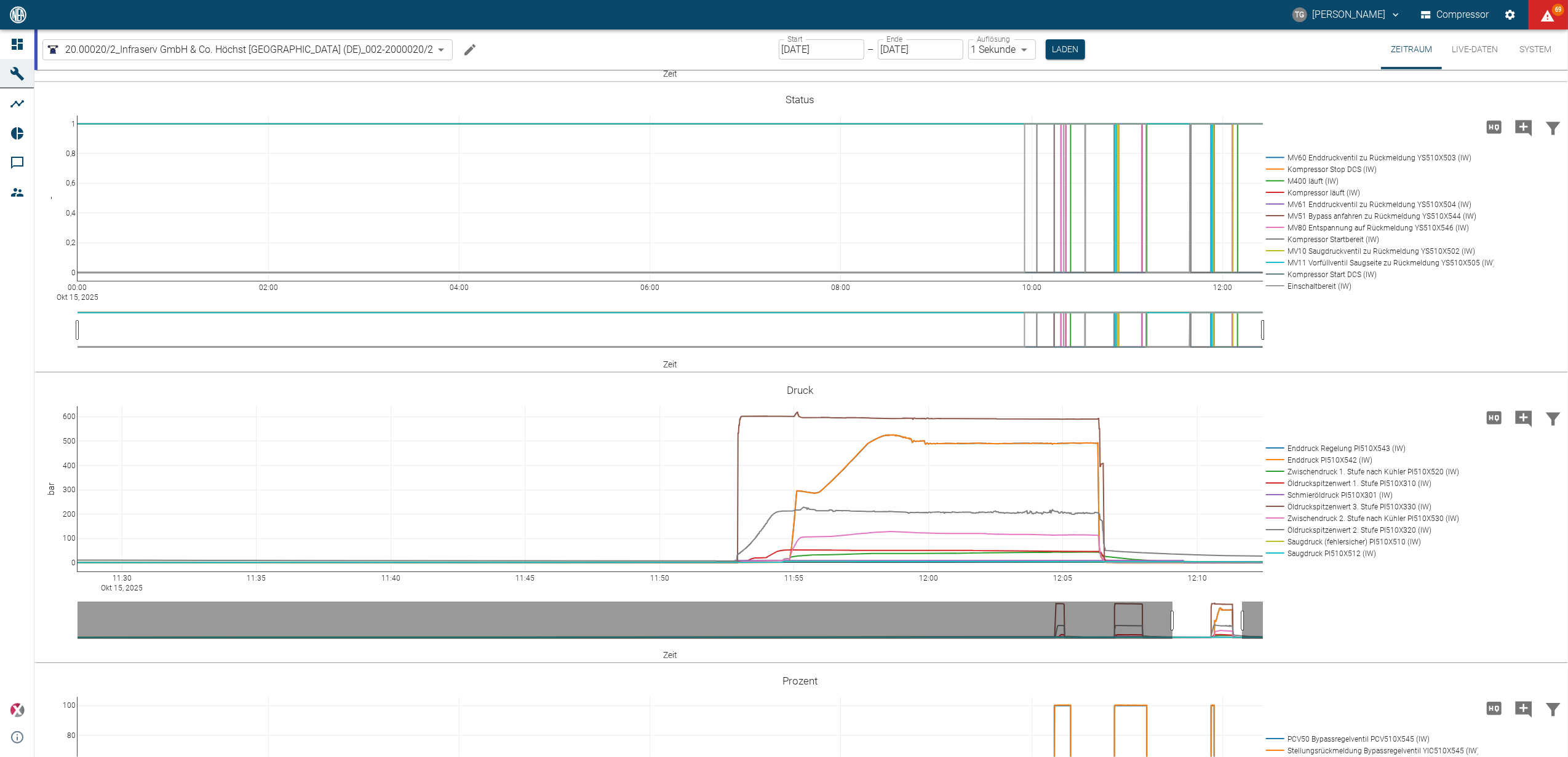
scroll to position [574, 0]
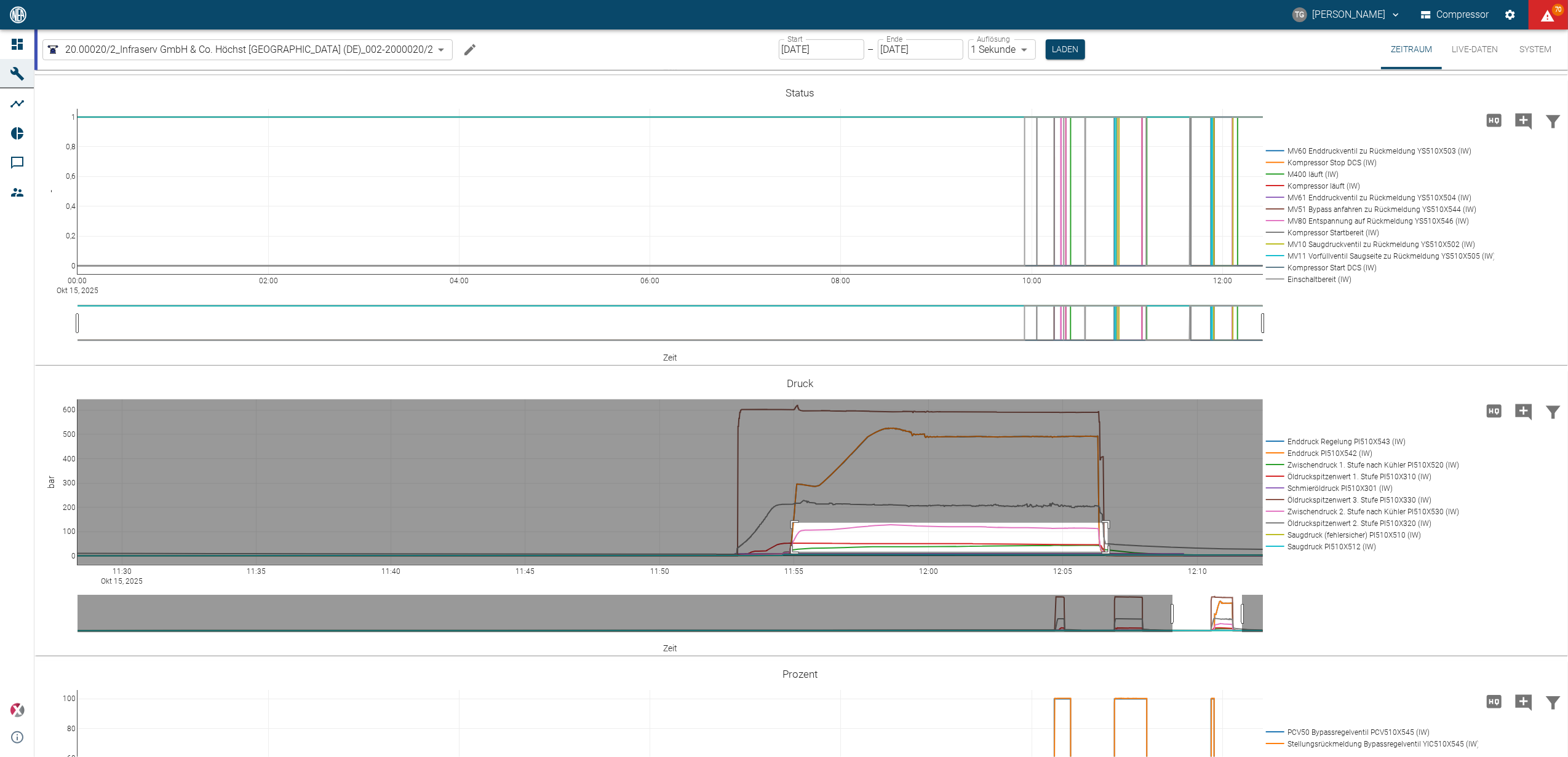
drag, startPoint x: 793, startPoint y: 522, endPoint x: 1109, endPoint y: 551, distance: 317.3
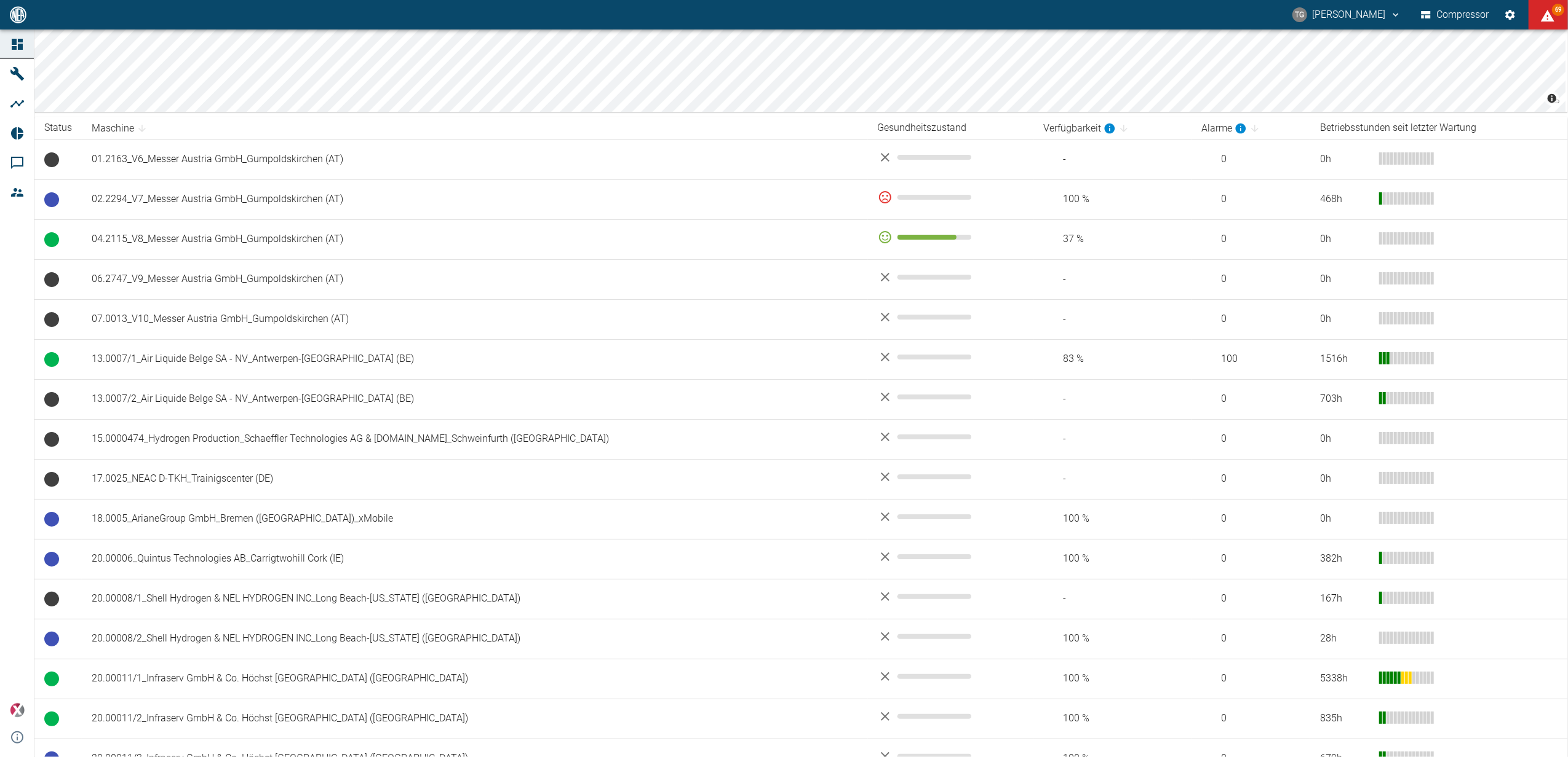
scroll to position [574, 0]
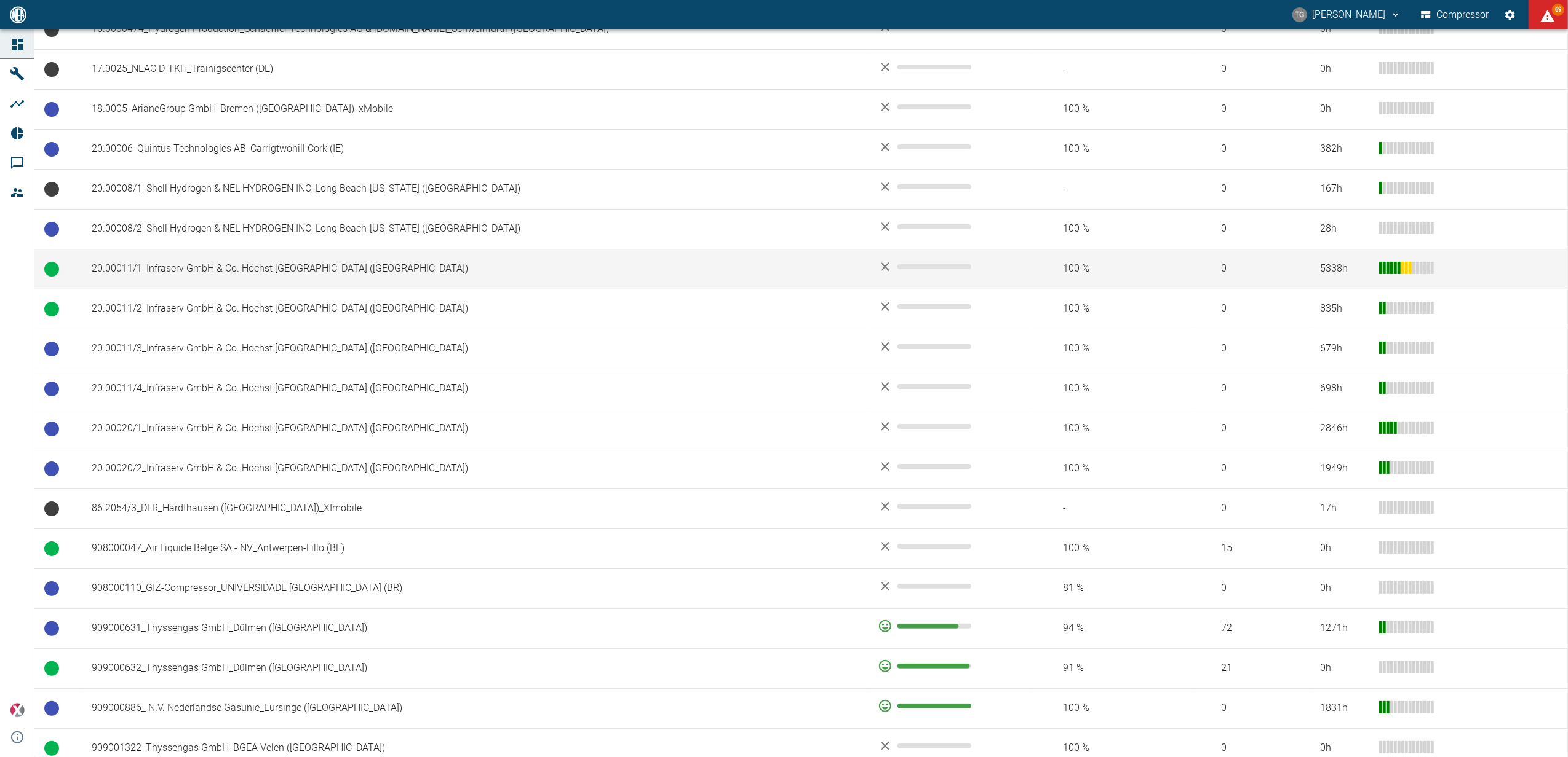
click at [156, 273] on td "20.00011/1_Infraserv GmbH & Co. Höchst [GEOGRAPHIC_DATA] ([GEOGRAPHIC_DATA])" at bounding box center [475, 268] width 786 height 40
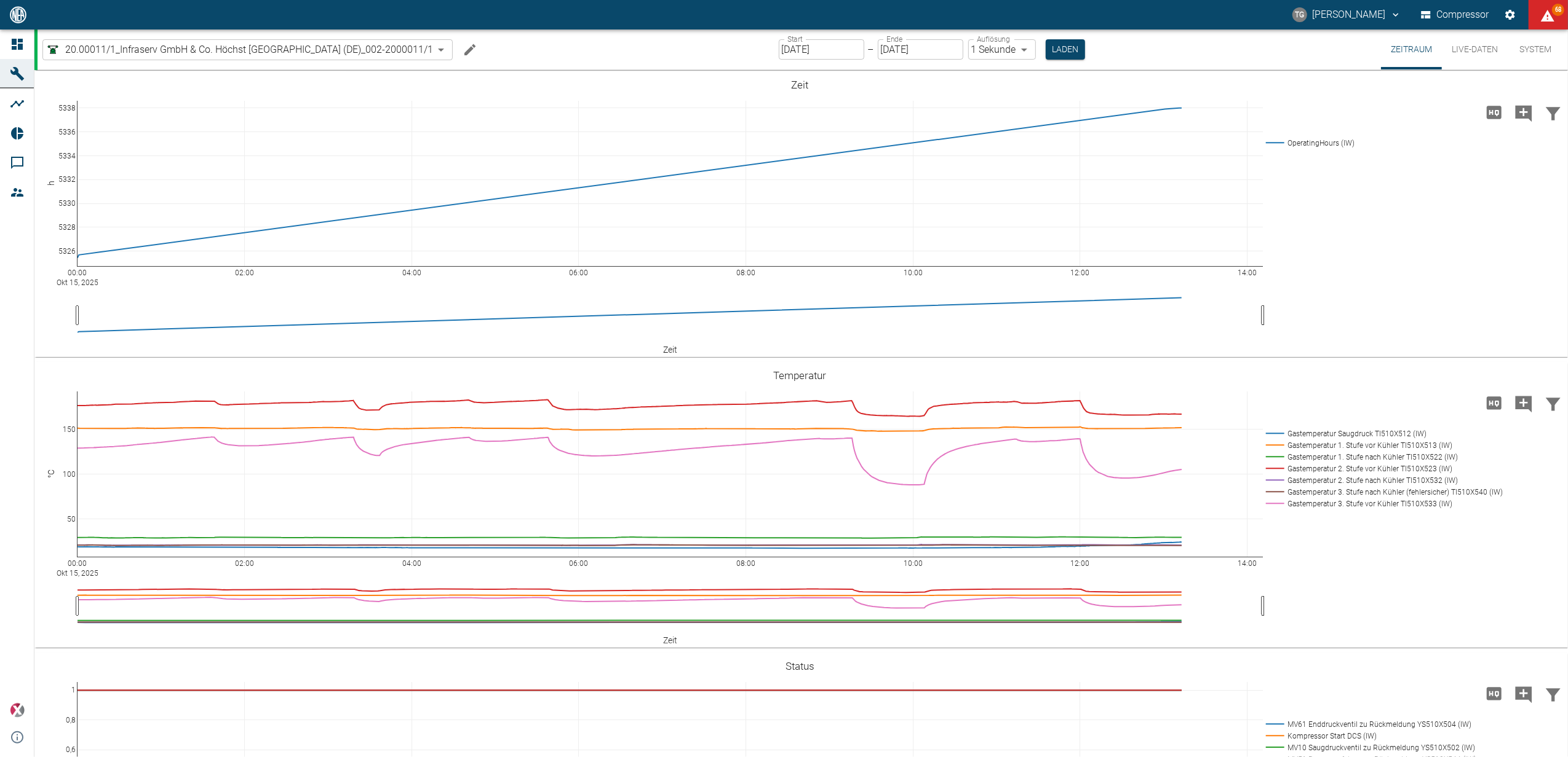
scroll to position [82, 0]
